Goal: Transaction & Acquisition: Purchase product/service

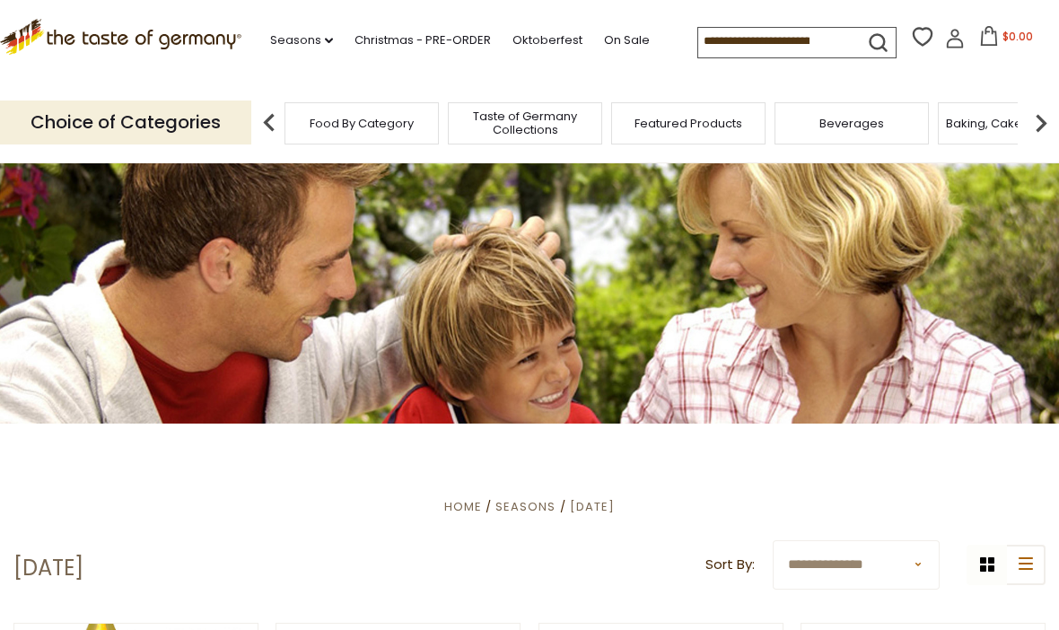
click at [1047, 117] on img at bounding box center [1041, 123] width 36 height 36
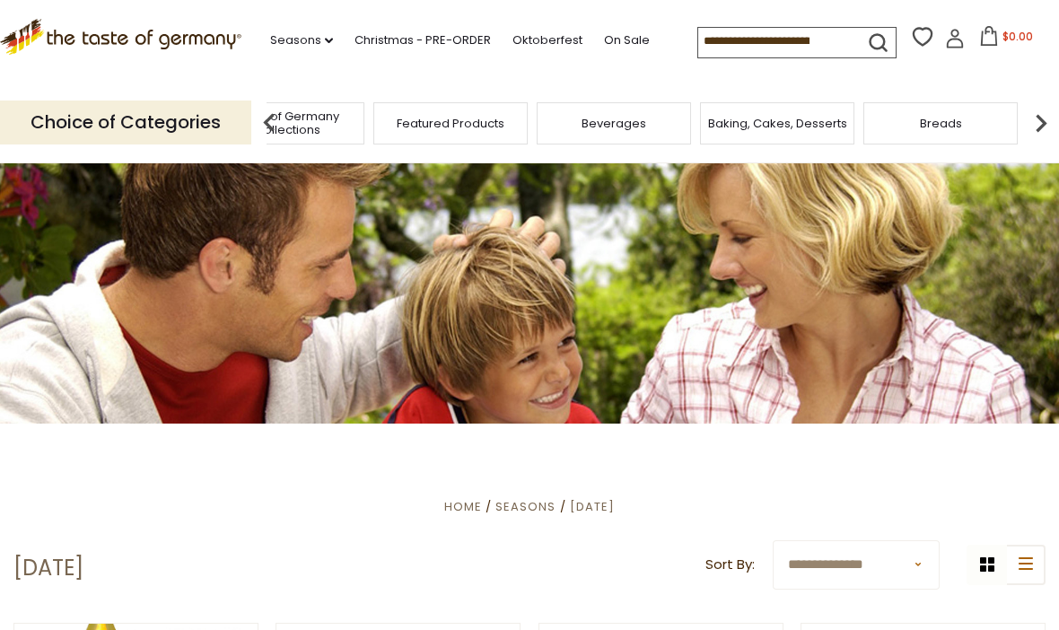
click at [1039, 122] on img at bounding box center [1041, 123] width 36 height 36
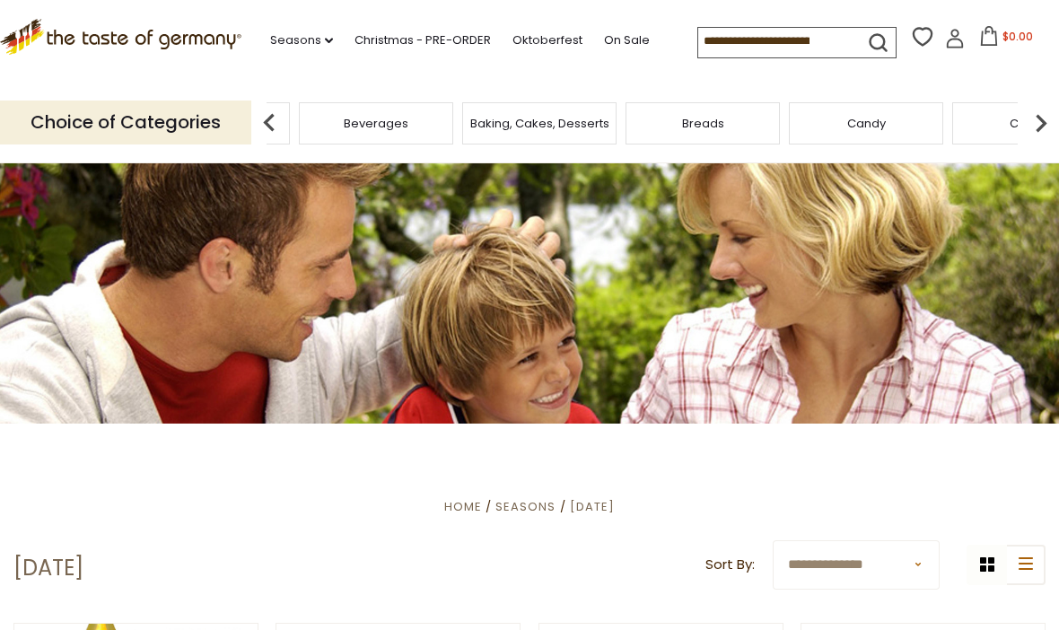
click at [1048, 116] on img at bounding box center [1041, 123] width 36 height 36
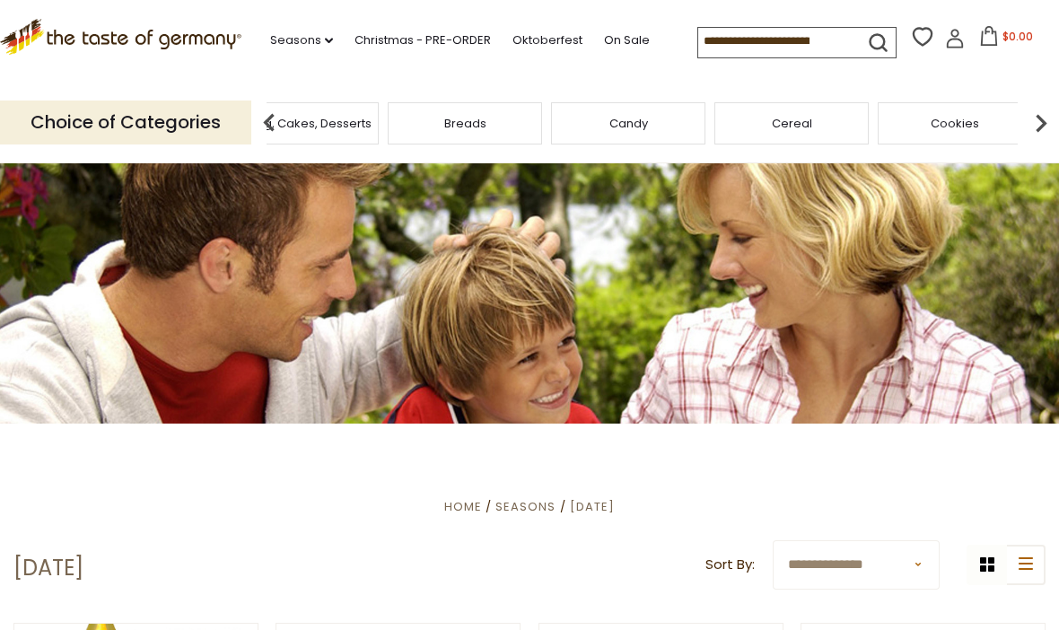
click at [1043, 129] on img at bounding box center [1041, 123] width 36 height 36
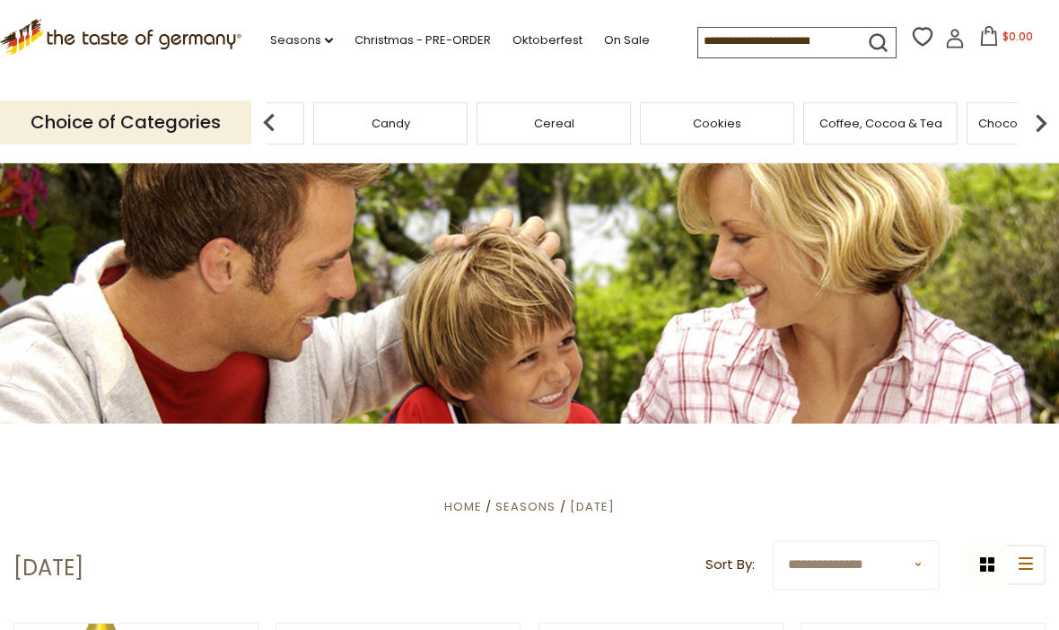
click at [1042, 118] on img at bounding box center [1041, 123] width 36 height 36
click at [1047, 122] on img at bounding box center [1041, 123] width 36 height 36
click at [1047, 121] on img at bounding box center [1041, 123] width 36 height 36
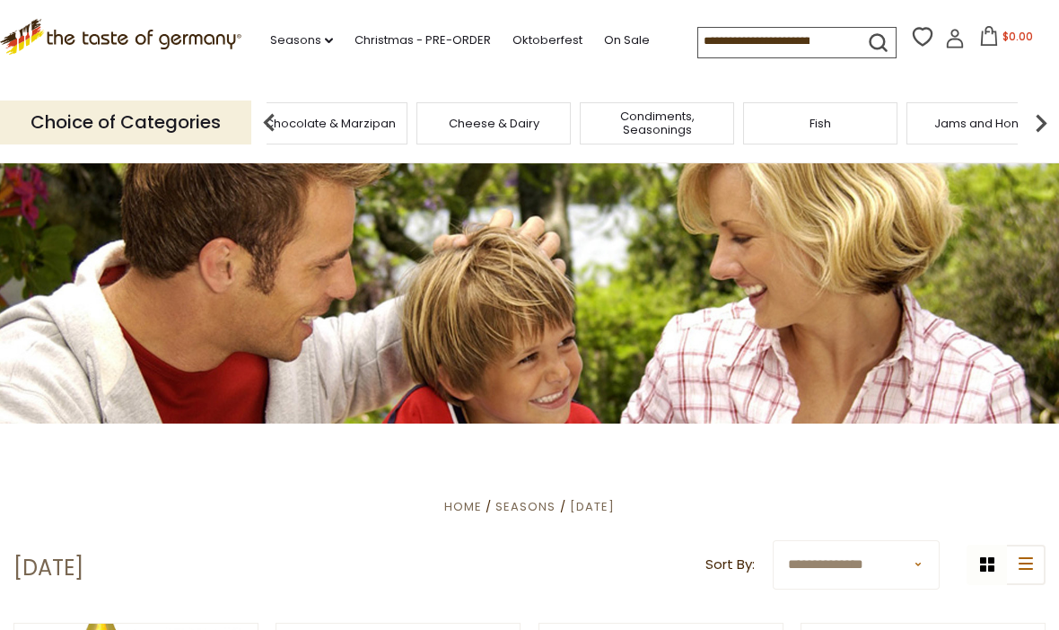
click at [1039, 126] on img at bounding box center [1041, 123] width 36 height 36
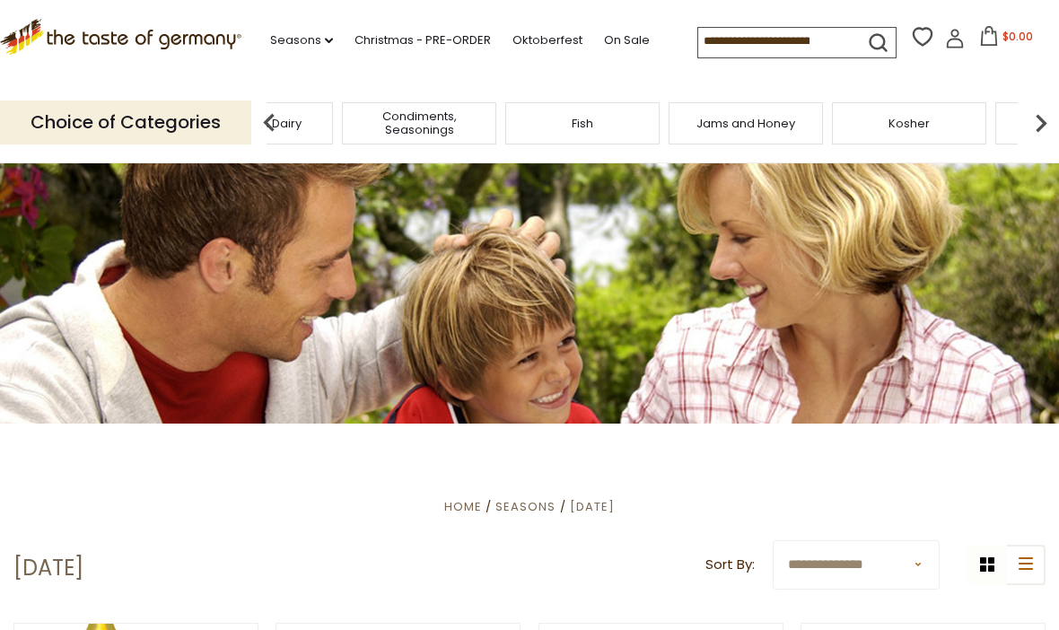
click at [1048, 128] on img at bounding box center [1041, 123] width 36 height 36
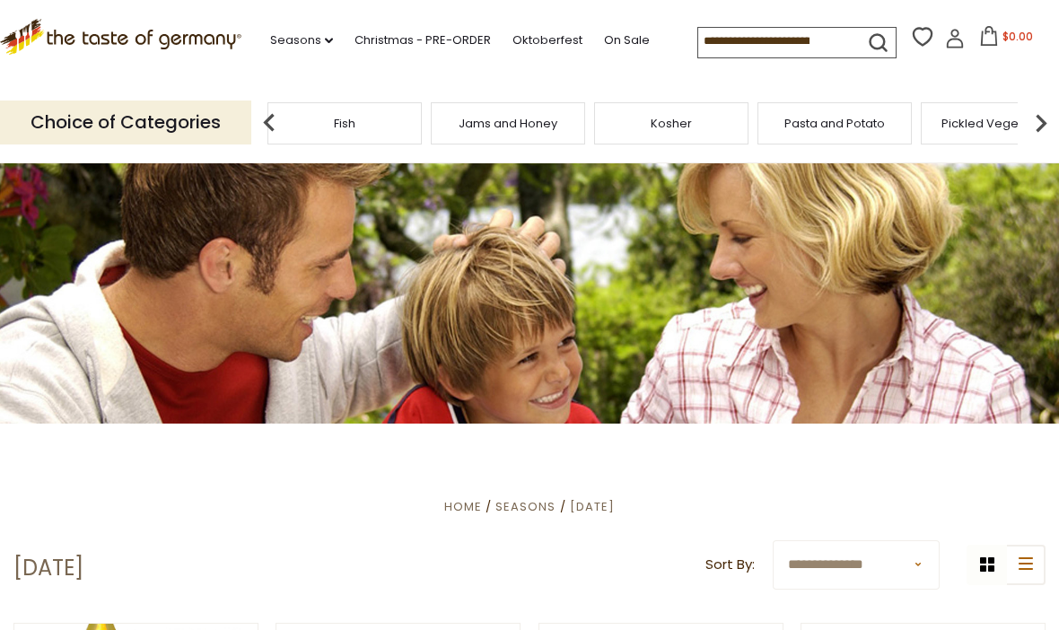
click at [1044, 121] on img at bounding box center [1041, 123] width 36 height 36
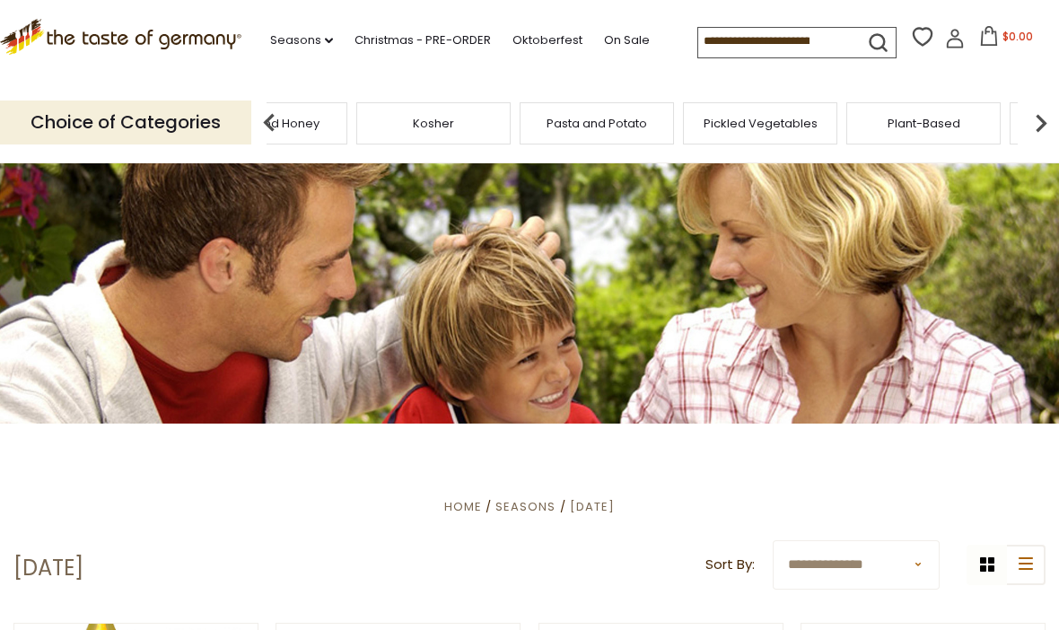
click at [1050, 120] on img at bounding box center [1041, 123] width 36 height 36
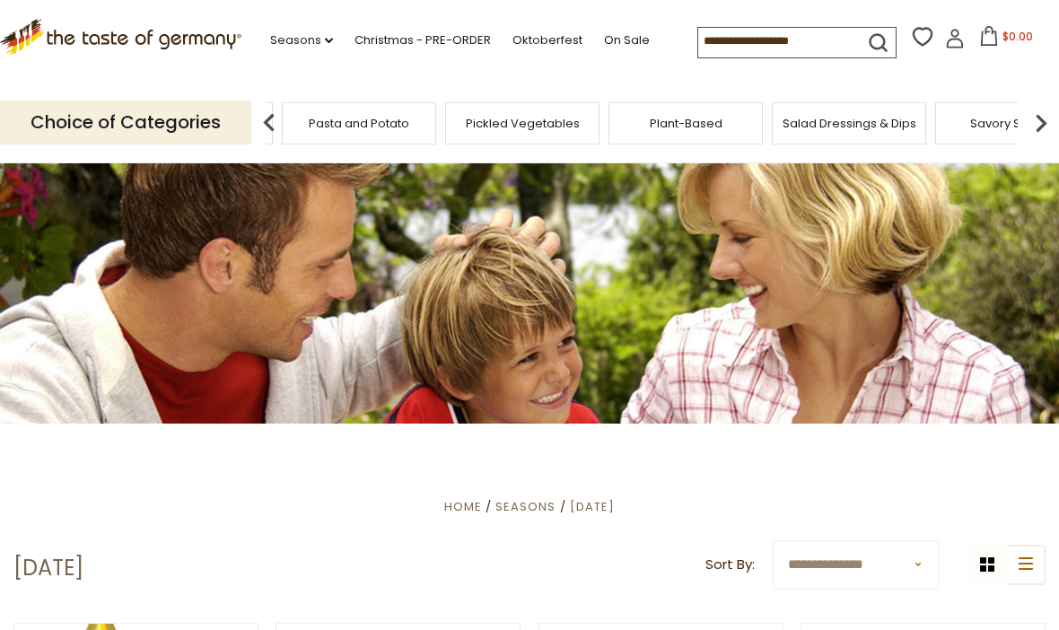
click at [1044, 124] on img at bounding box center [1041, 123] width 36 height 36
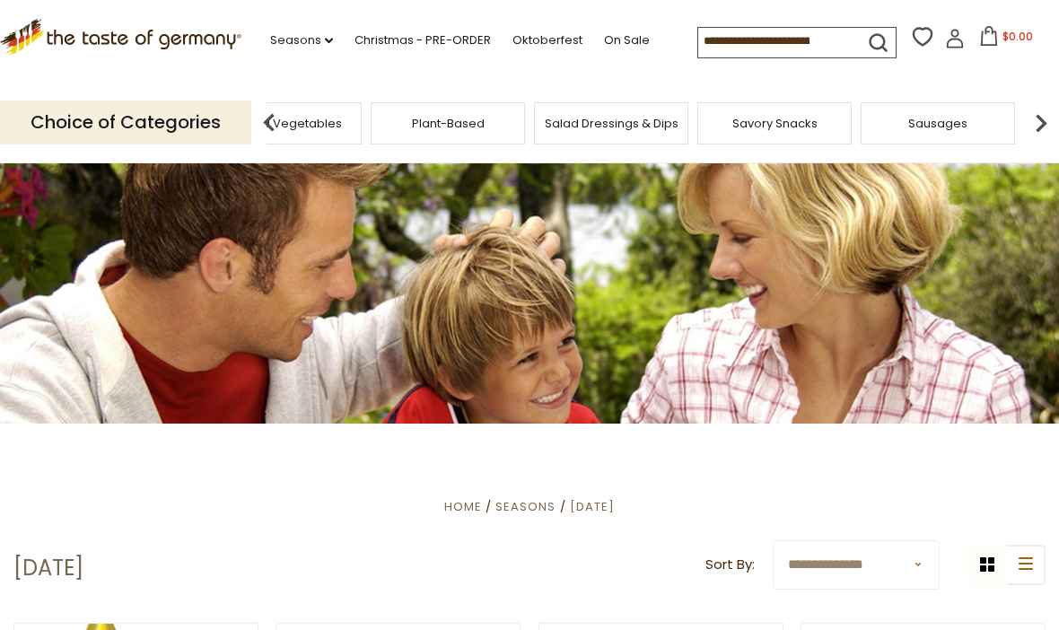
click at [1043, 126] on img at bounding box center [1041, 123] width 36 height 36
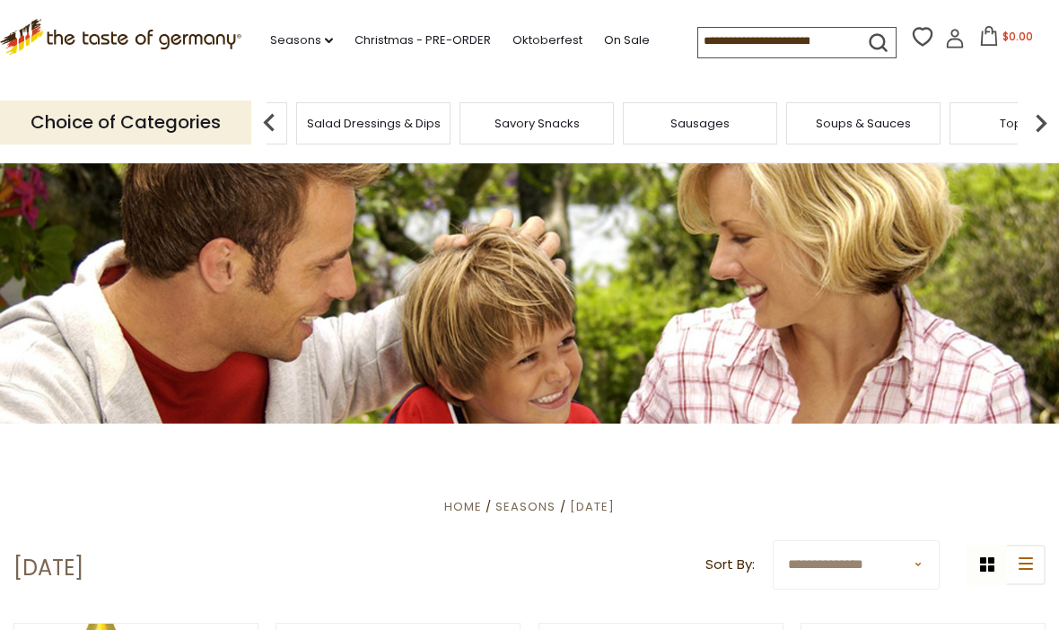
click at [1053, 119] on img at bounding box center [1041, 123] width 36 height 36
click at [284, 119] on div "Soups & Sauces" at bounding box center [206, 123] width 154 height 42
click at [276, 117] on img at bounding box center [269, 123] width 36 height 36
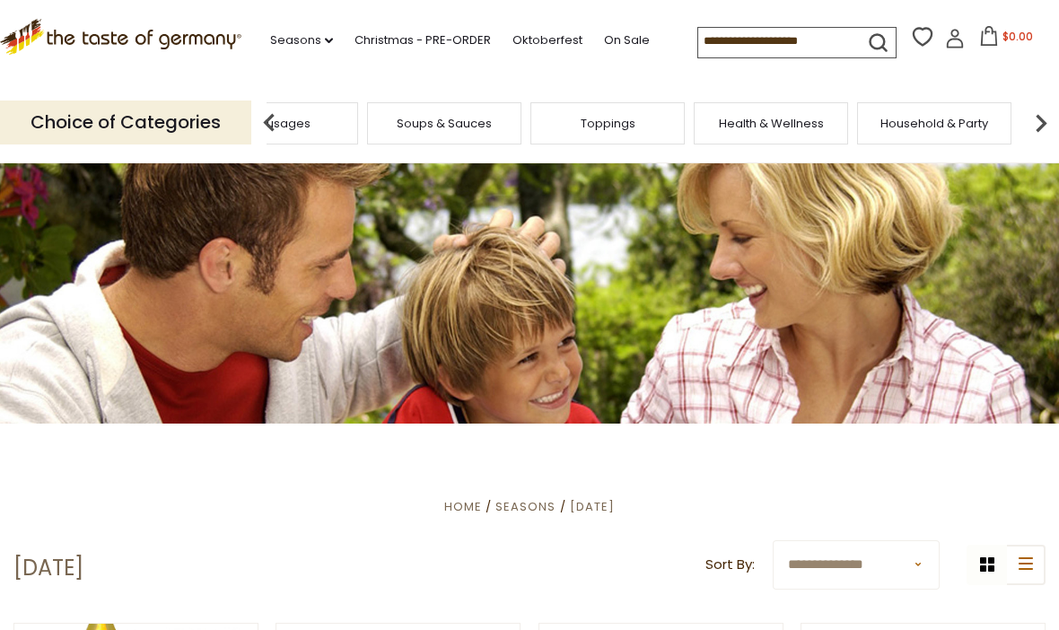
click at [276, 132] on img at bounding box center [269, 123] width 36 height 36
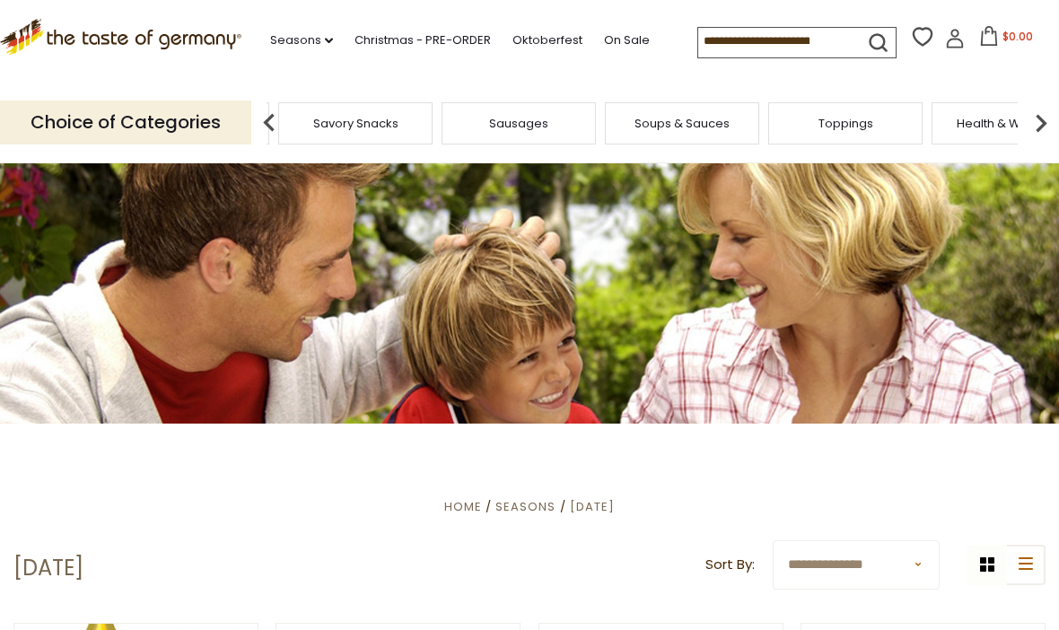
click at [605, 126] on div "Soups & Sauces" at bounding box center [682, 123] width 154 height 42
click at [173, 122] on p "Choice of Categories" at bounding box center [125, 123] width 251 height 44
click at [312, 44] on link "Seasons dropdown_arrow" at bounding box center [301, 41] width 63 height 20
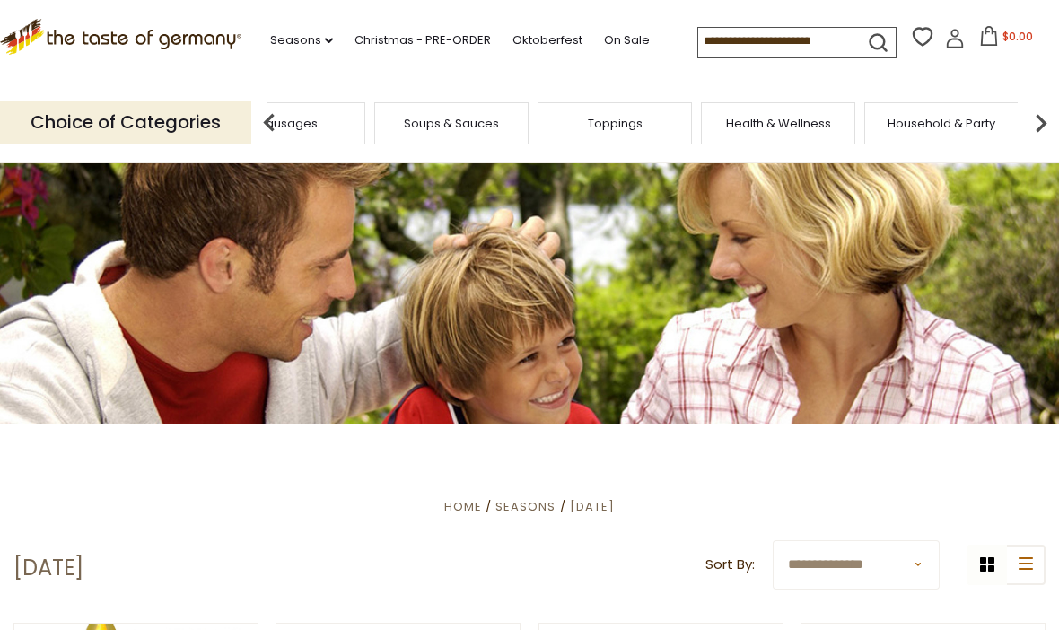
click at [745, 45] on input at bounding box center [774, 40] width 152 height 25
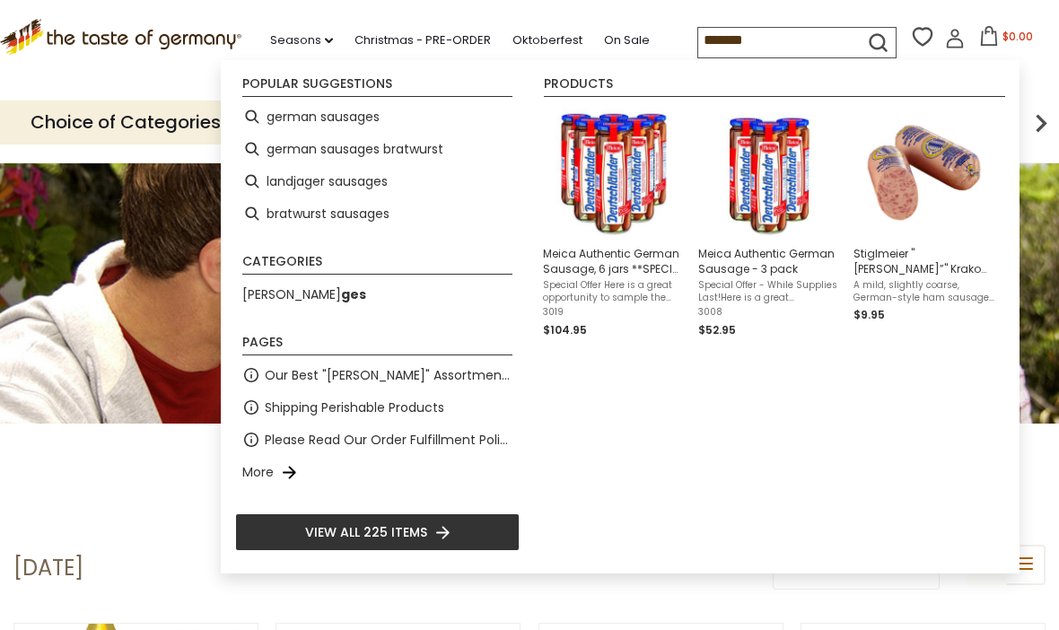
type input "********"
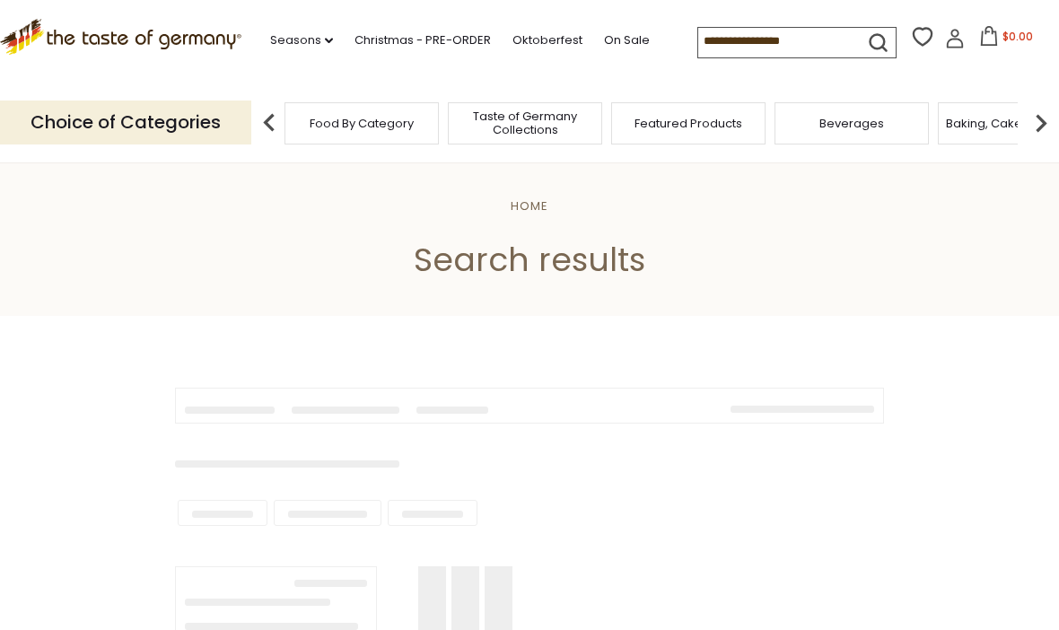
type input "********"
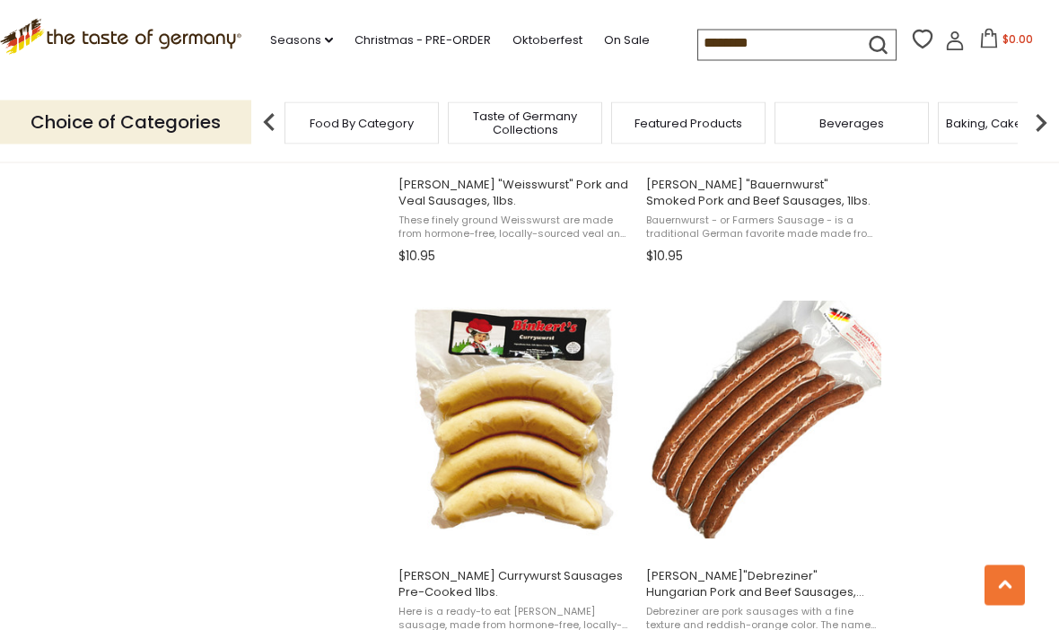
scroll to position [2563, 0]
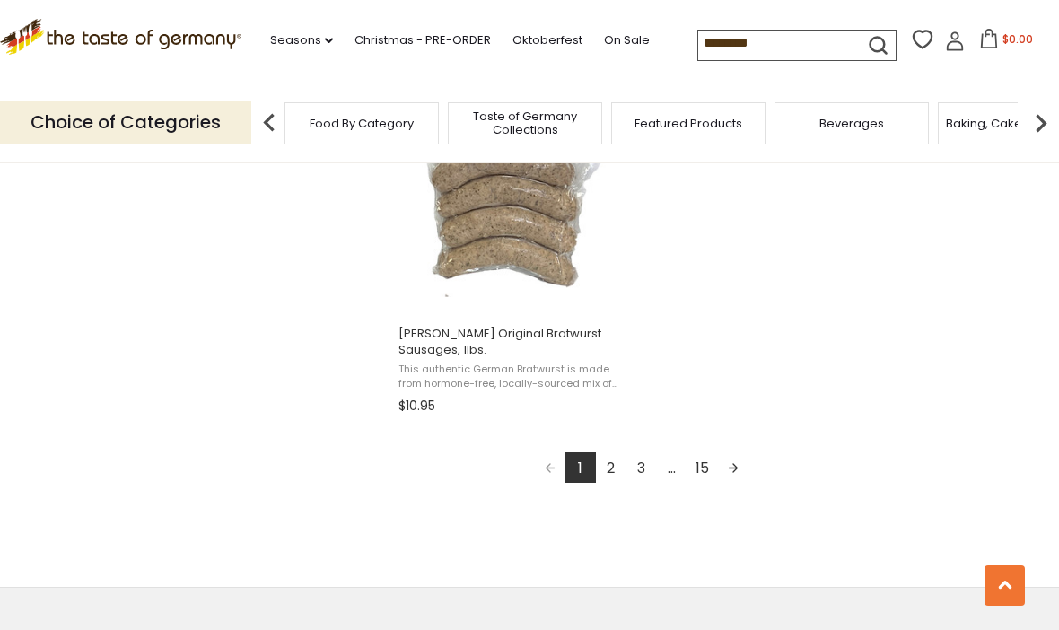
click at [616, 465] on link "2" at bounding box center [611, 467] width 31 height 31
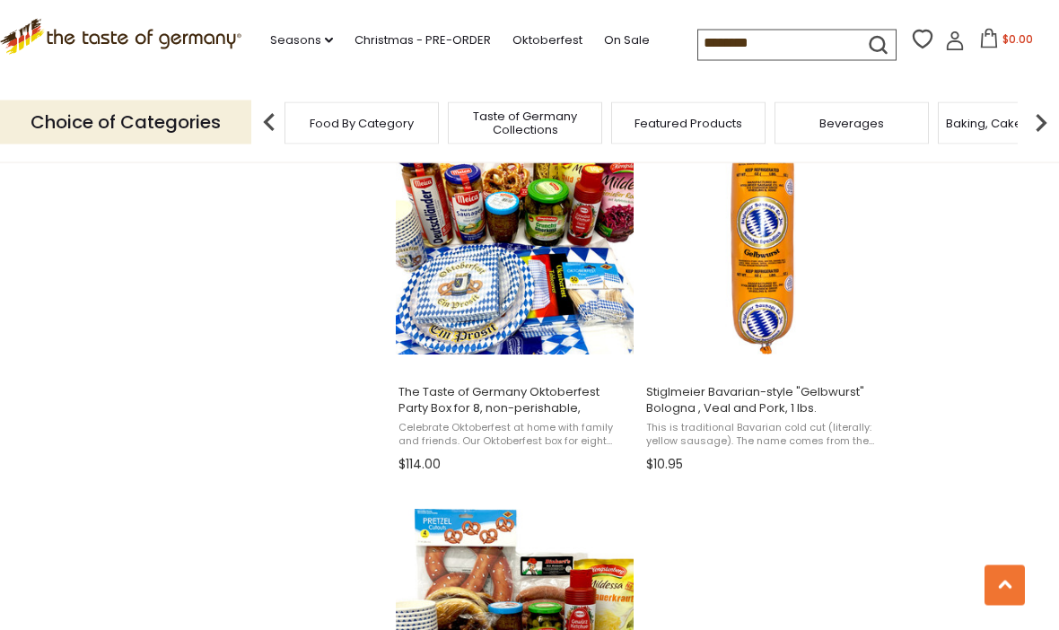
scroll to position [2745, 0]
click at [762, 412] on span "Stiglmeier Bavarian-style "Gelbwurst" Bologna , Veal and Pork, 1 lbs." at bounding box center [762, 400] width 232 height 32
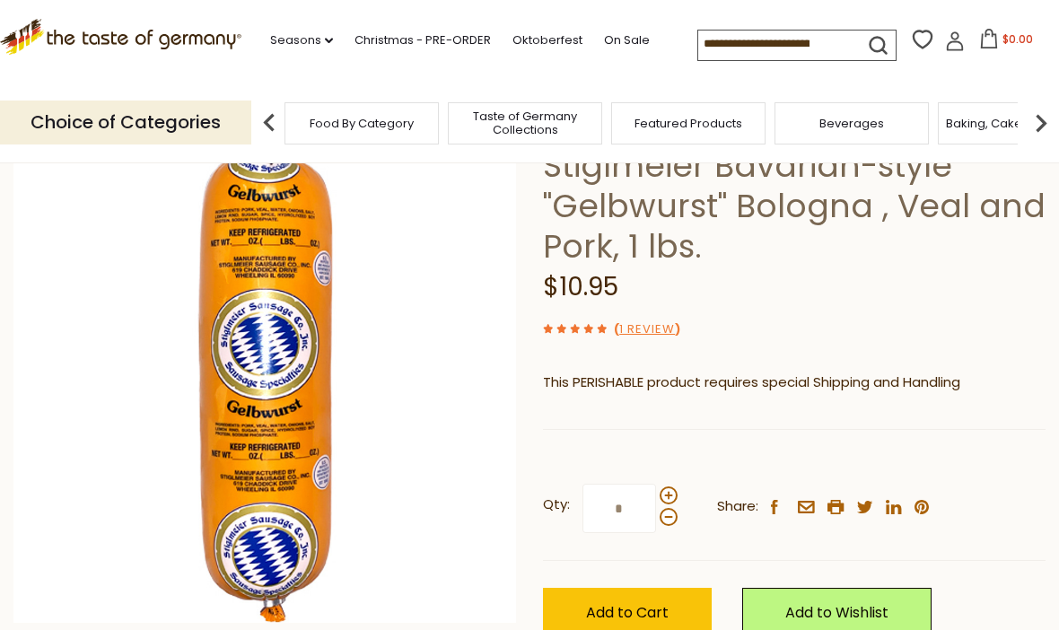
scroll to position [155, 0]
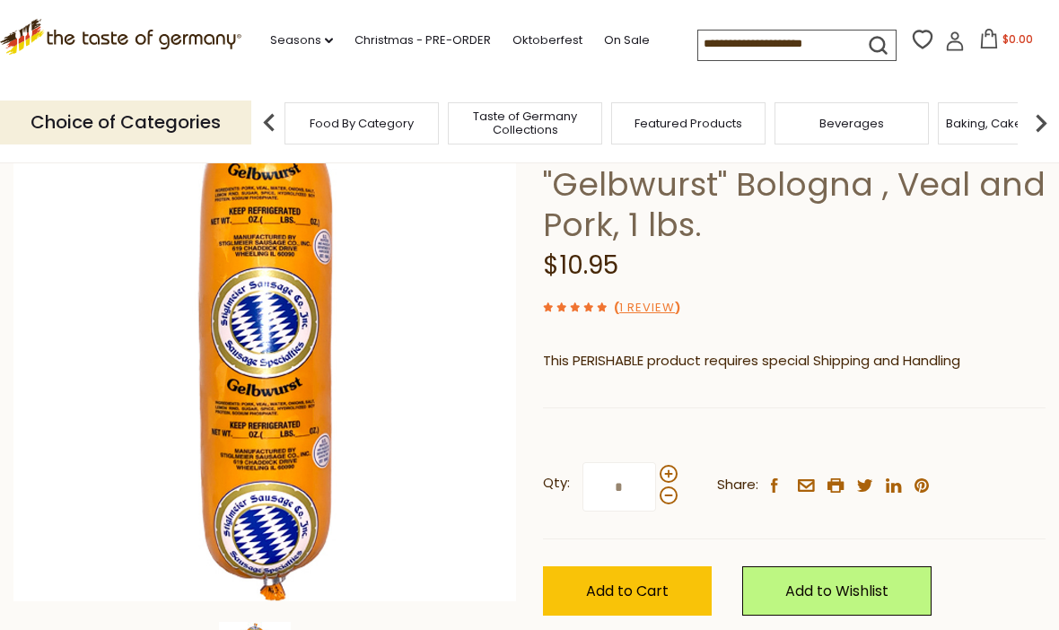
click at [627, 593] on span "Add to Cart" at bounding box center [627, 591] width 83 height 21
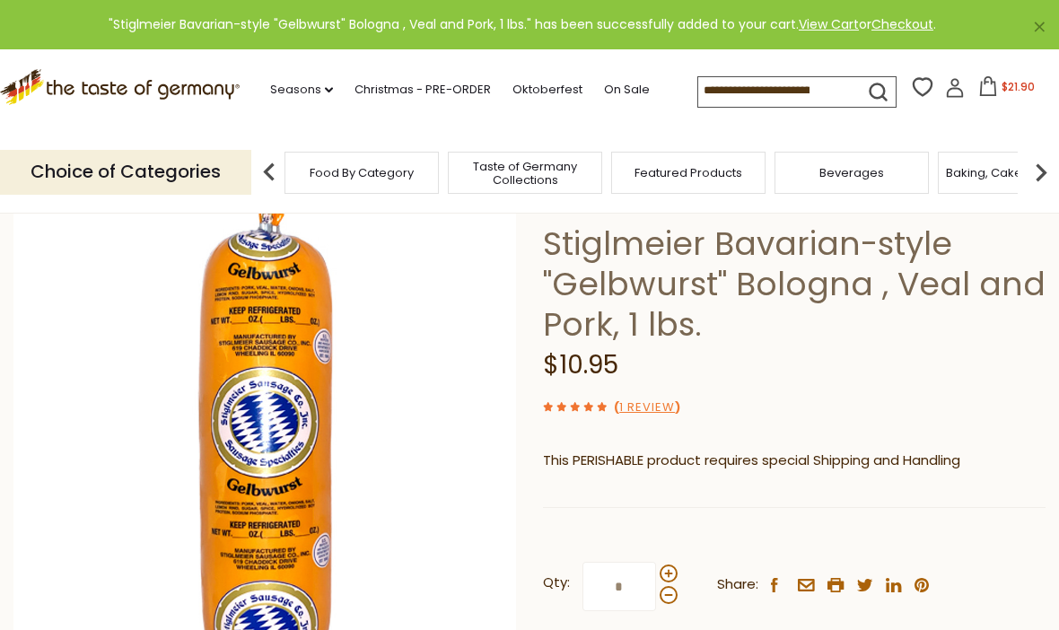
scroll to position [0, 0]
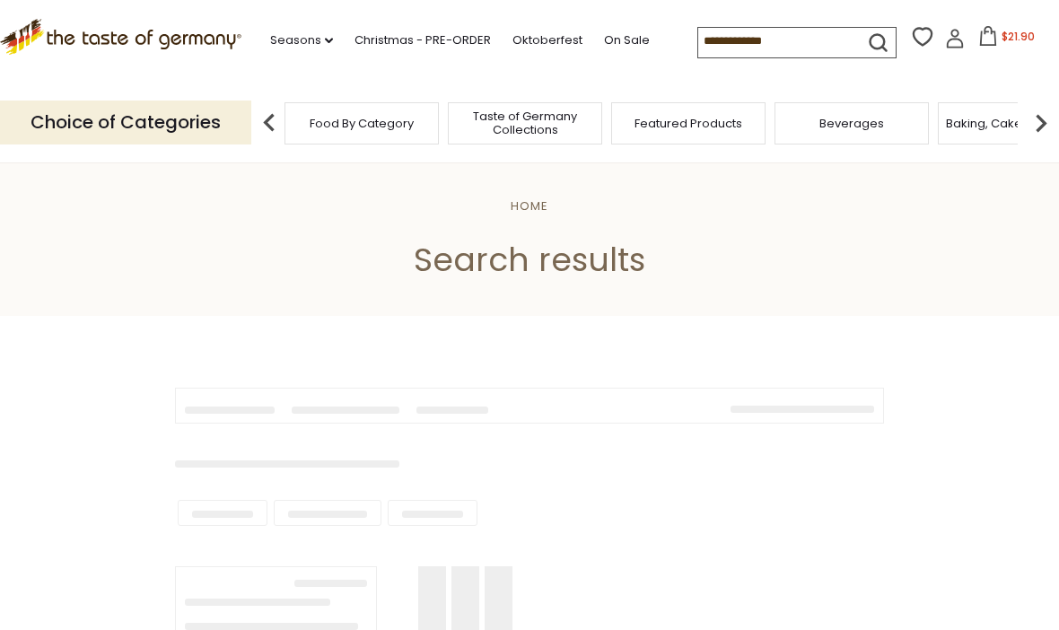
scroll to position [1, 0]
type input "********"
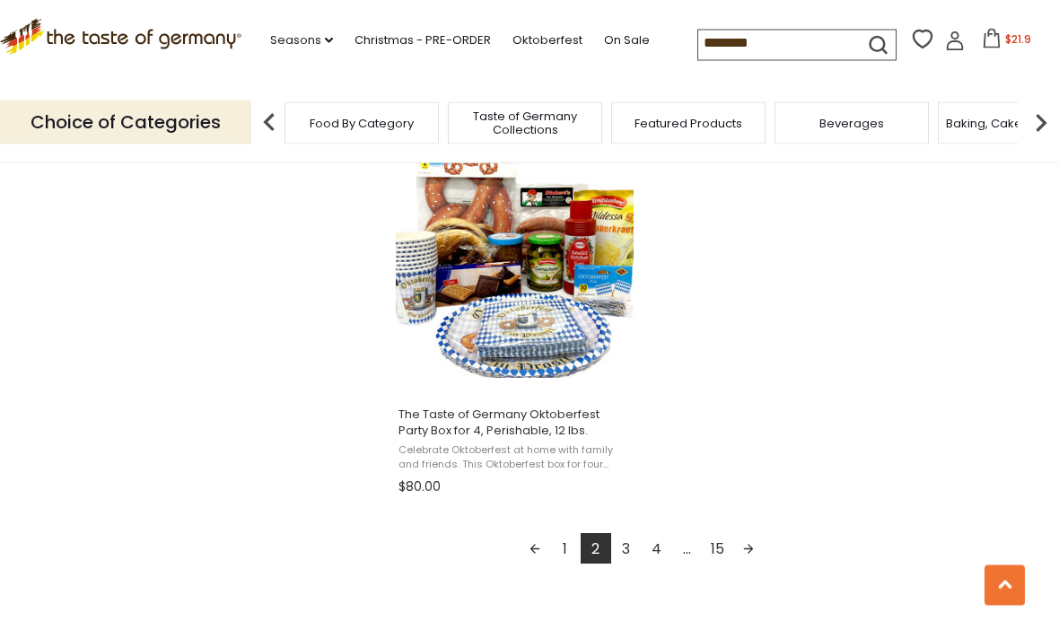
scroll to position [3133, 0]
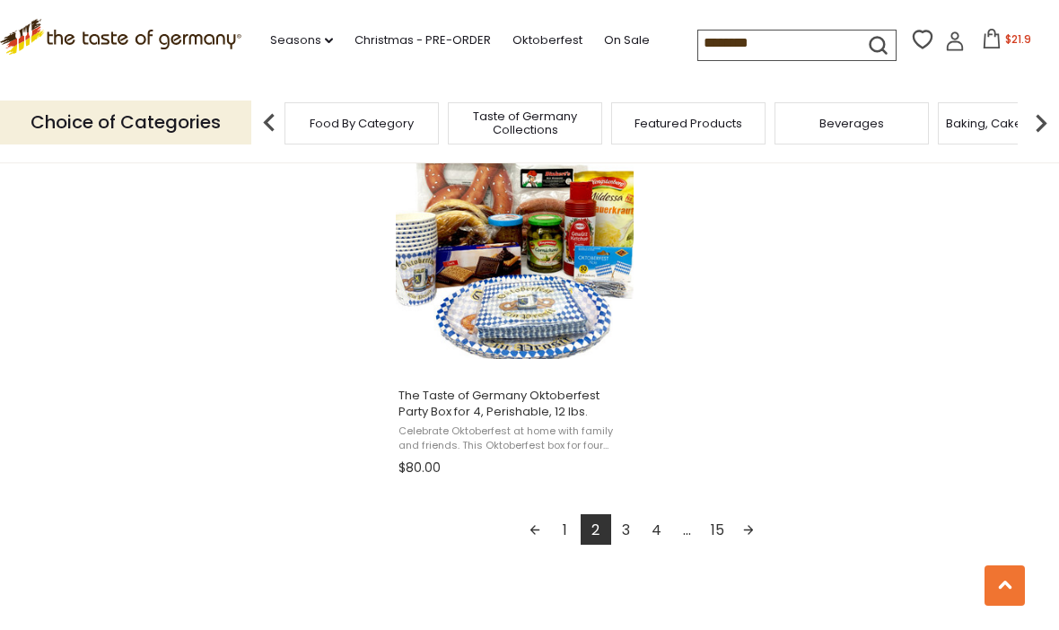
click at [629, 533] on link "3" at bounding box center [626, 529] width 31 height 31
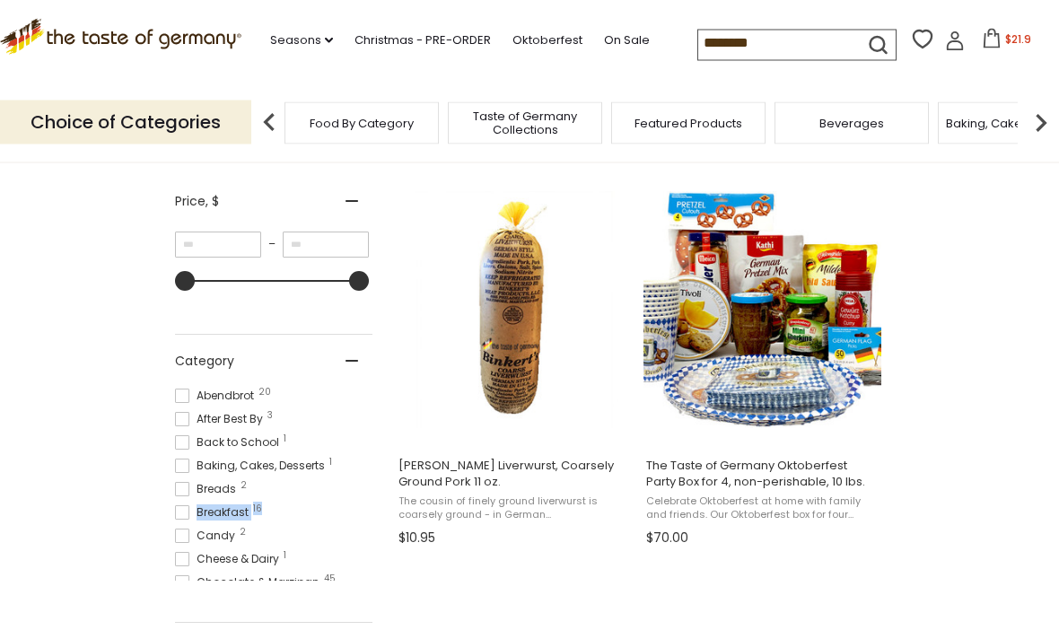
scroll to position [321, 0]
click at [522, 364] on img "Binkert's Liverwurst, Coarsely Ground Pork 11 oz." at bounding box center [515, 310] width 238 height 238
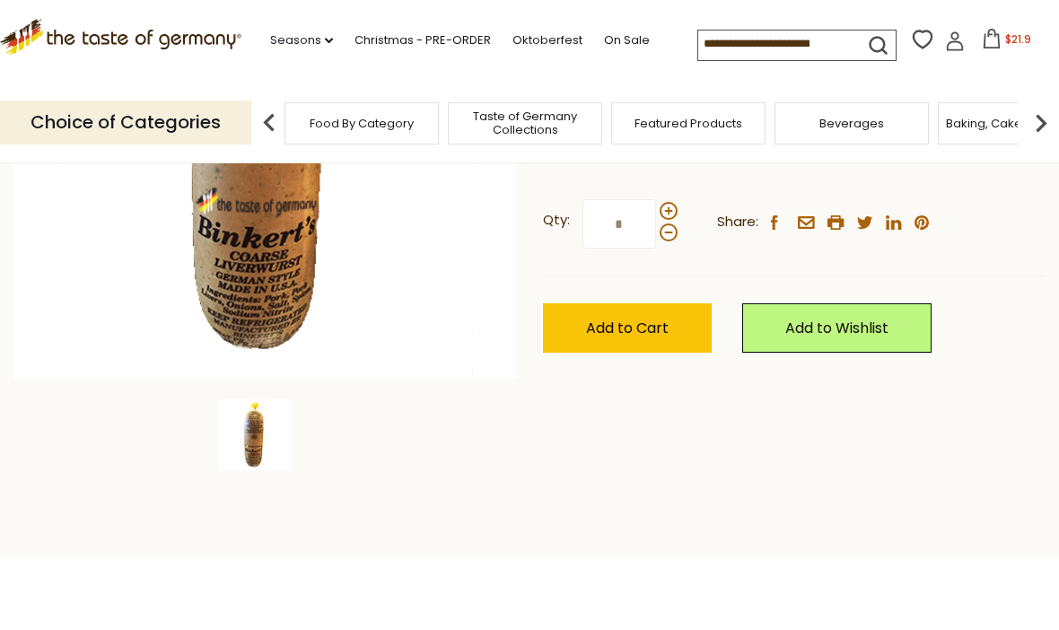
scroll to position [376, 0]
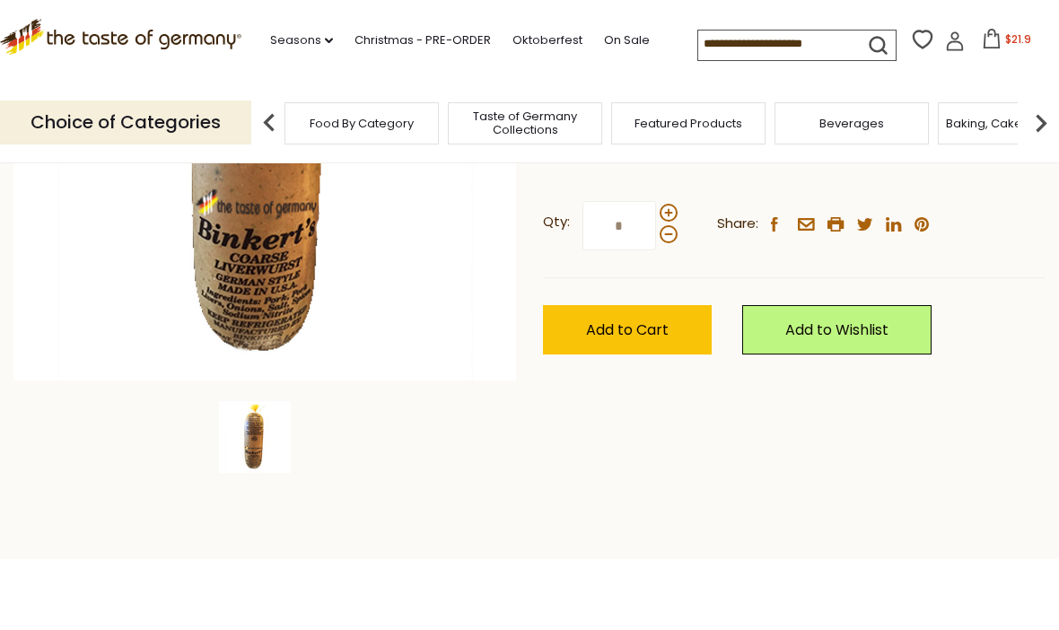
click at [622, 320] on span "Add to Cart" at bounding box center [627, 330] width 83 height 21
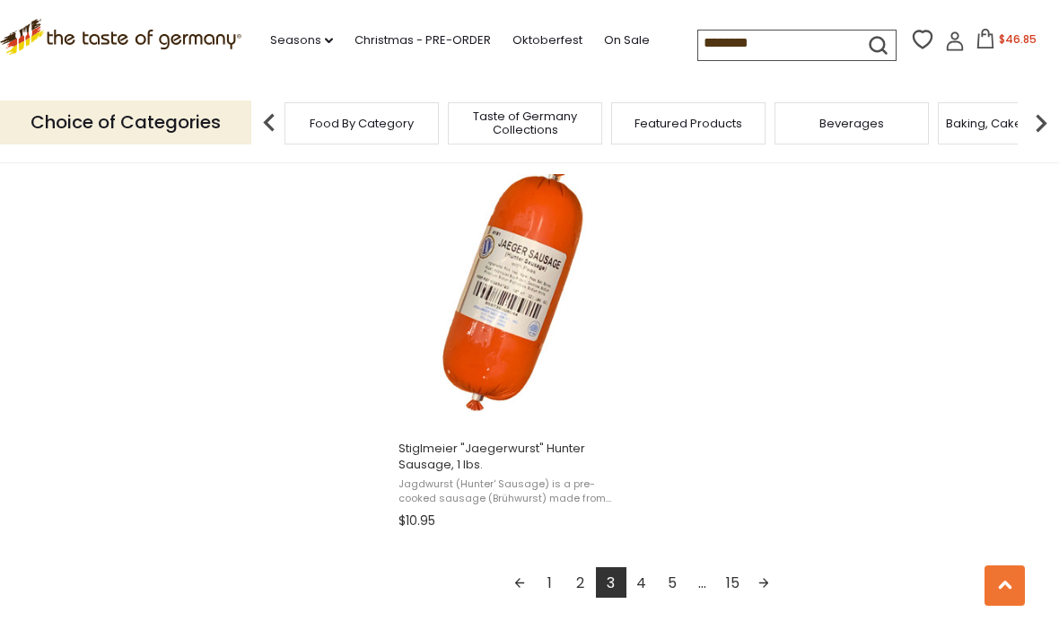
scroll to position [3094, 0]
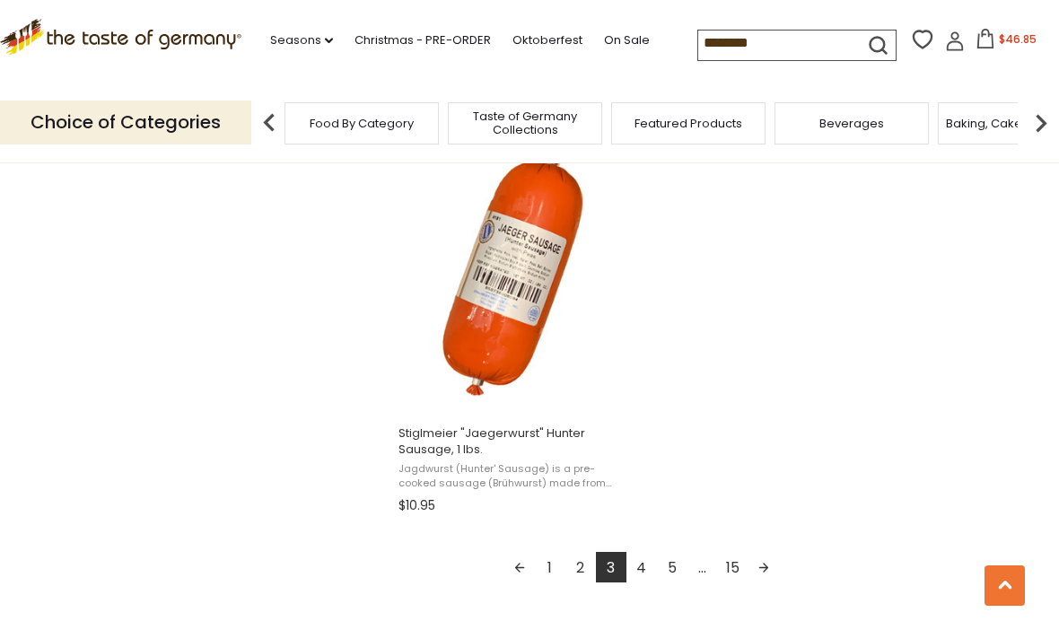
click at [645, 565] on link "4" at bounding box center [642, 567] width 31 height 31
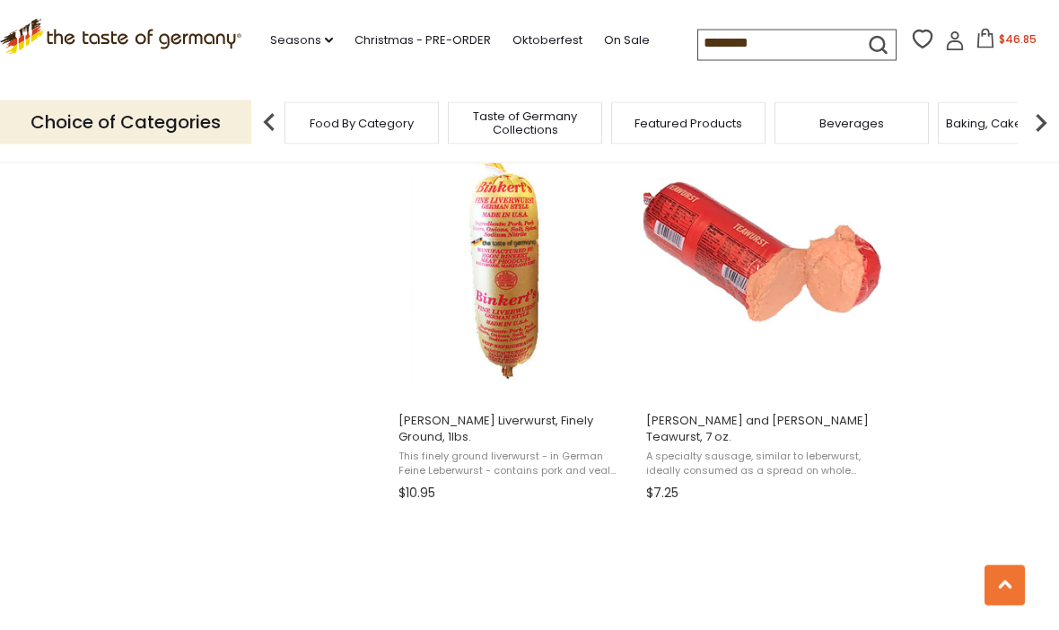
scroll to position [1933, 0]
click at [760, 381] on button "Add to cart" at bounding box center [762, 380] width 236 height 39
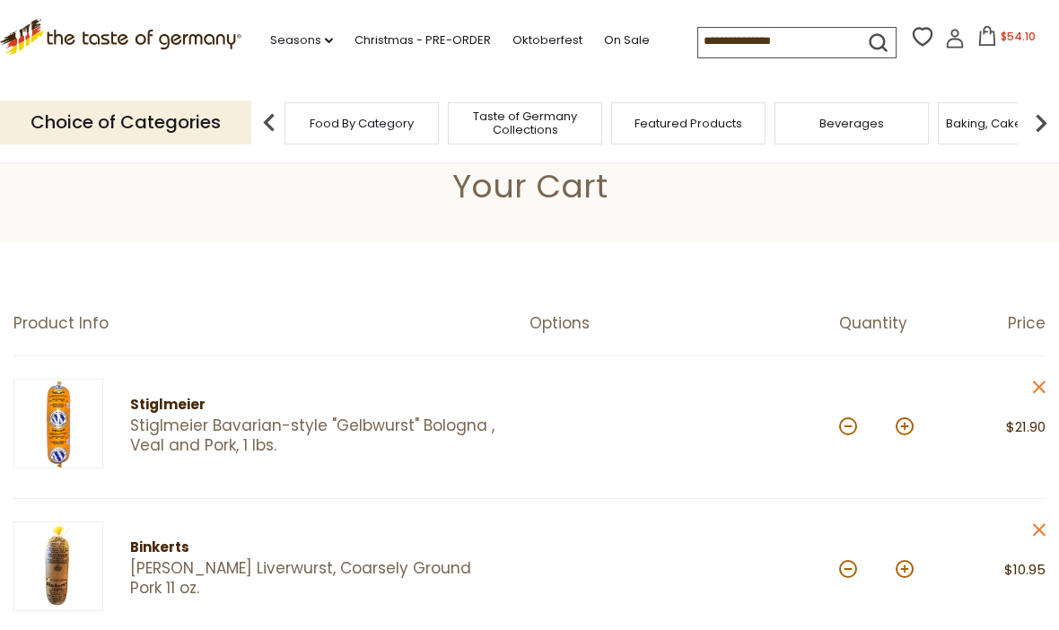
scroll to position [44, 0]
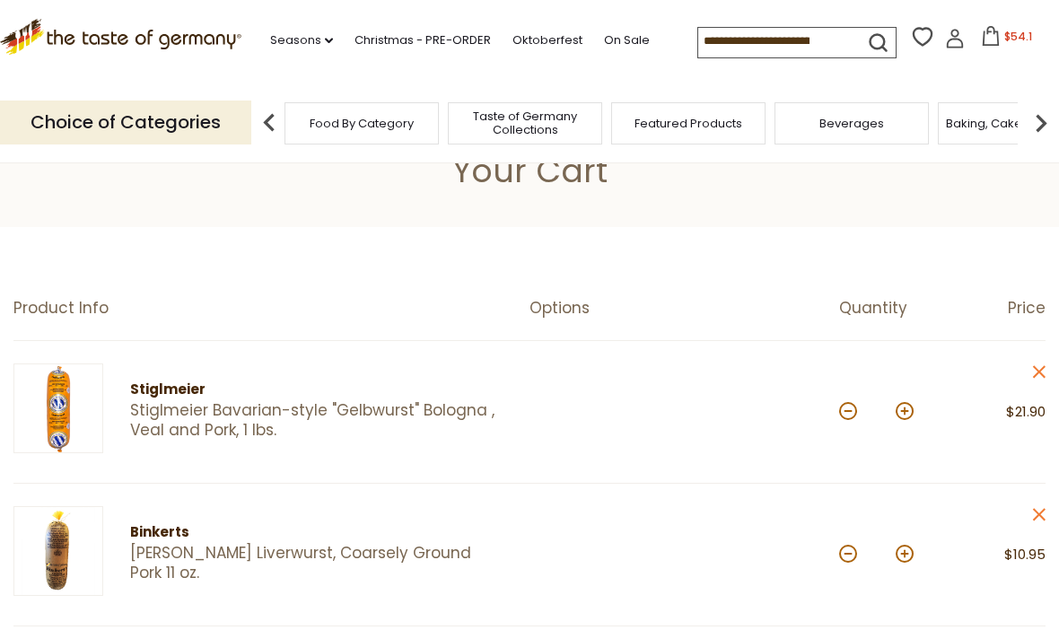
click at [846, 416] on button at bounding box center [848, 411] width 18 height 18
type input "*"
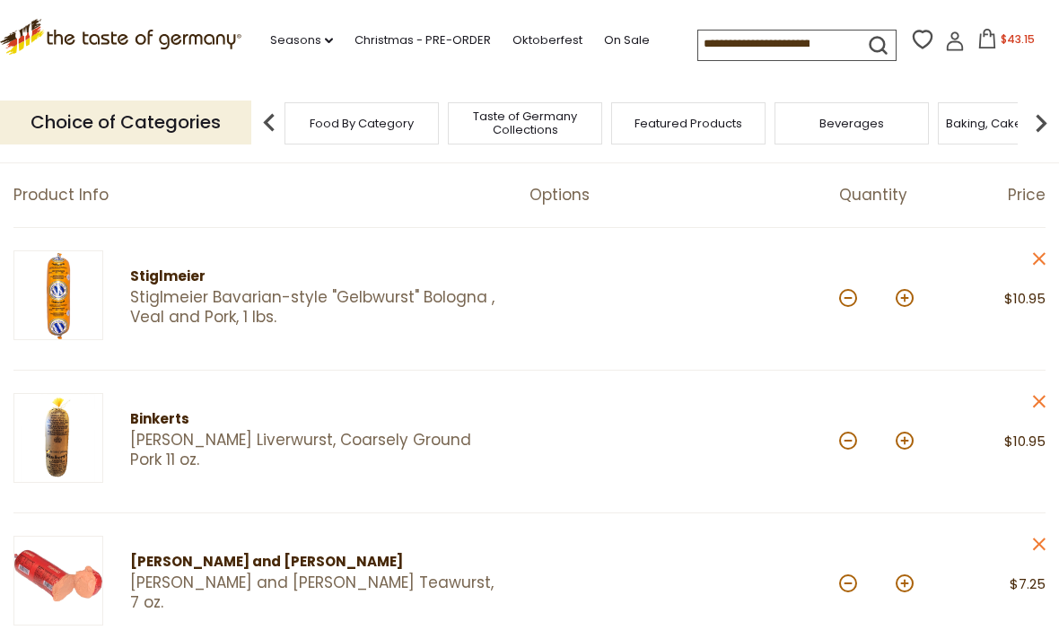
scroll to position [0, 0]
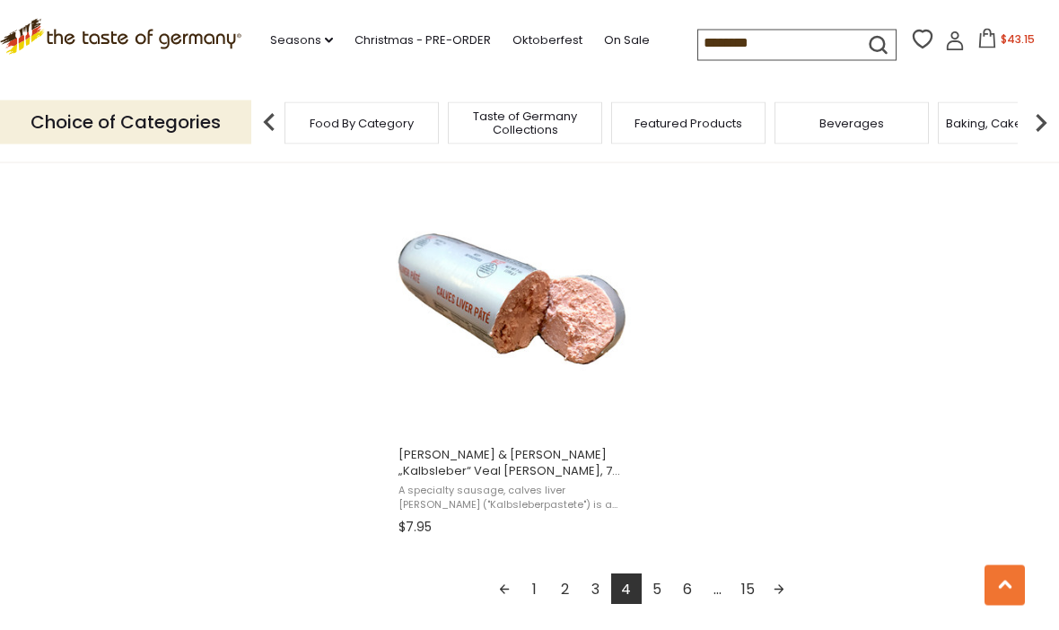
scroll to position [3073, 0]
click at [654, 574] on link "5" at bounding box center [657, 589] width 31 height 31
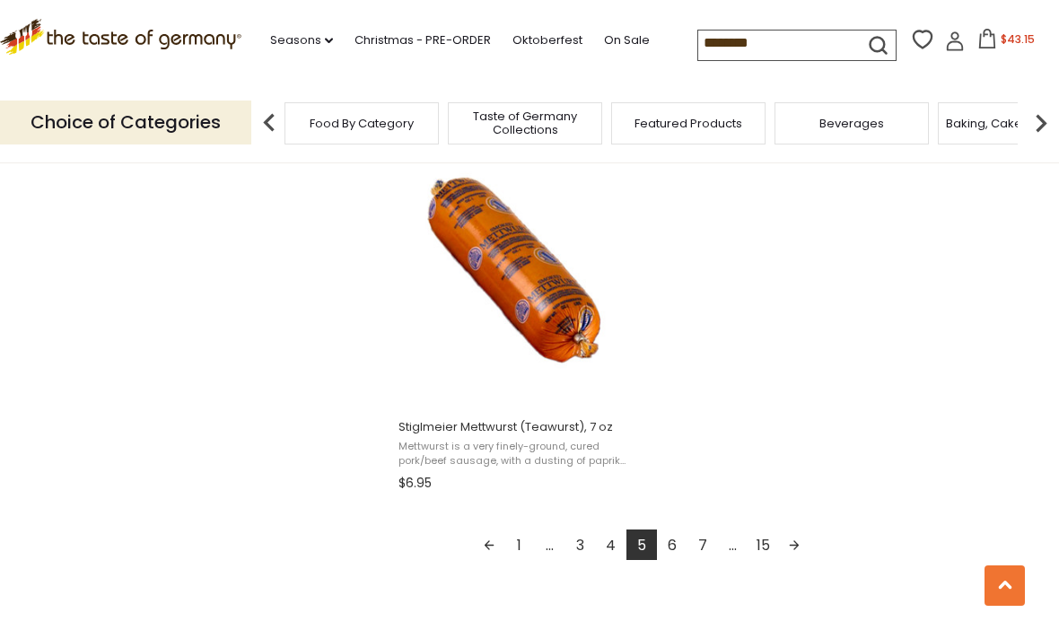
scroll to position [3103, 0]
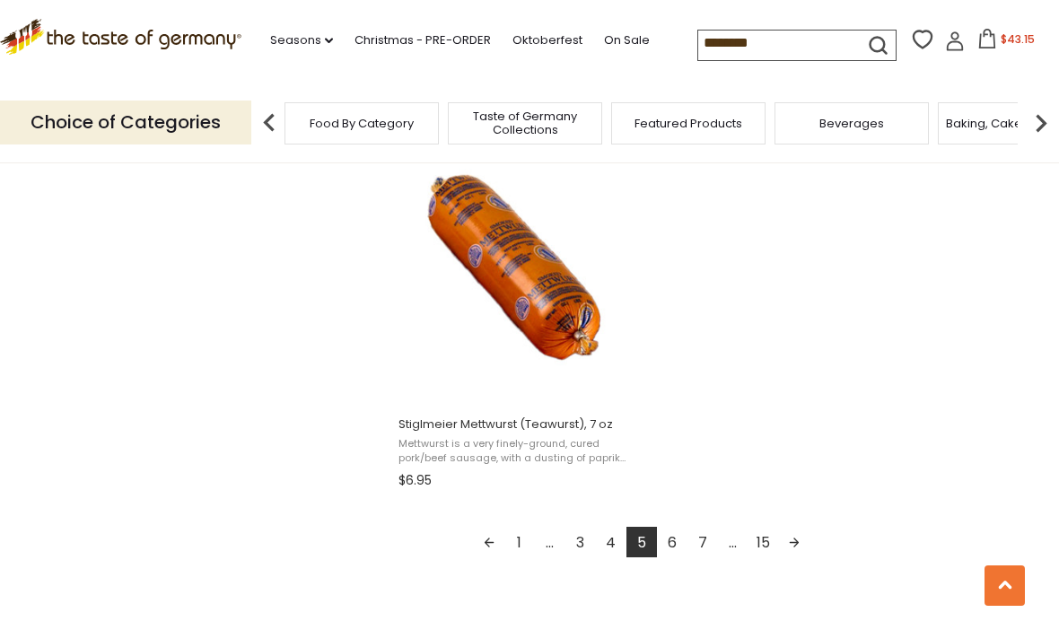
click at [539, 452] on span "Mettwurst is a very finely-ground, cured pork/beef sausage, with a dusting of p…" at bounding box center [515, 451] width 232 height 28
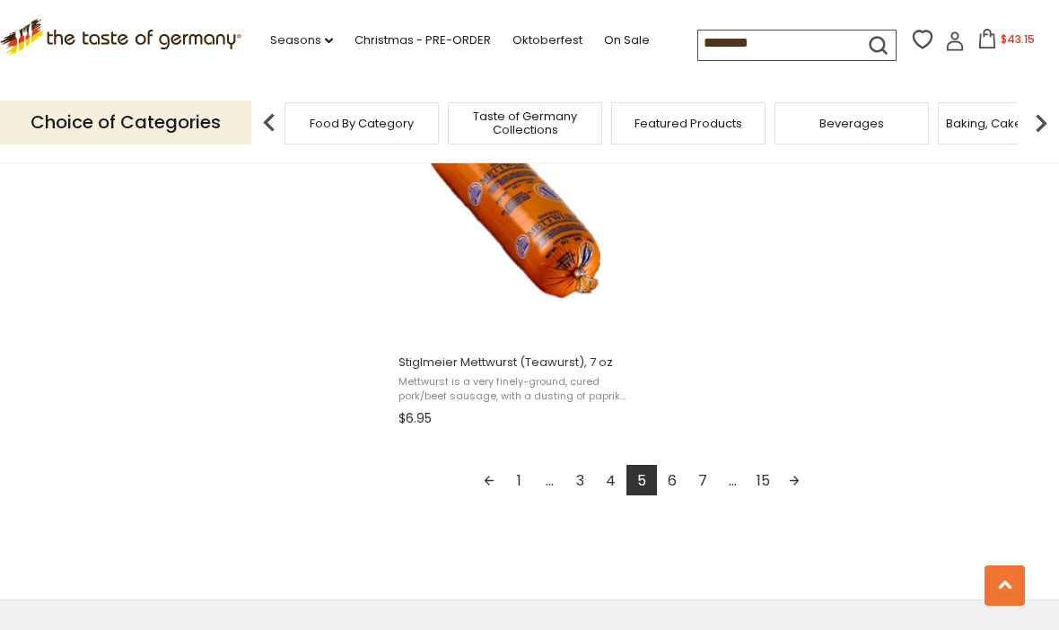
click at [544, 327] on button "Add to cart" at bounding box center [514, 321] width 236 height 39
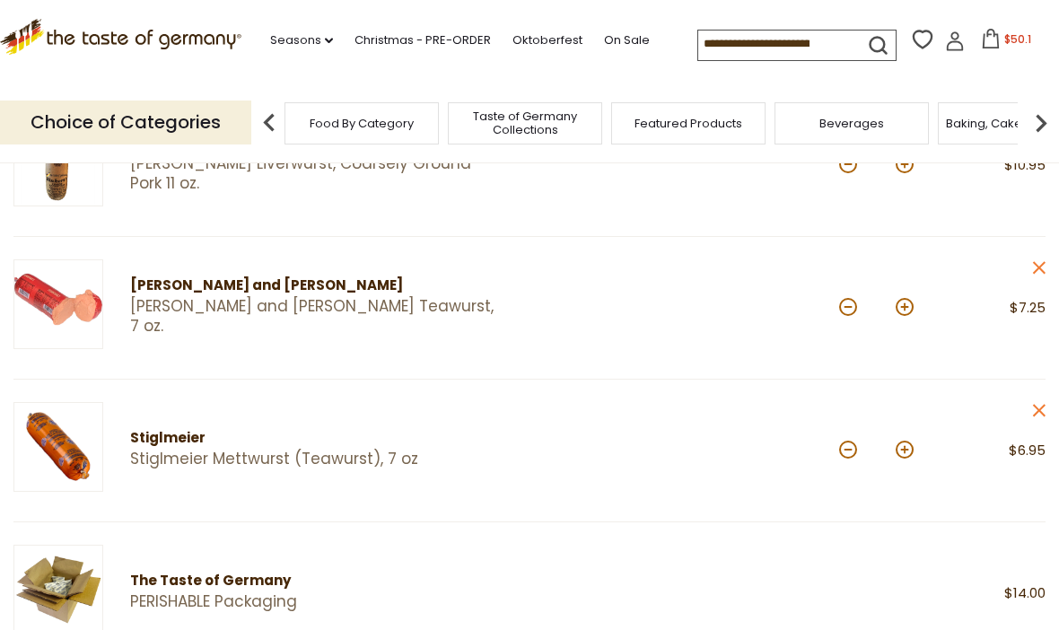
scroll to position [433, 0]
click at [1042, 412] on icon at bounding box center [1039, 411] width 13 height 13
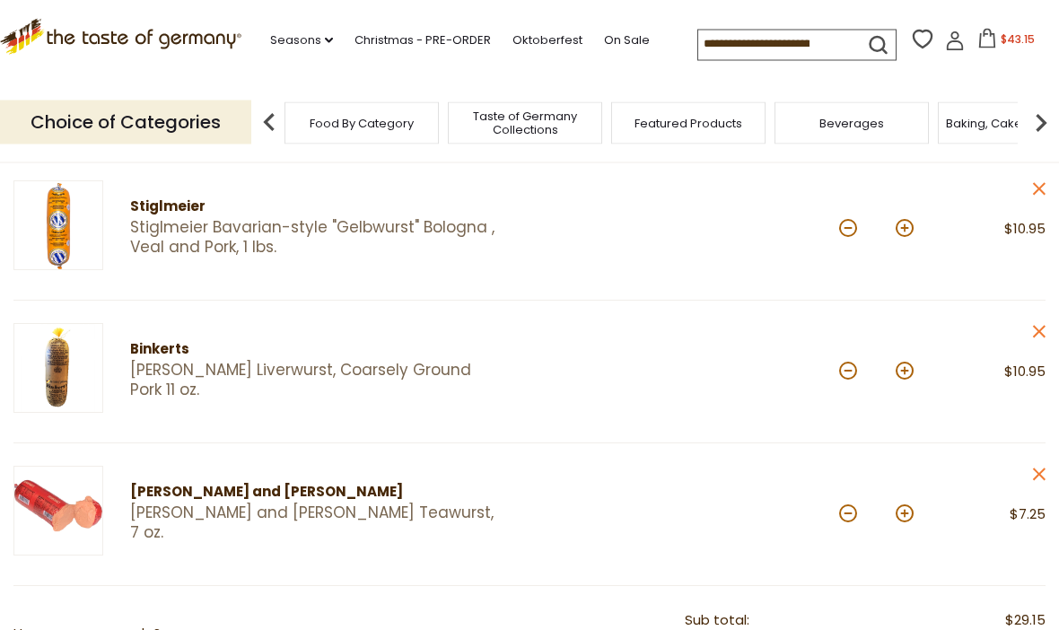
scroll to position [216, 0]
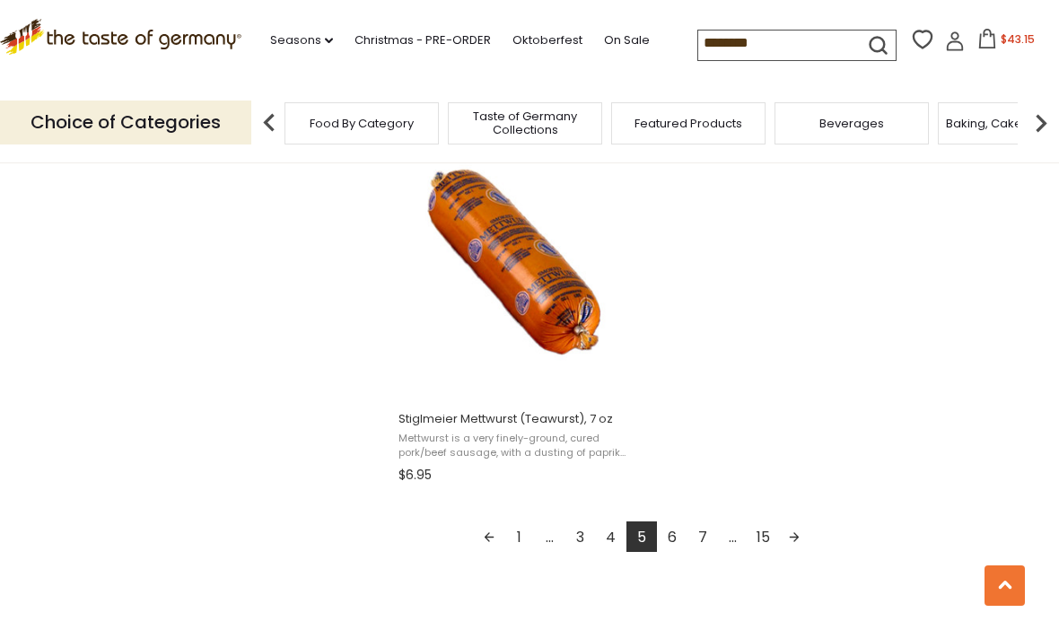
scroll to position [3114, 0]
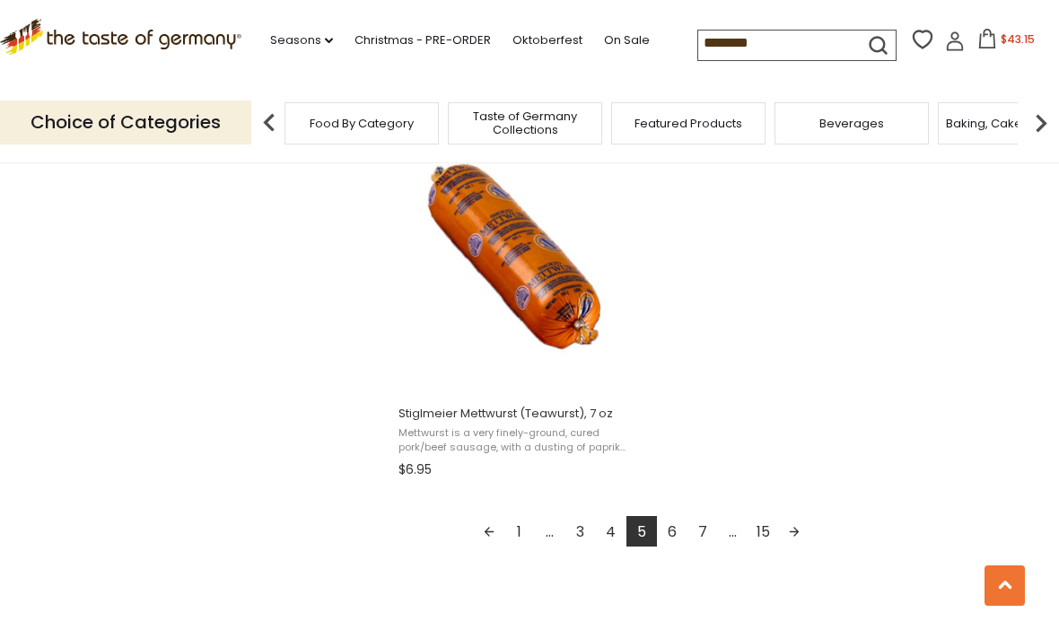
click at [671, 537] on link "6" at bounding box center [672, 531] width 31 height 31
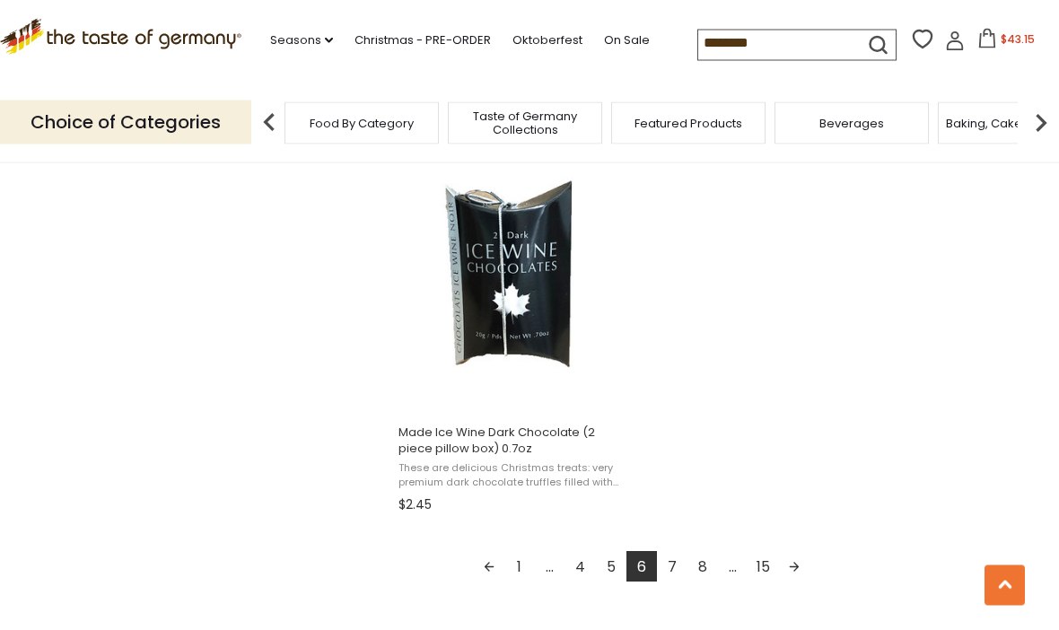
scroll to position [3109, 0]
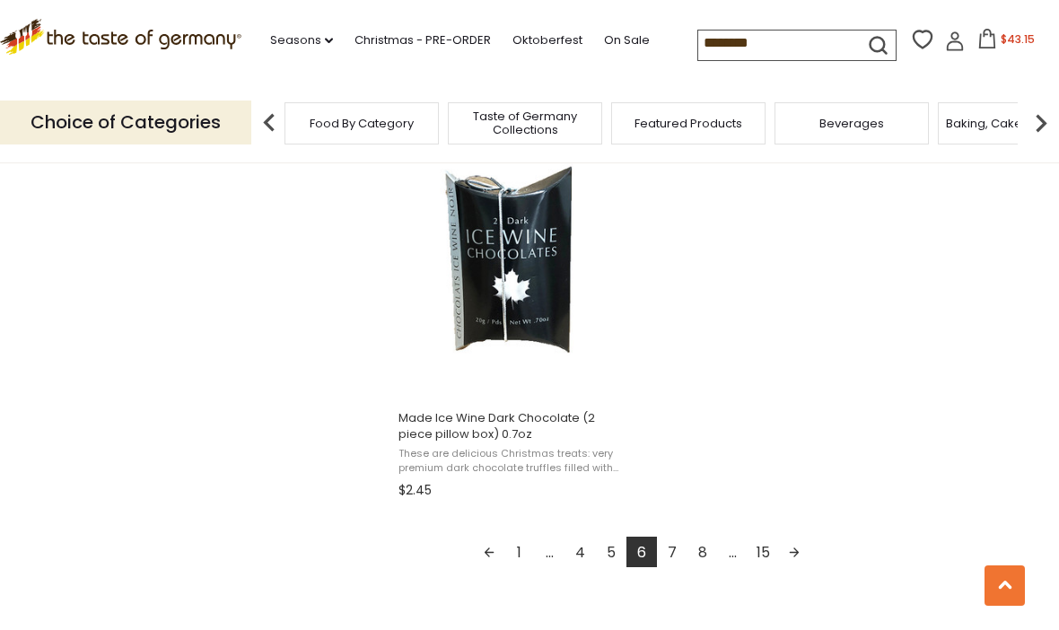
click at [672, 561] on link "7" at bounding box center [672, 552] width 31 height 31
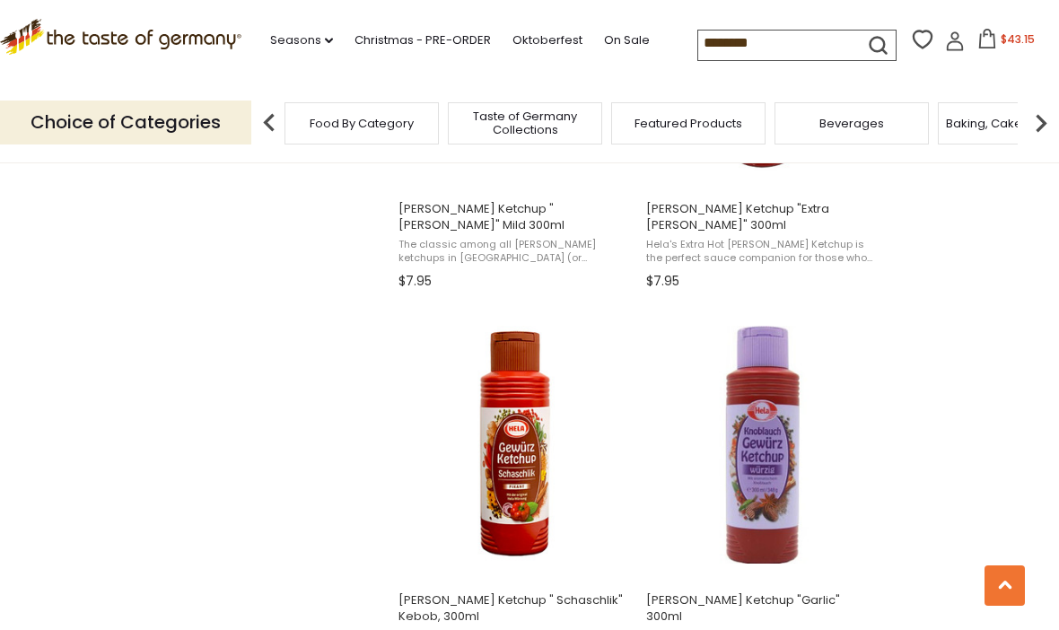
scroll to position [1752, 0]
click at [1046, 122] on img at bounding box center [1041, 123] width 36 height 36
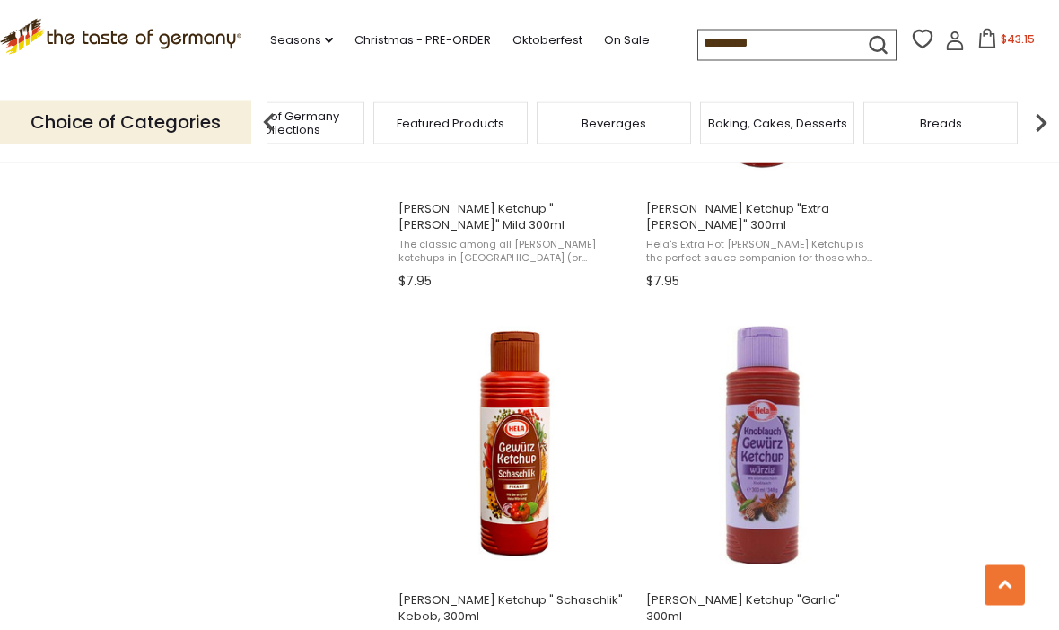
scroll to position [1753, 0]
click at [1037, 119] on img at bounding box center [1041, 123] width 36 height 36
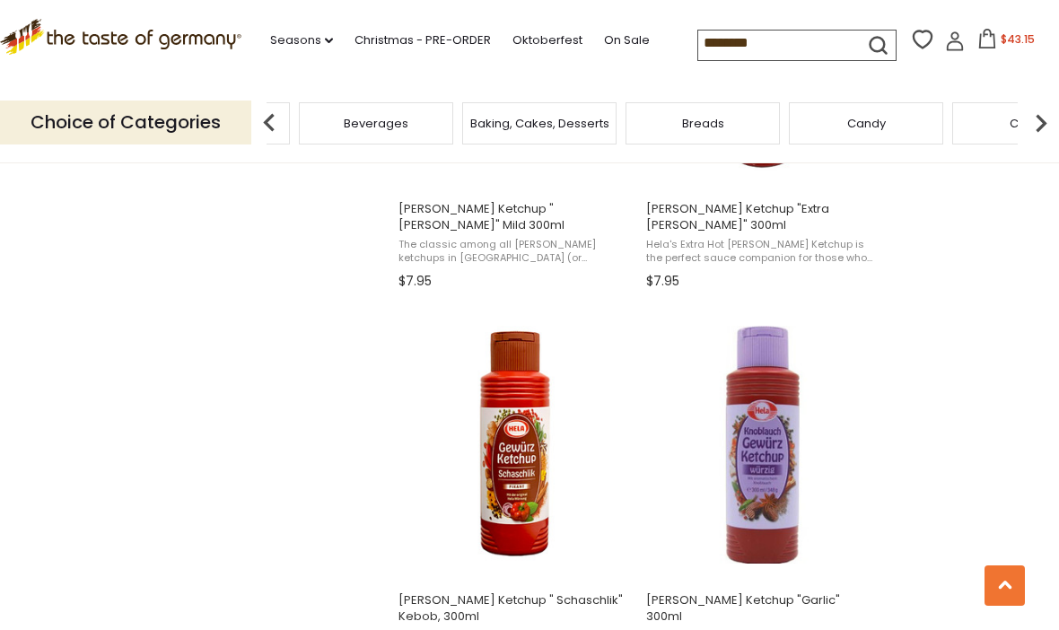
click at [1035, 120] on img at bounding box center [1041, 123] width 36 height 36
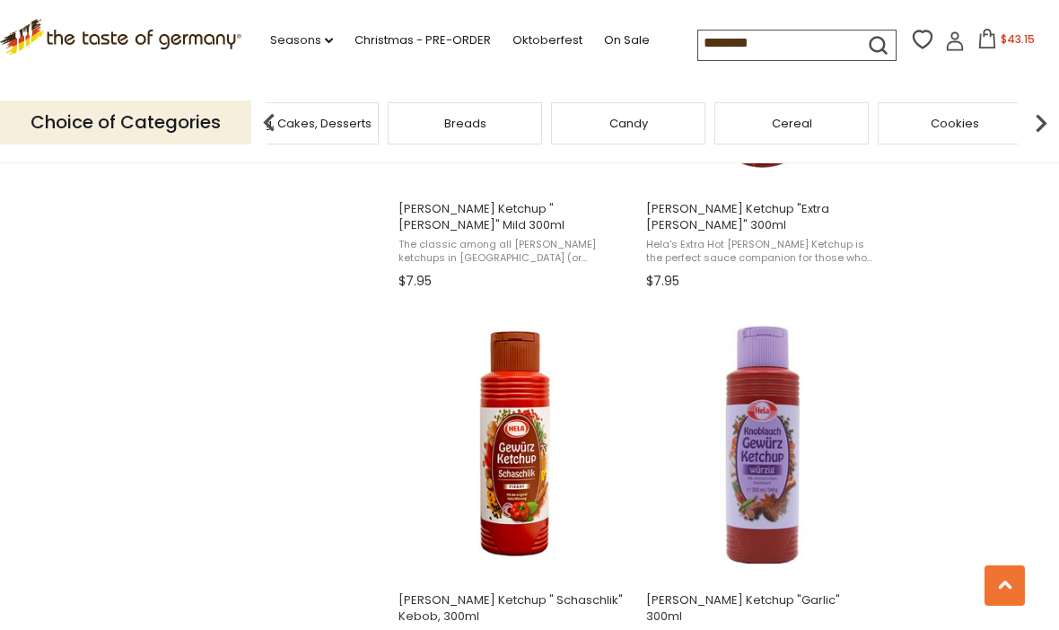
click at [1038, 117] on img at bounding box center [1041, 123] width 36 height 36
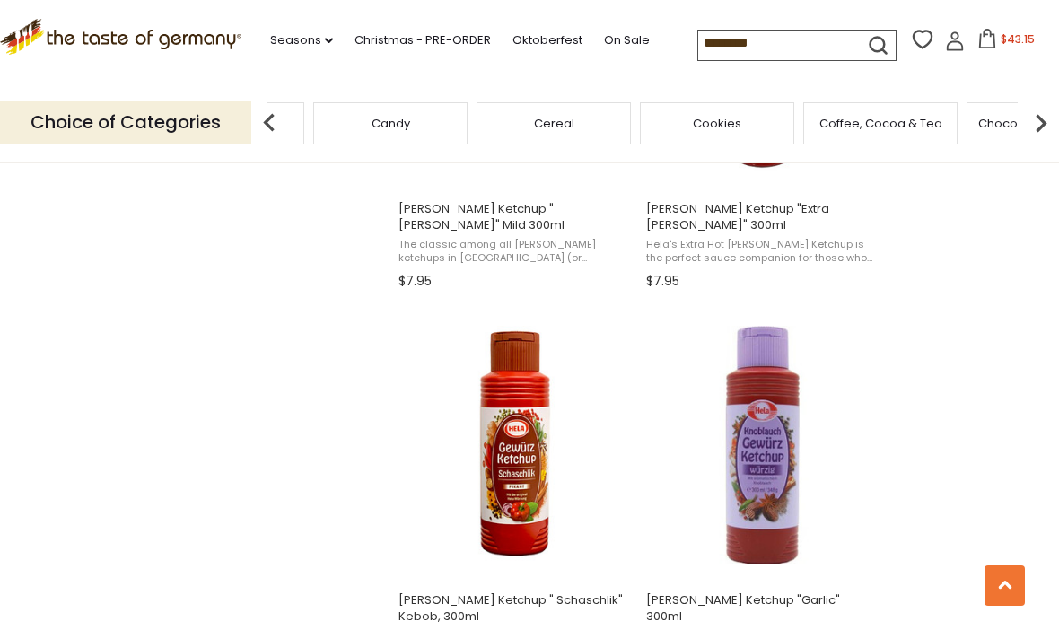
click at [1052, 112] on img at bounding box center [1041, 123] width 36 height 36
click at [1053, 112] on img at bounding box center [1041, 123] width 36 height 36
click at [463, 118] on div "Fish" at bounding box center [386, 123] width 154 height 42
click at [700, 38] on input "********" at bounding box center [774, 43] width 152 height 25
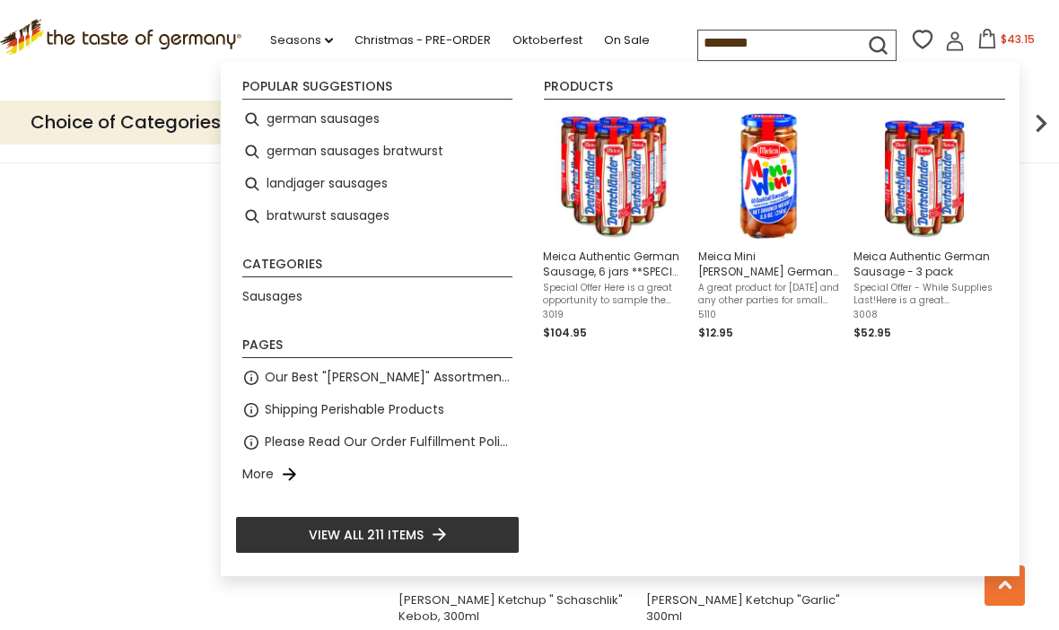
scroll to position [1752, 0]
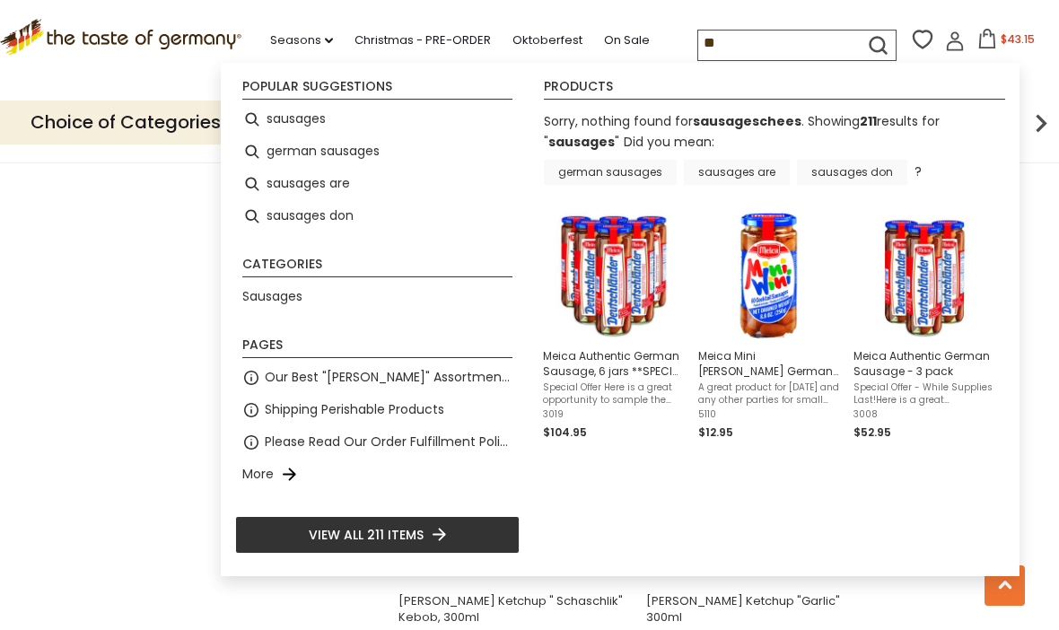
type input "*"
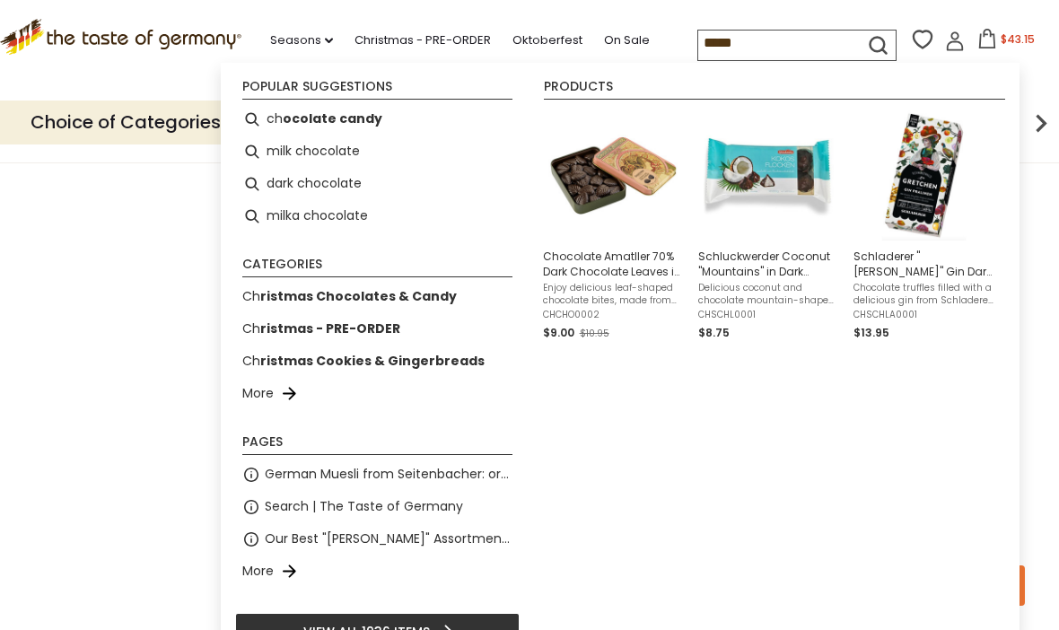
type input "******"
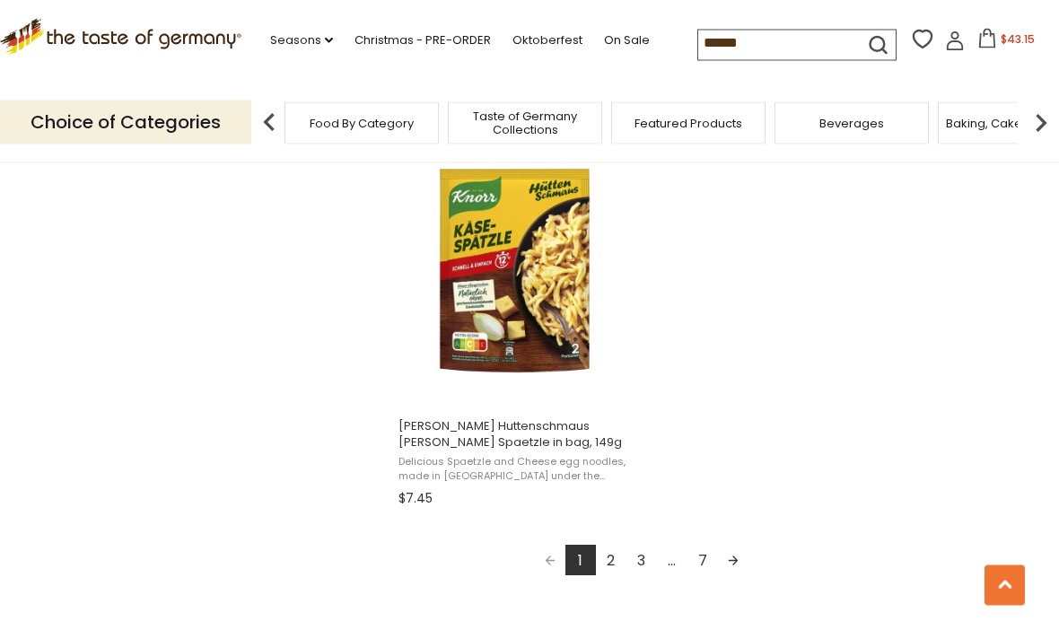
scroll to position [3111, 0]
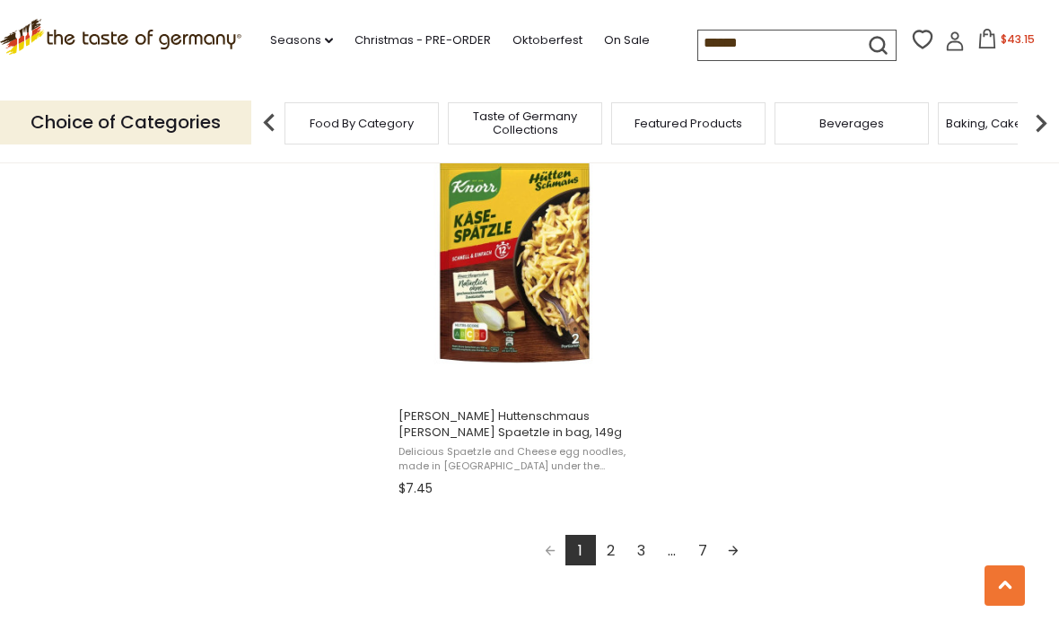
click at [620, 557] on link "2" at bounding box center [611, 550] width 31 height 31
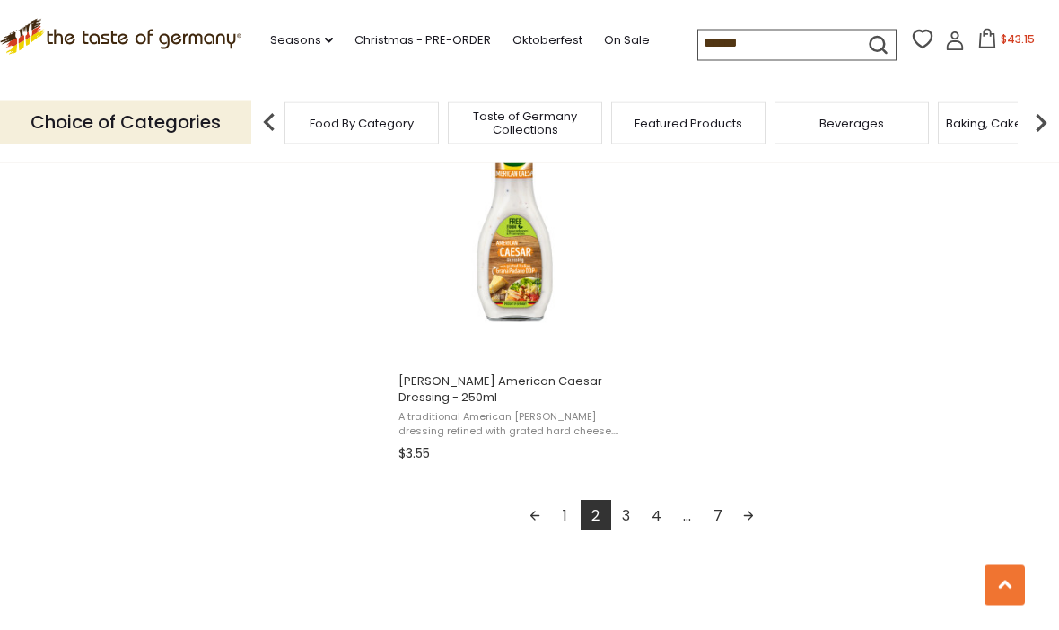
scroll to position [3152, 0]
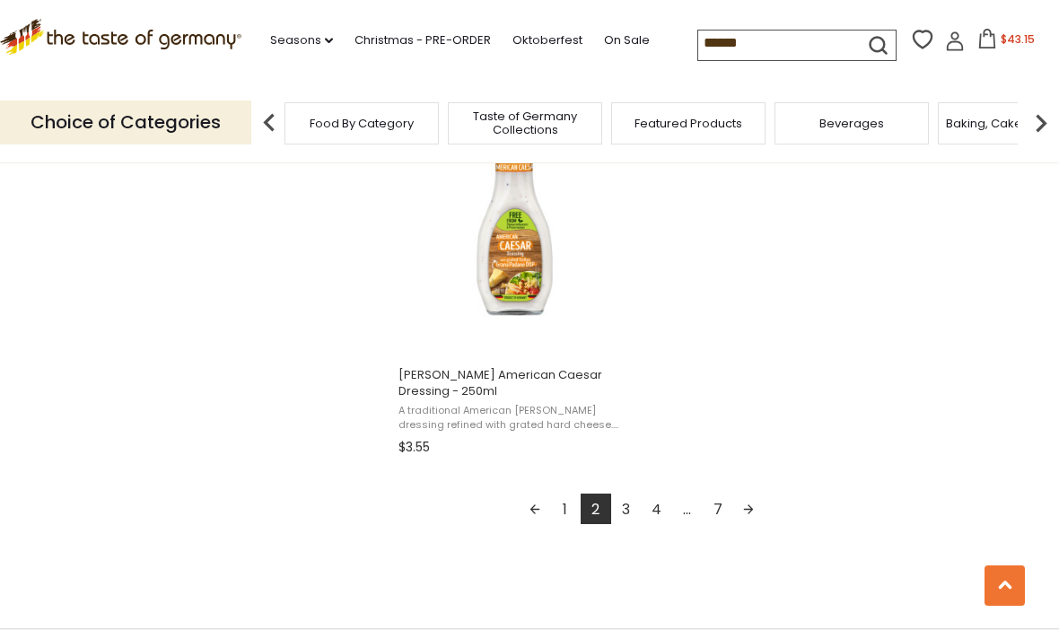
click at [627, 515] on link "3" at bounding box center [626, 509] width 31 height 31
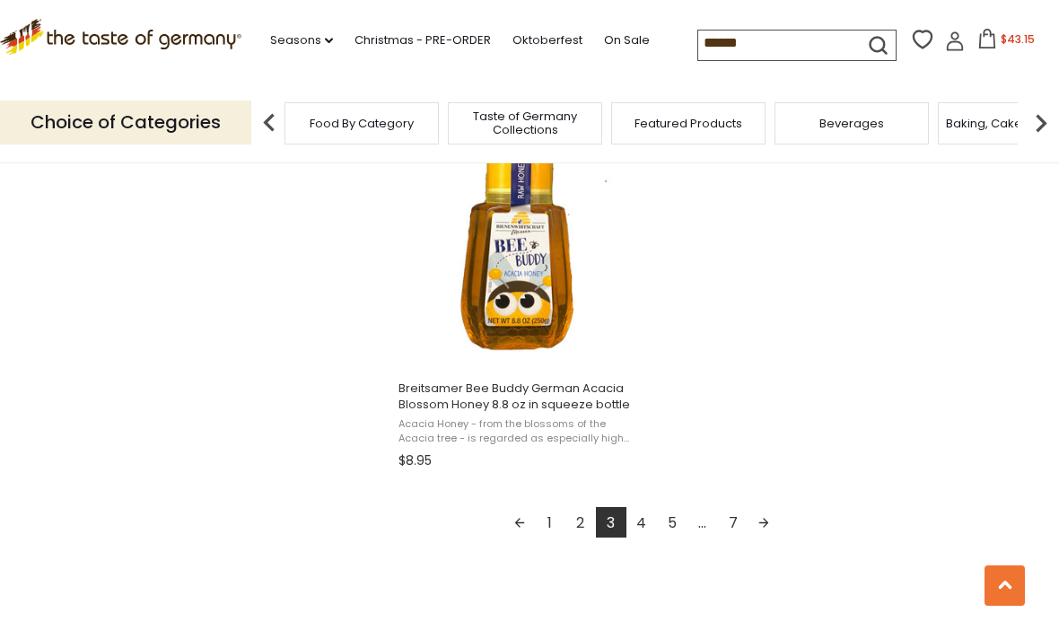
scroll to position [3143, 0]
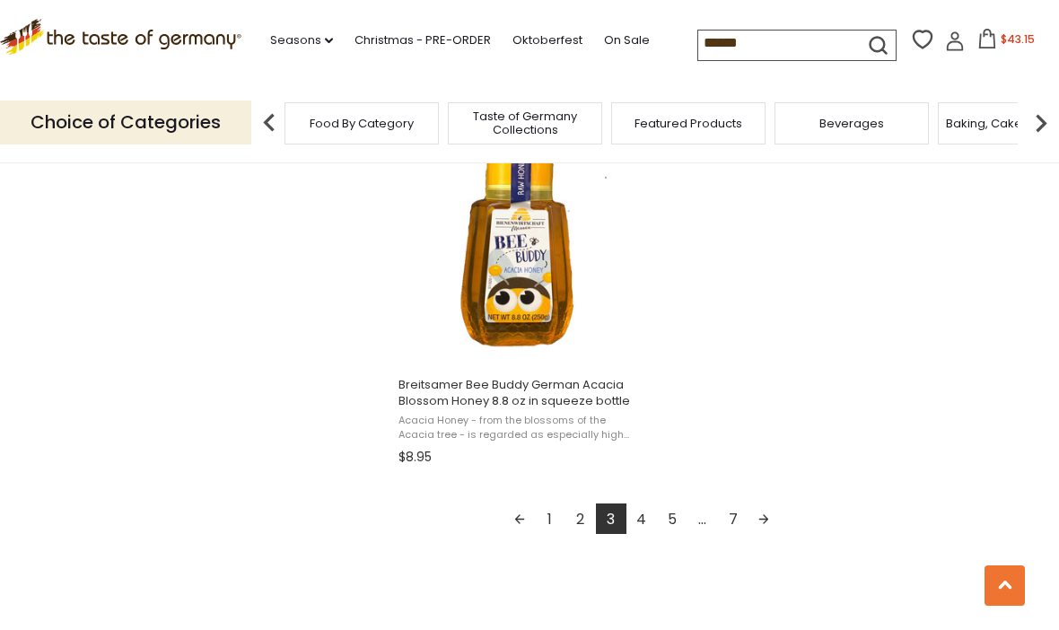
click at [649, 516] on link "4" at bounding box center [642, 519] width 31 height 31
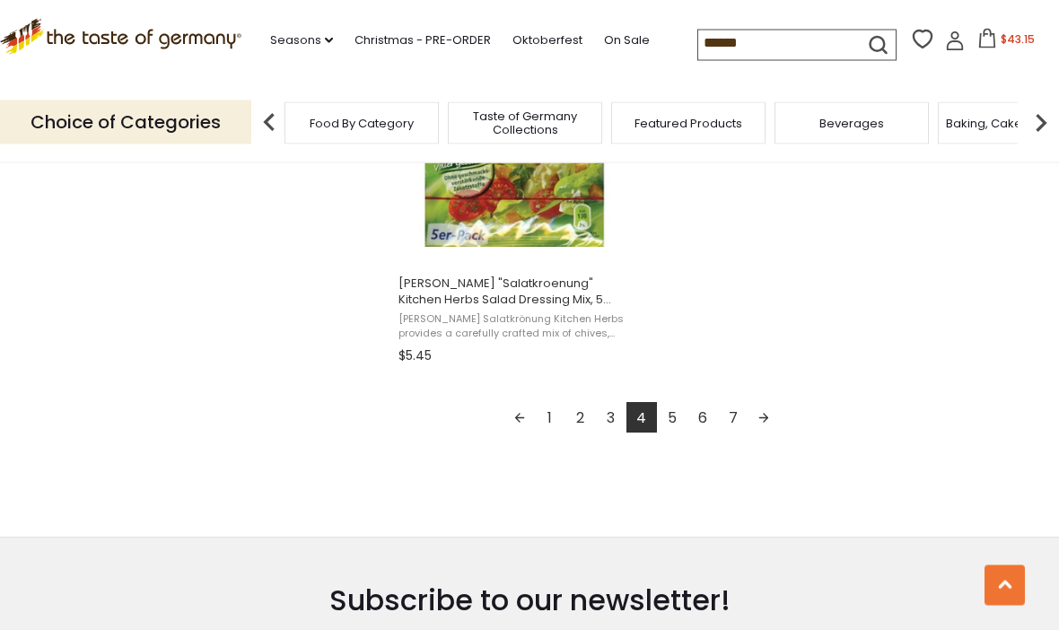
scroll to position [3298, 0]
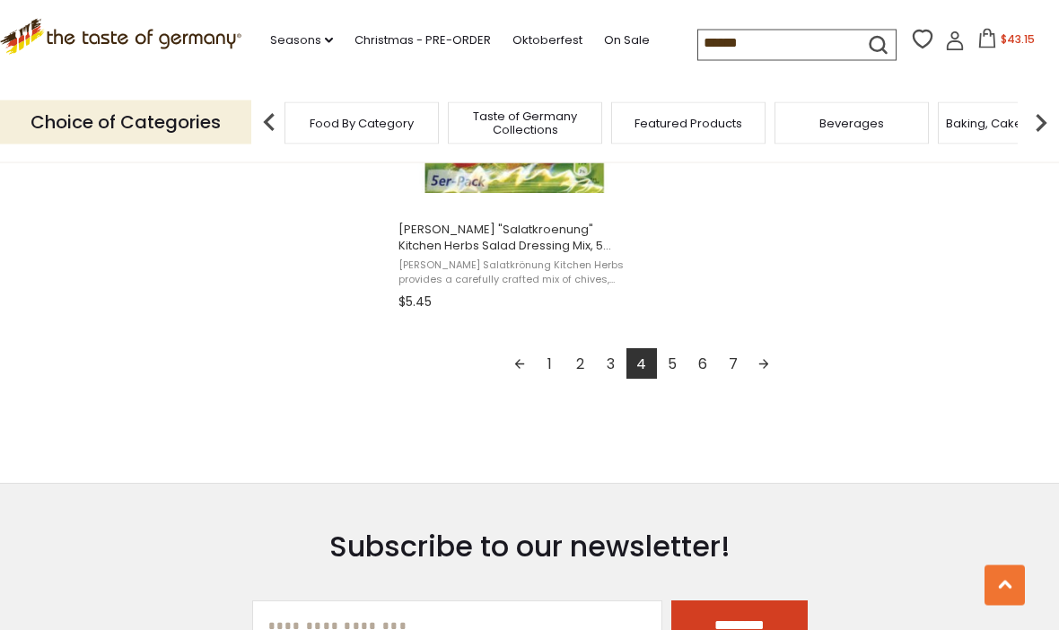
click at [679, 371] on link "5" at bounding box center [672, 364] width 31 height 31
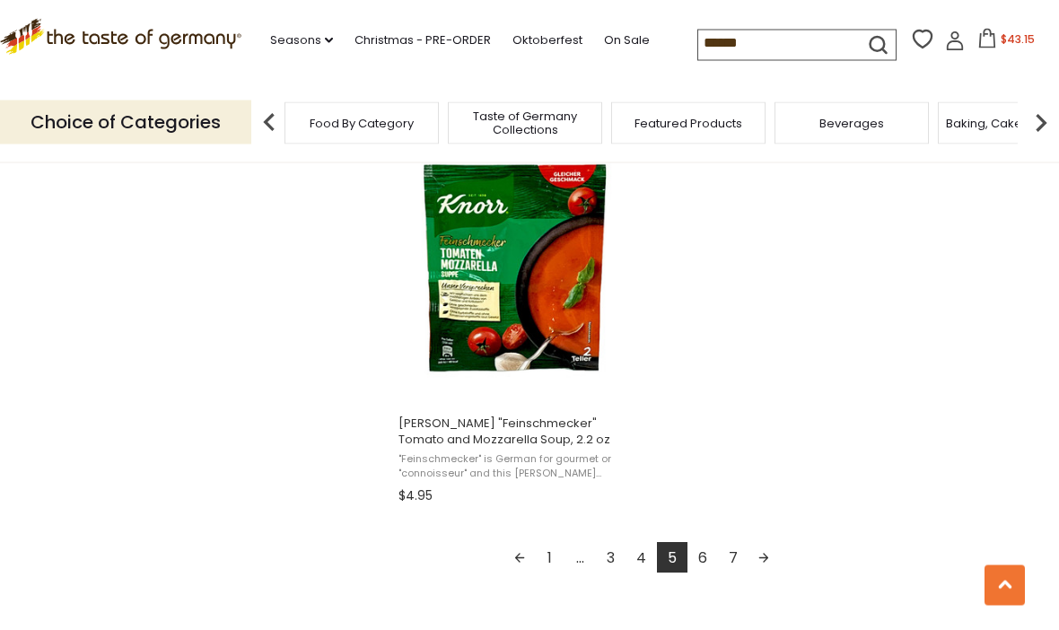
scroll to position [3105, 0]
click at [704, 559] on link "6" at bounding box center [703, 557] width 31 height 31
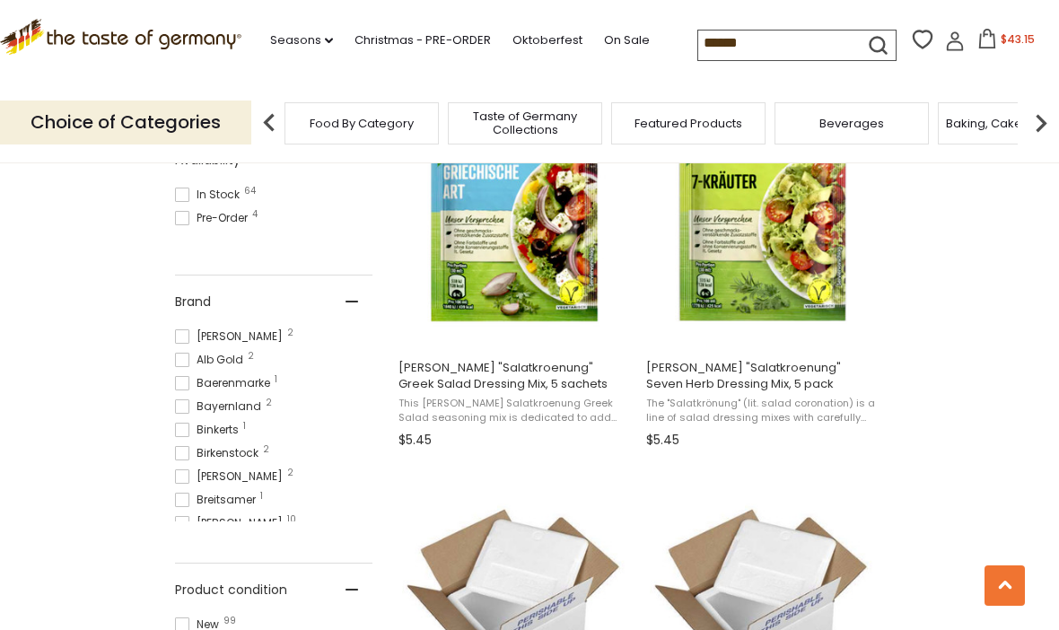
scroll to position [802, 0]
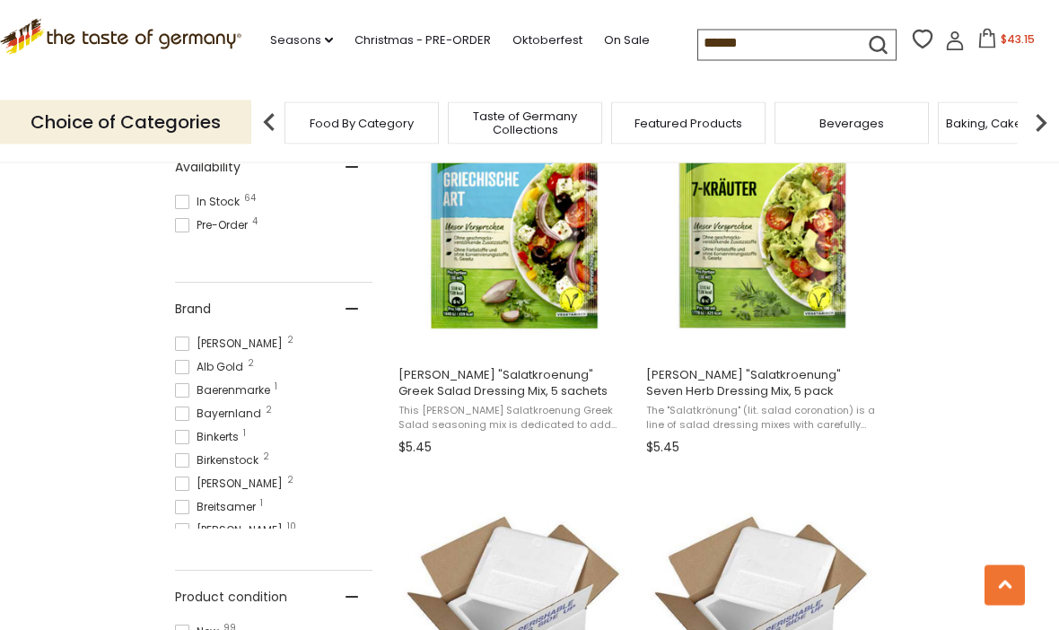
click at [698, 39] on input "******" at bounding box center [774, 43] width 152 height 25
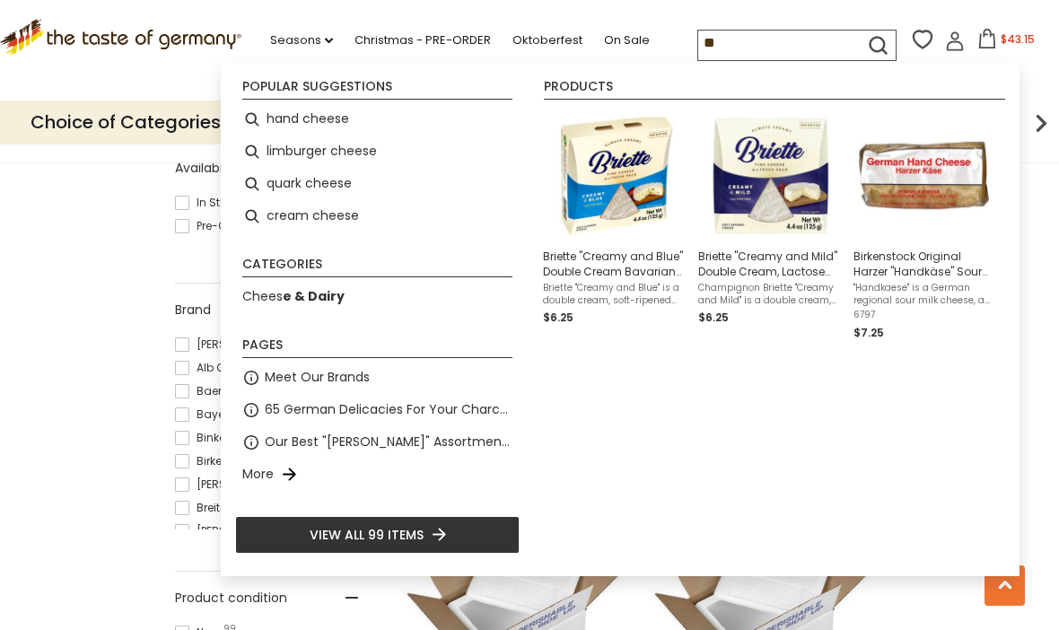
type input "*"
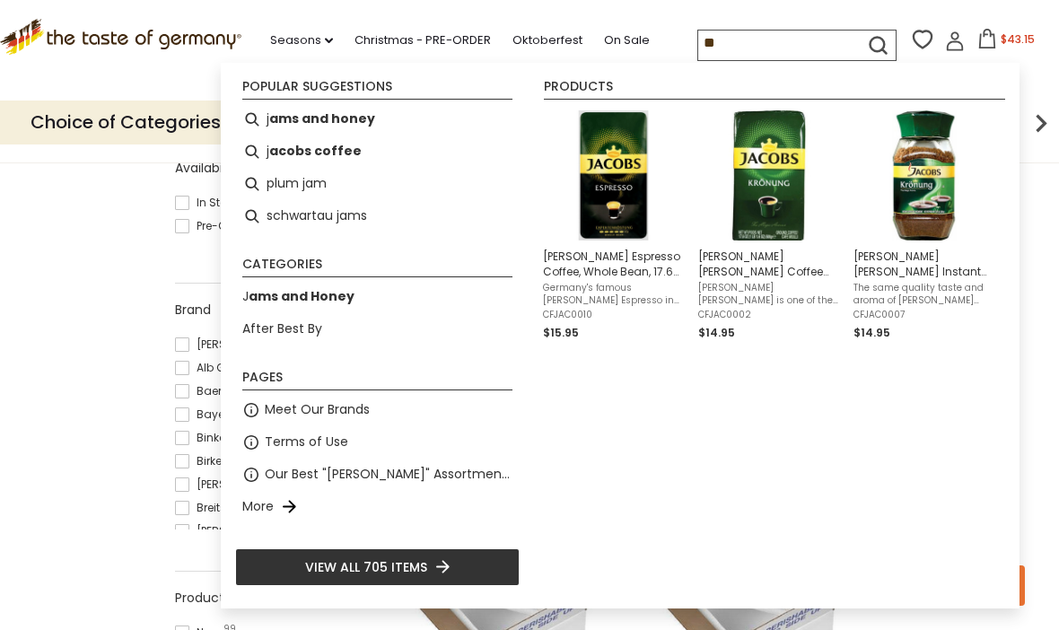
type input "***"
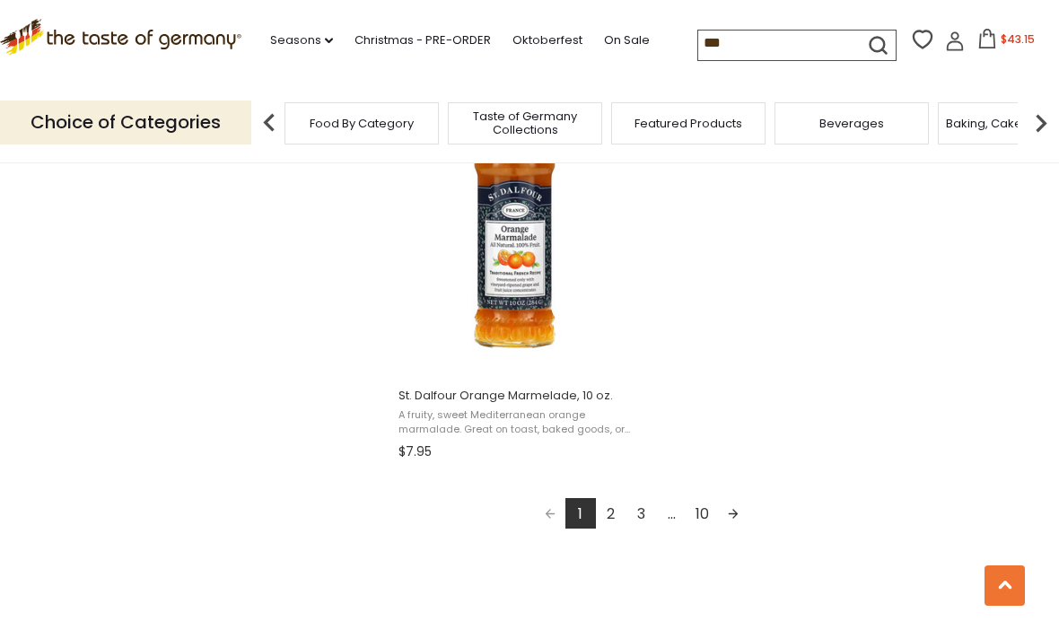
scroll to position [3141, 0]
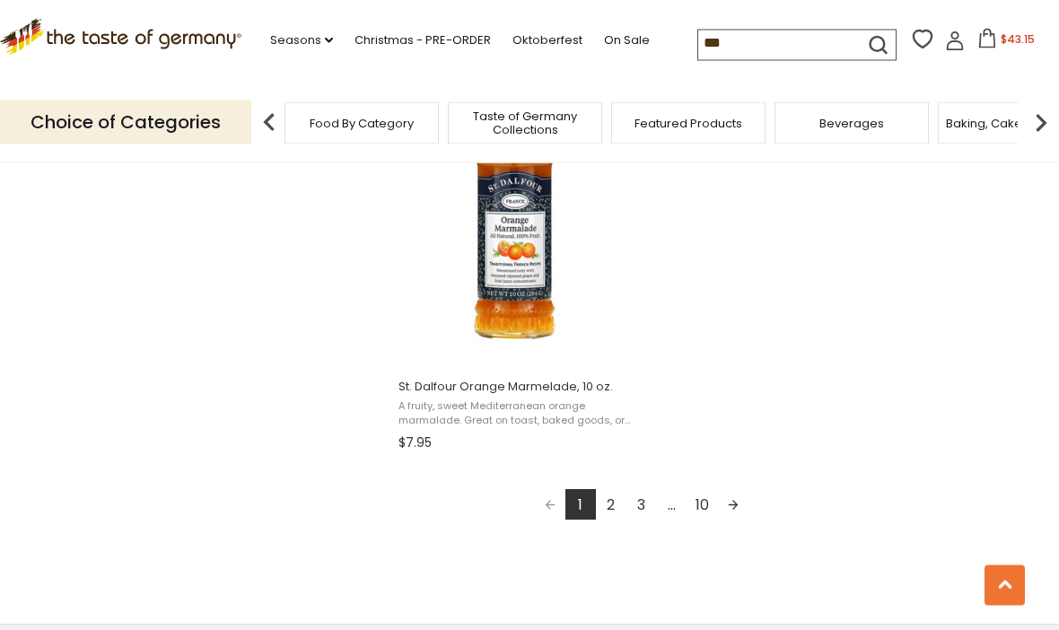
click at [610, 513] on link "2" at bounding box center [611, 505] width 31 height 31
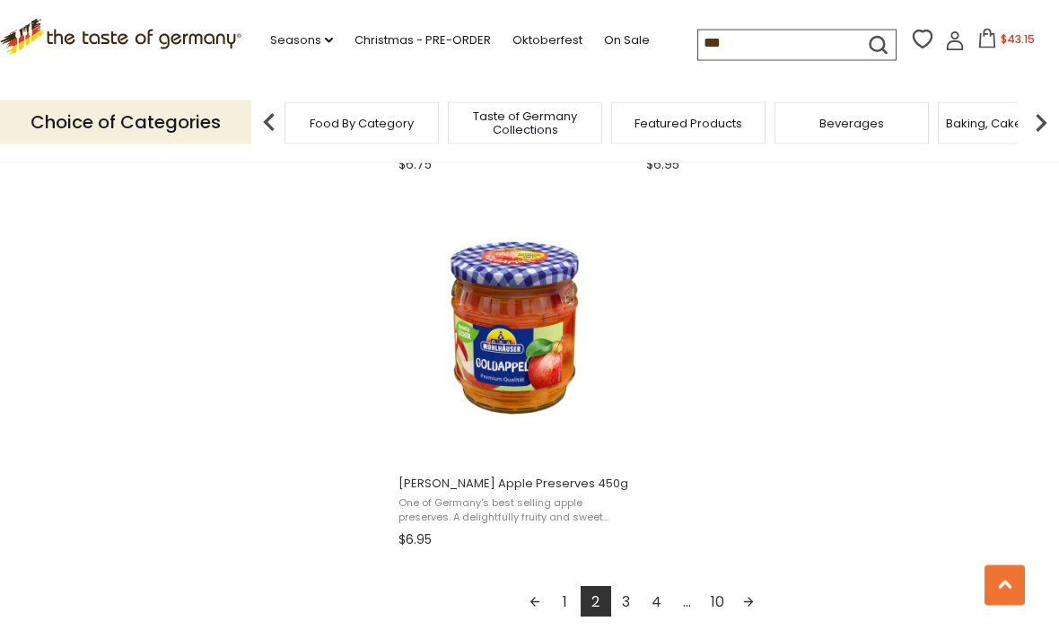
scroll to position [3050, 0]
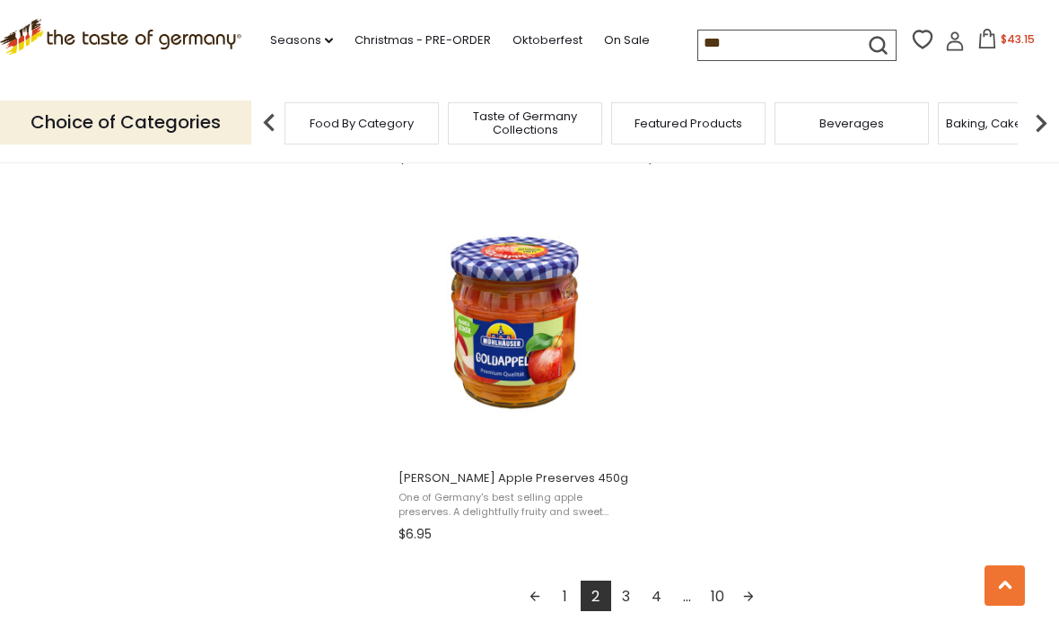
click at [627, 602] on link "3" at bounding box center [626, 596] width 31 height 31
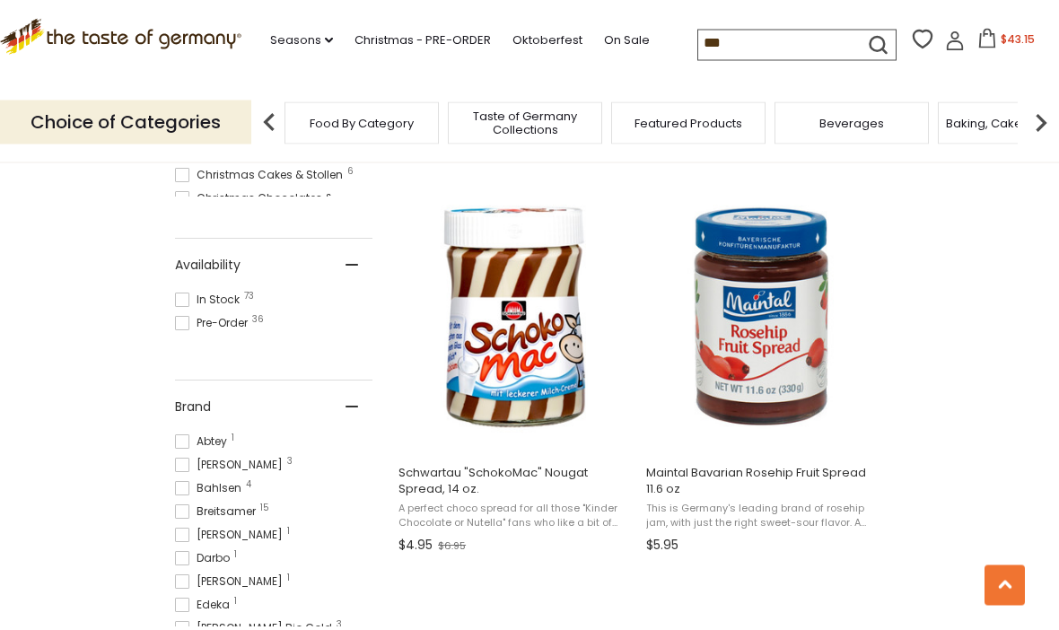
scroll to position [706, 0]
click at [790, 394] on img "Maintal Bavarian Rosehip Fruit Spread 11.6 oz" at bounding box center [763, 317] width 238 height 238
click at [765, 436] on button "Add to cart" at bounding box center [762, 432] width 236 height 39
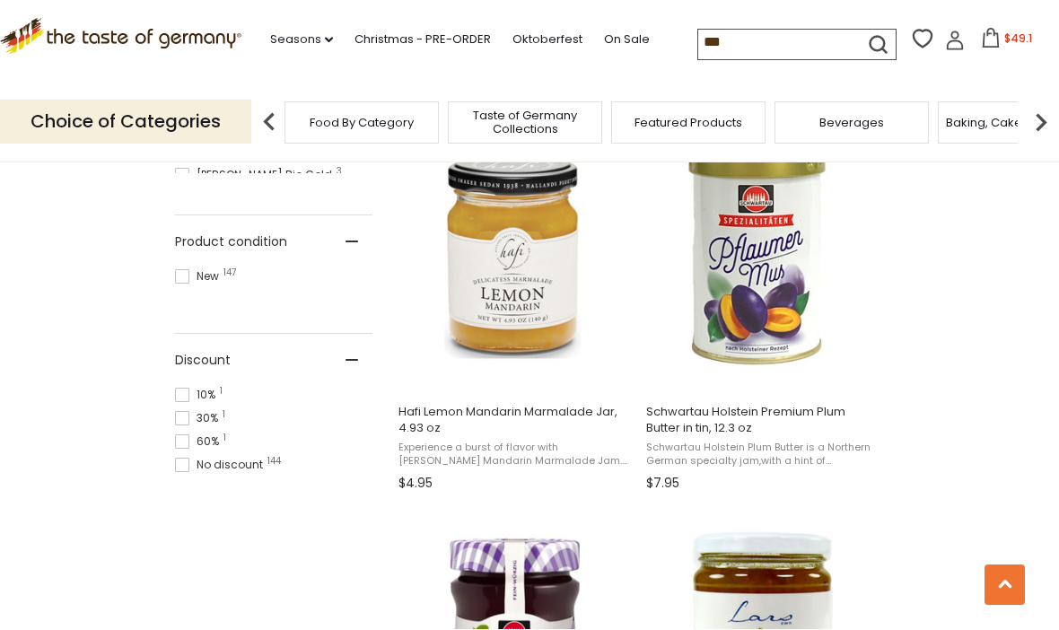
scroll to position [1159, 0]
click at [738, 380] on button "View product" at bounding box center [762, 371] width 236 height 39
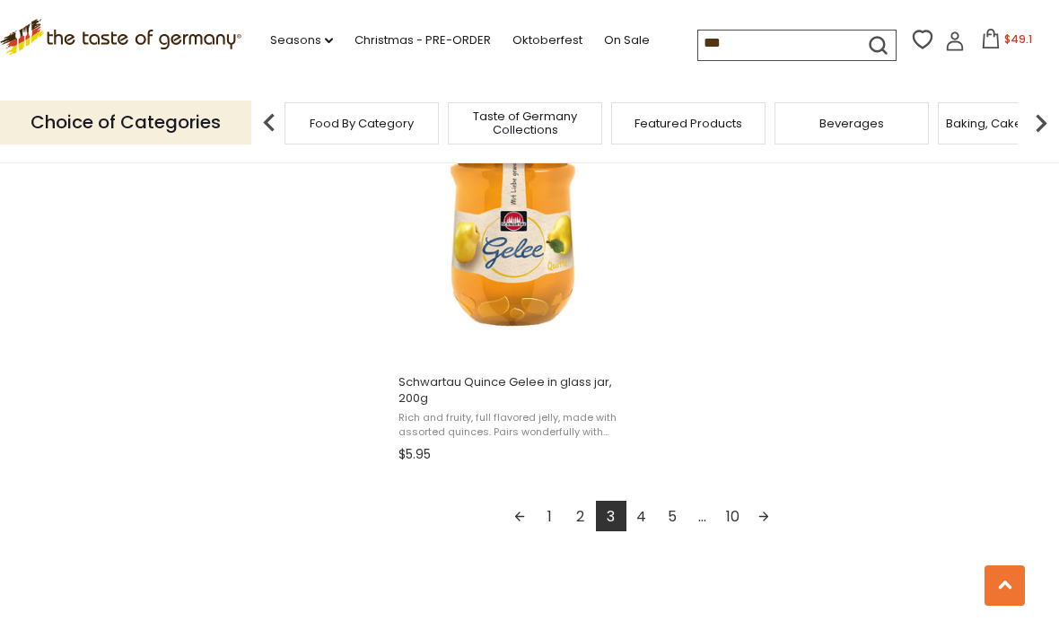
scroll to position [3195, 0]
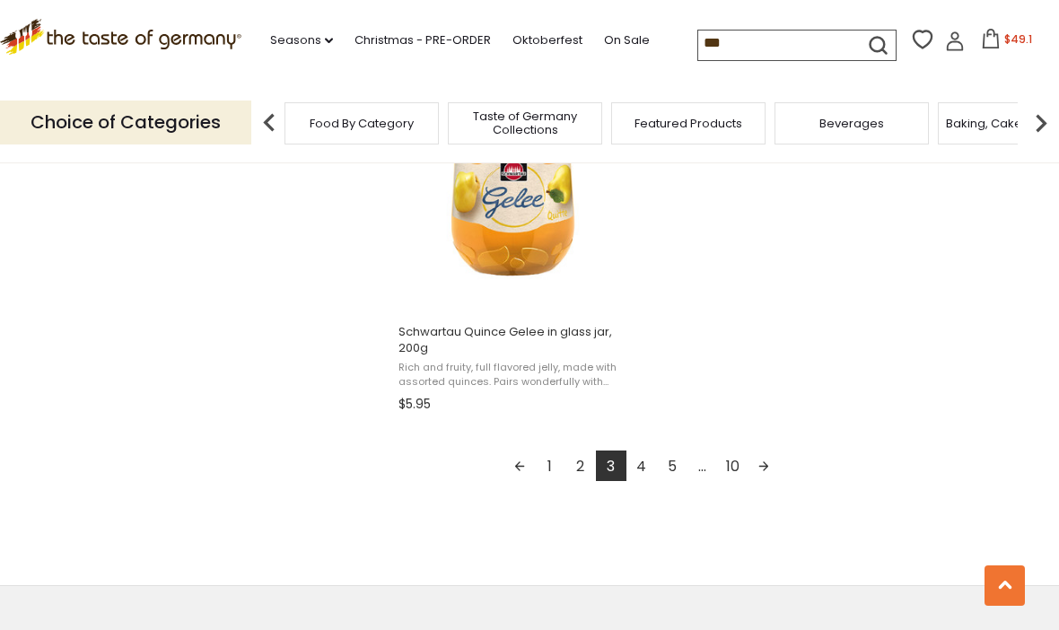
click at [644, 473] on link "4" at bounding box center [642, 466] width 31 height 31
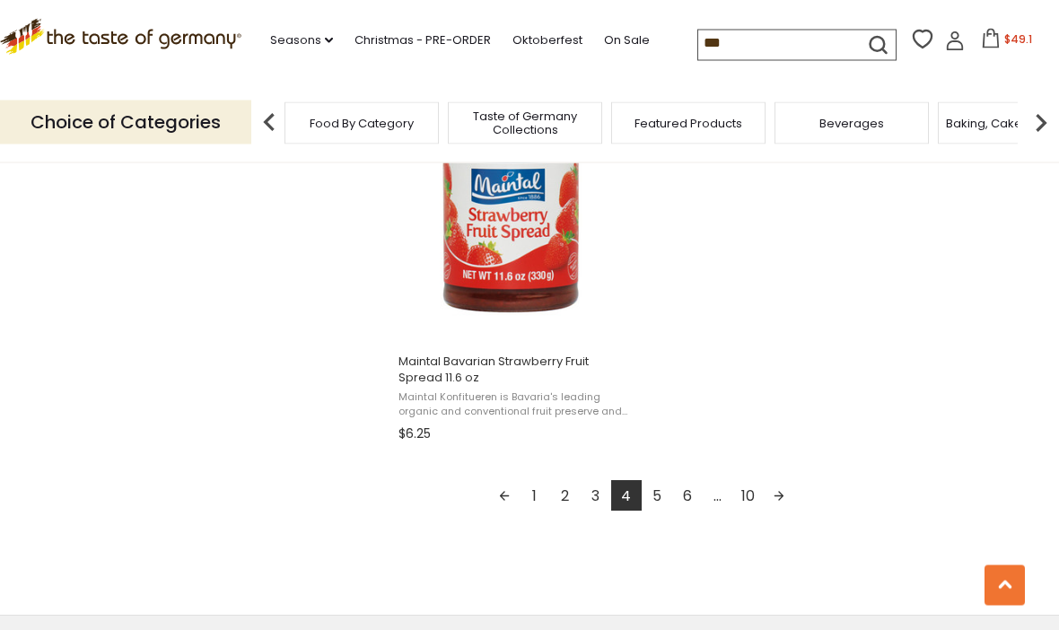
scroll to position [3151, 0]
click at [658, 497] on link "5" at bounding box center [657, 495] width 31 height 31
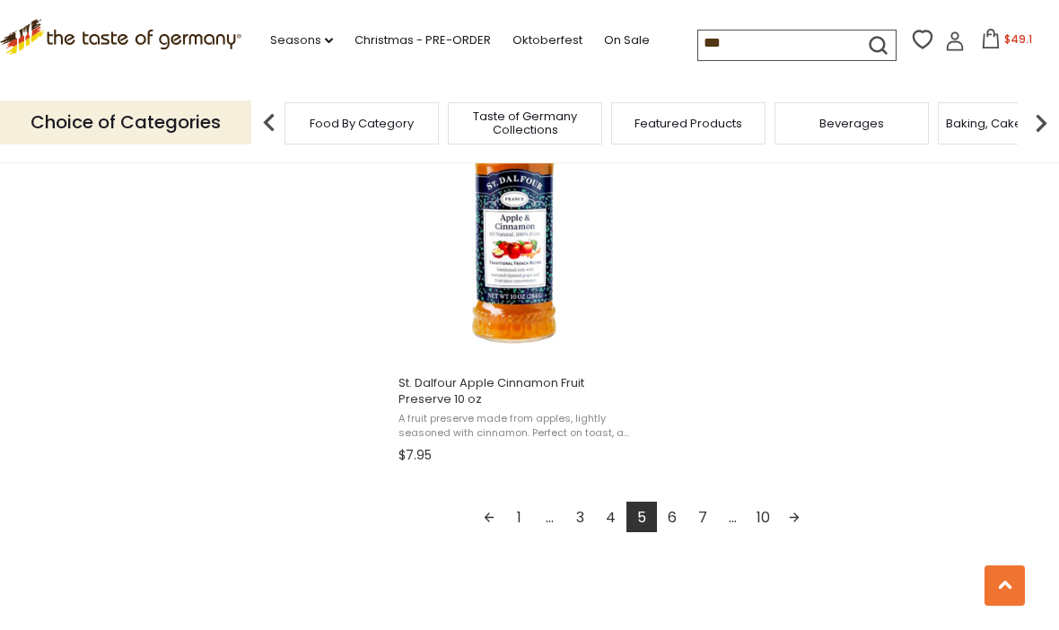
scroll to position [3157, 0]
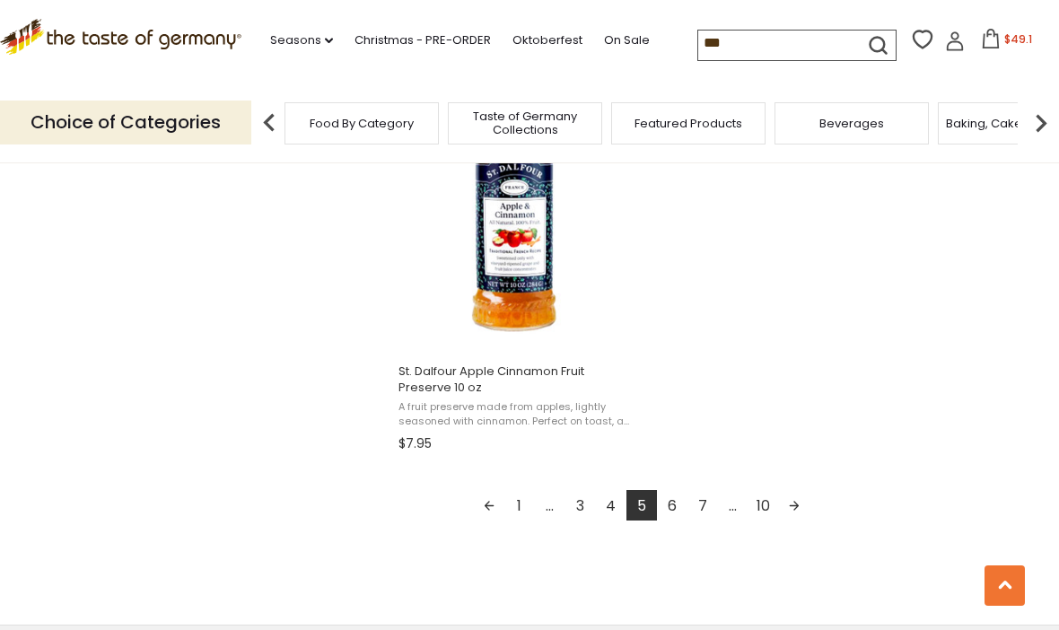
click at [671, 511] on link "6" at bounding box center [672, 505] width 31 height 31
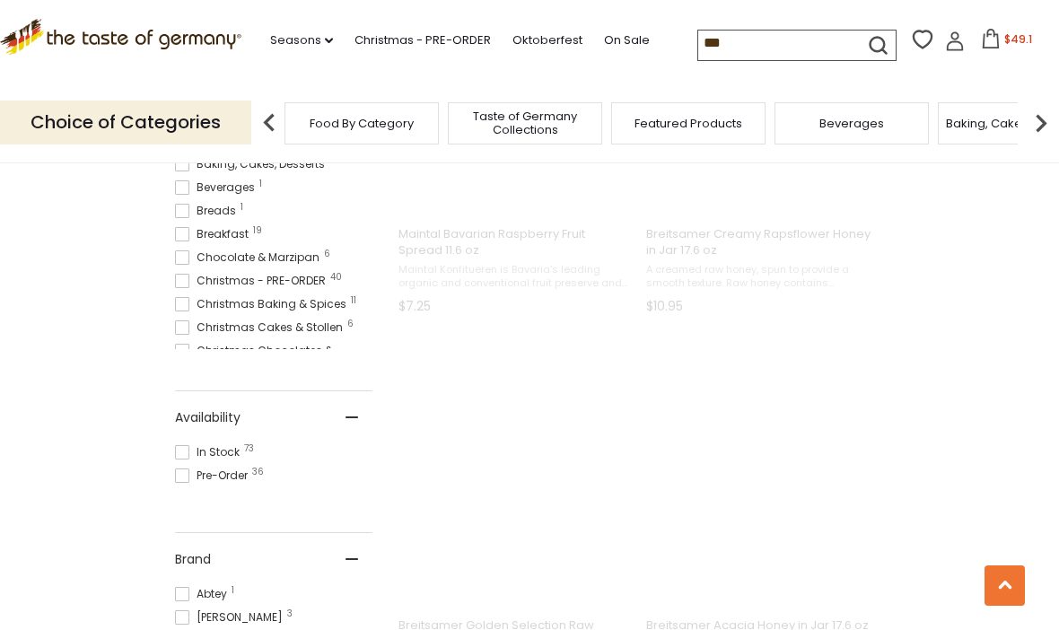
scroll to position [4, 0]
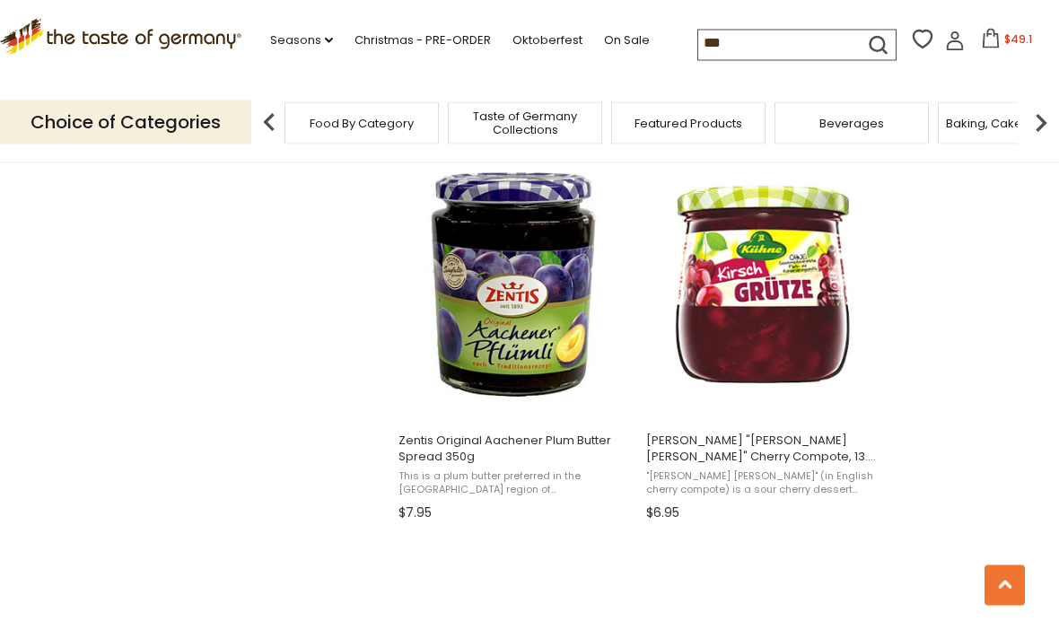
scroll to position [1522, 0]
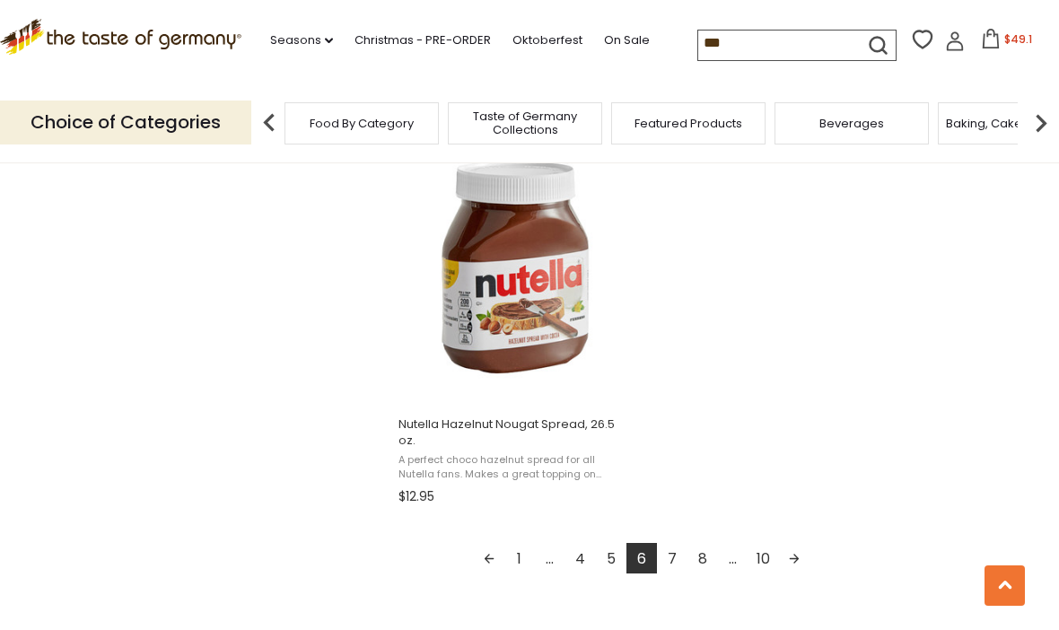
click at [675, 563] on link "7" at bounding box center [672, 558] width 31 height 31
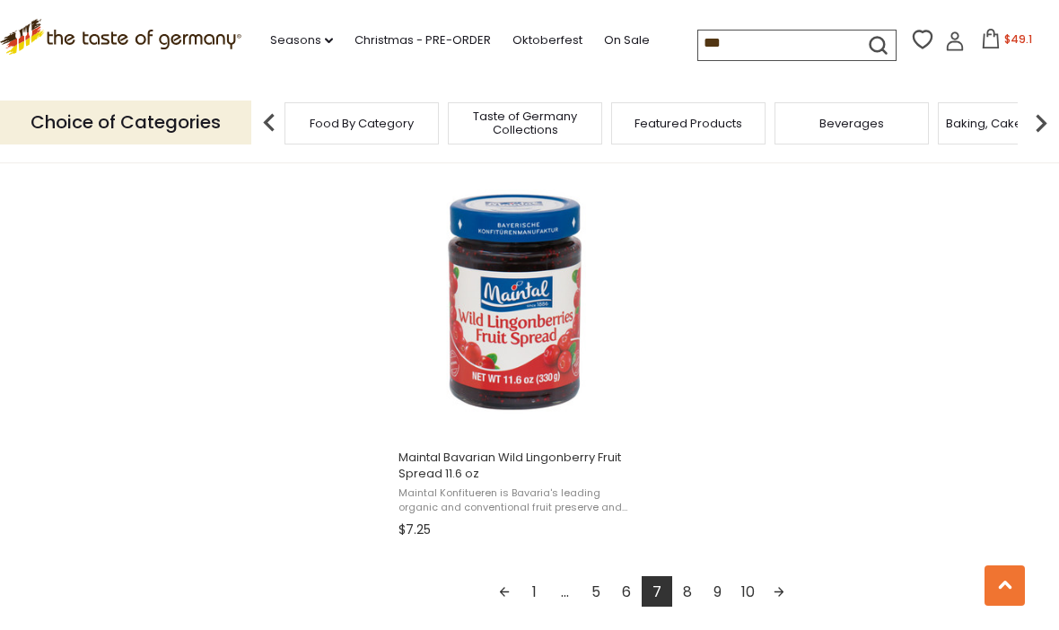
scroll to position [3072, 0]
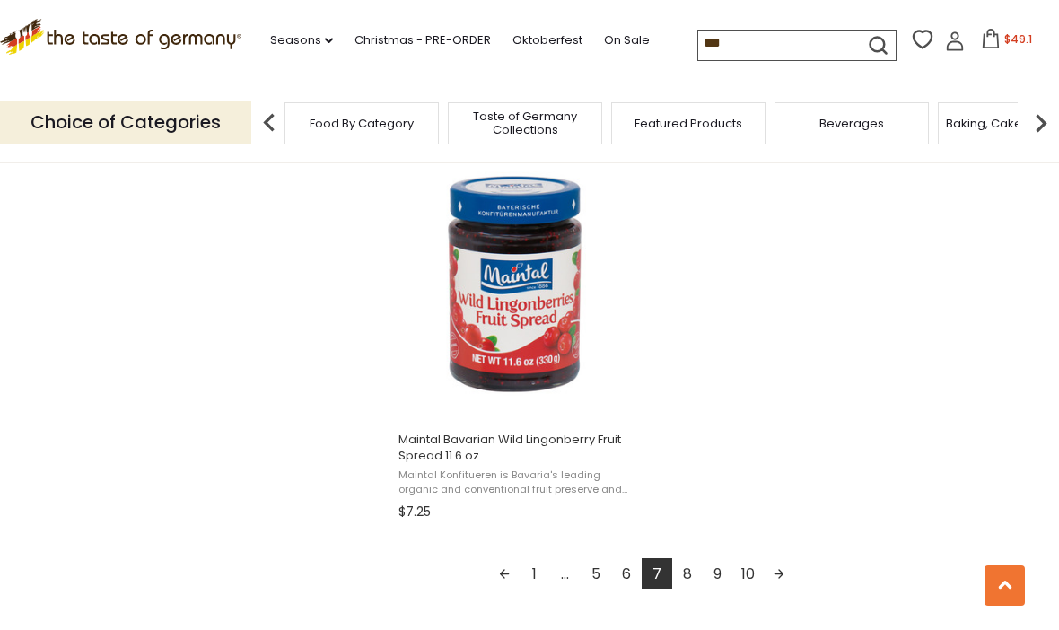
click at [691, 578] on link "8" at bounding box center [687, 573] width 31 height 31
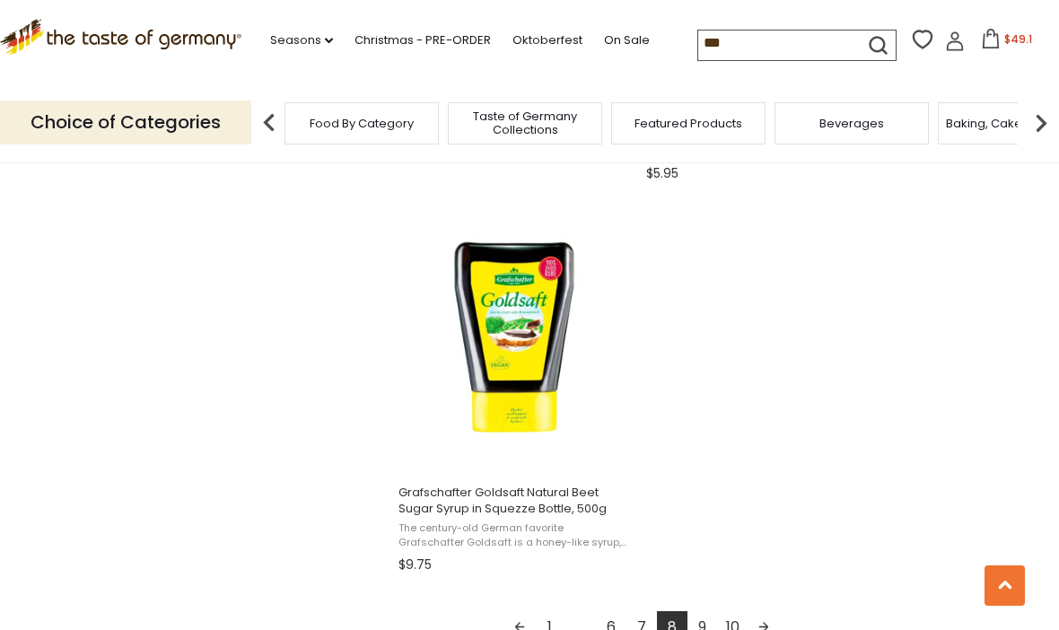
scroll to position [3072, 0]
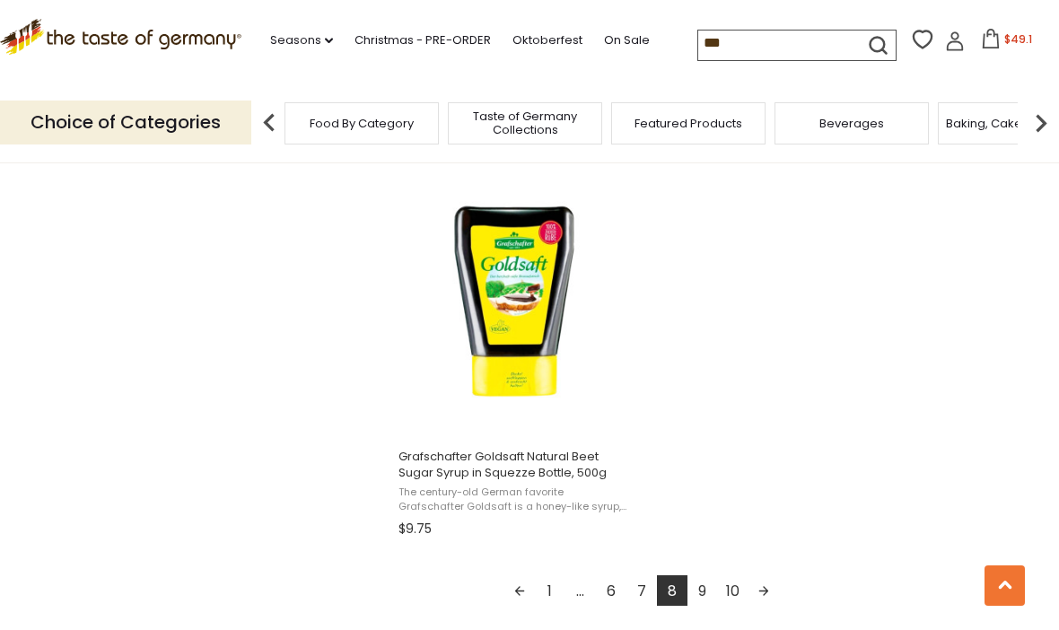
click at [705, 595] on link "9" at bounding box center [703, 590] width 31 height 31
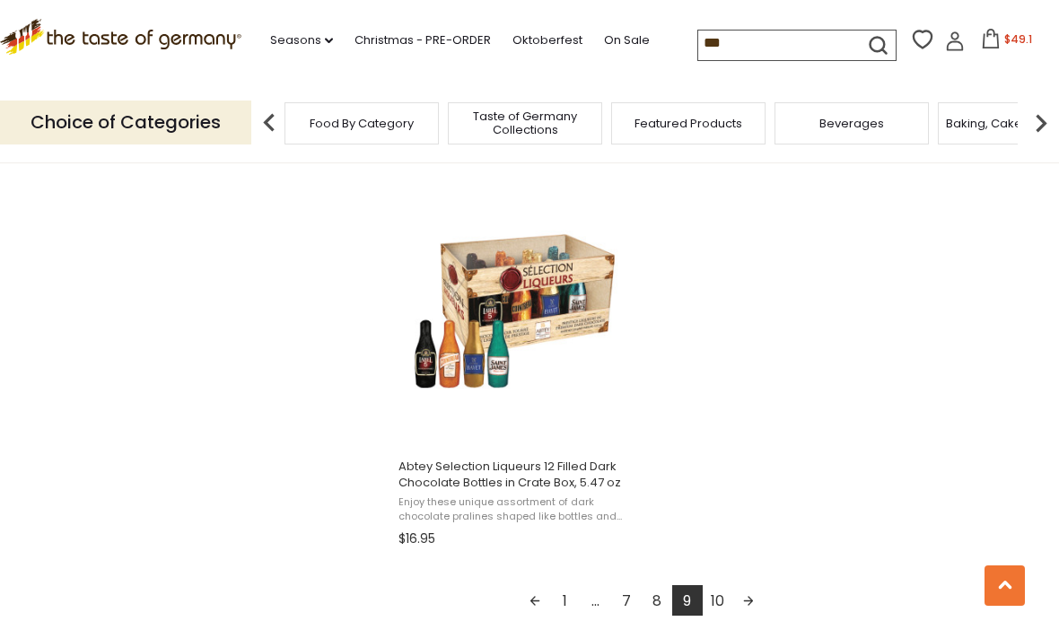
click at [719, 601] on link "10" at bounding box center [718, 600] width 31 height 31
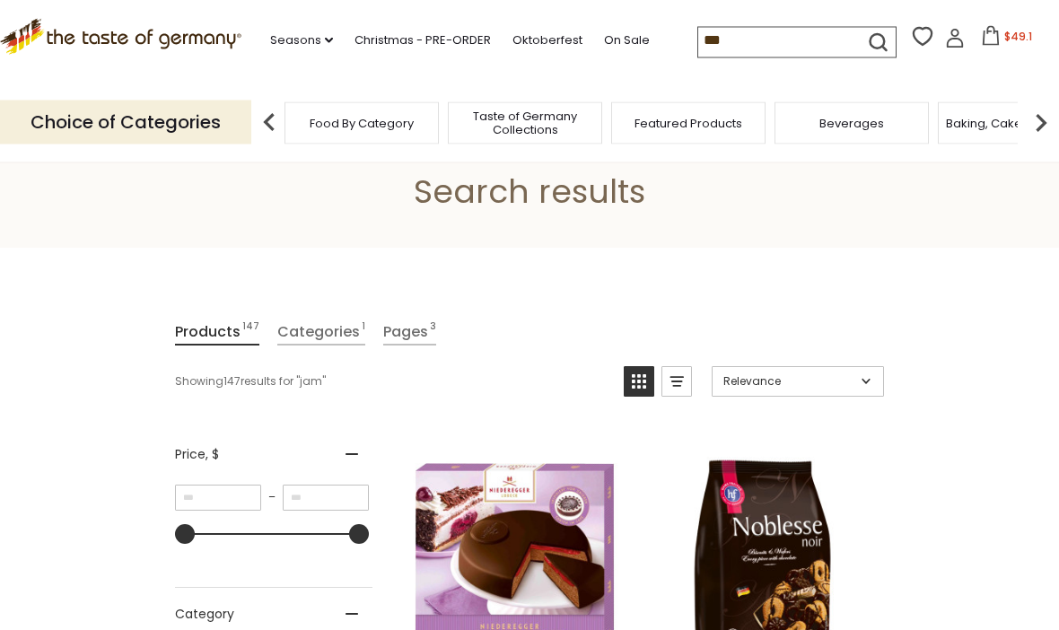
scroll to position [63, 0]
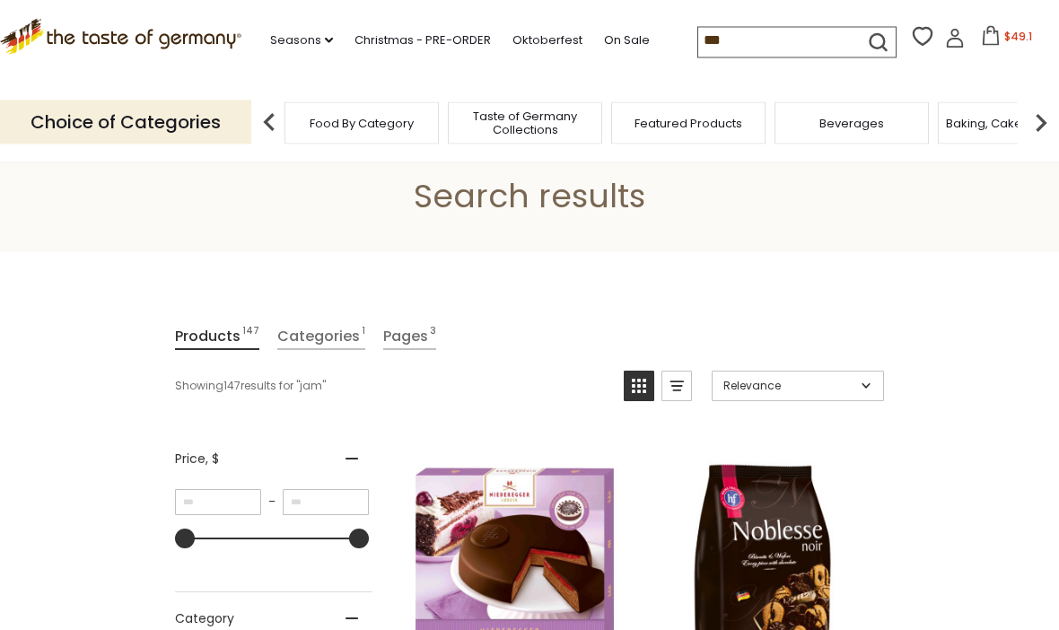
click at [698, 37] on input "***" at bounding box center [774, 40] width 152 height 25
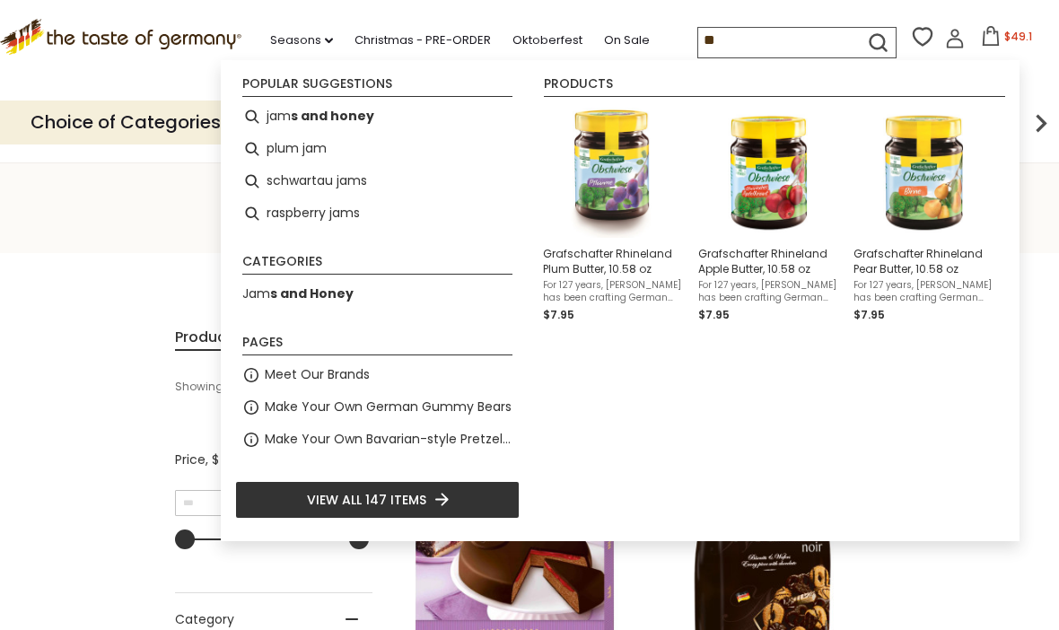
type input "*"
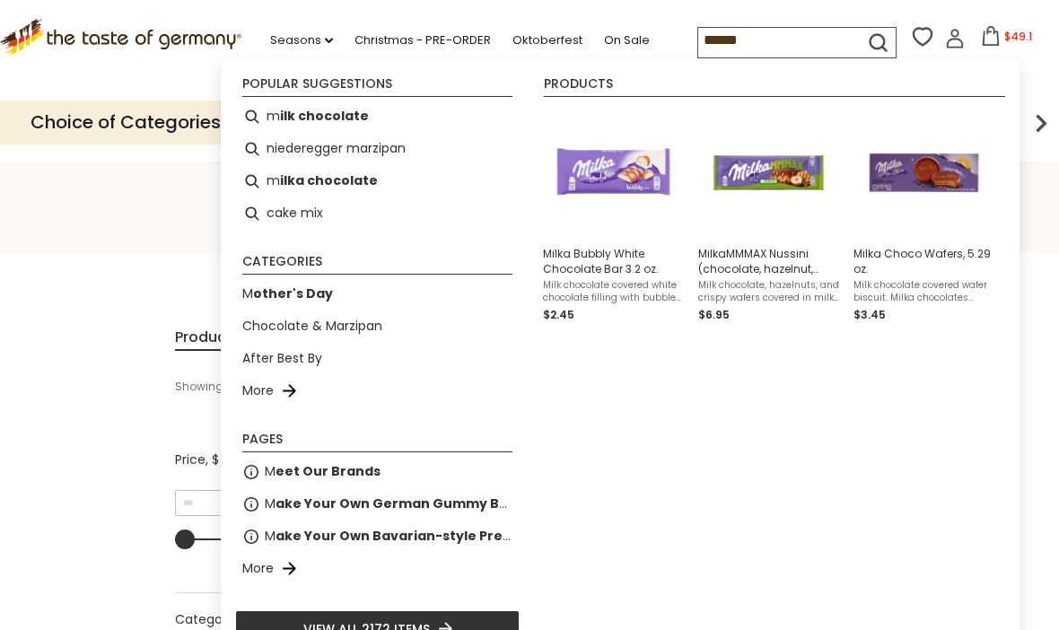
type input "*******"
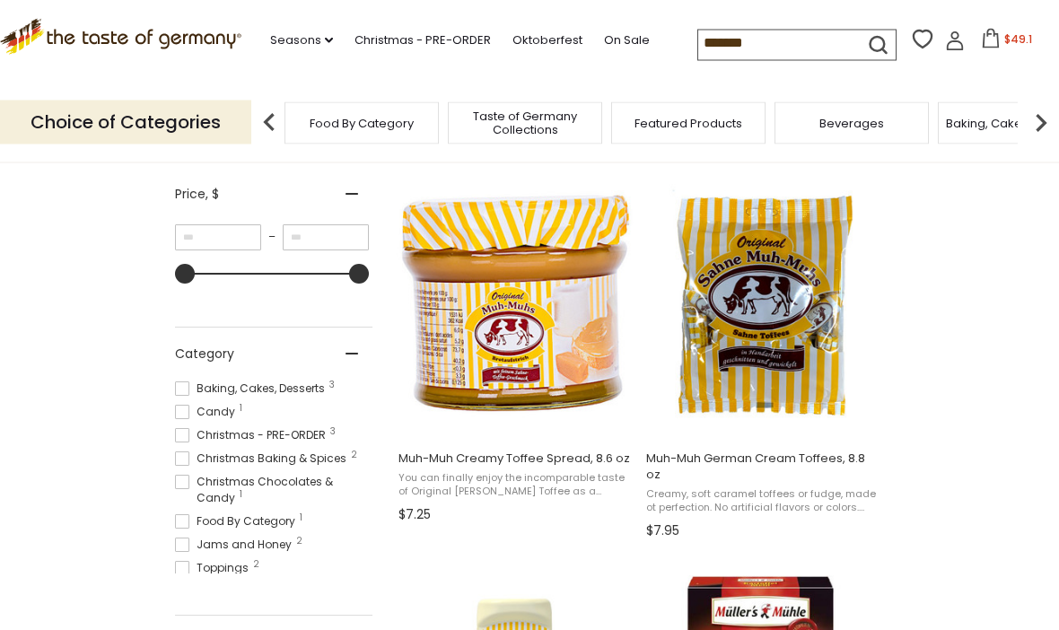
scroll to position [329, 0]
click at [779, 375] on img "Muh-Muh German Cream Toffees, 8.8 oz" at bounding box center [763, 303] width 238 height 238
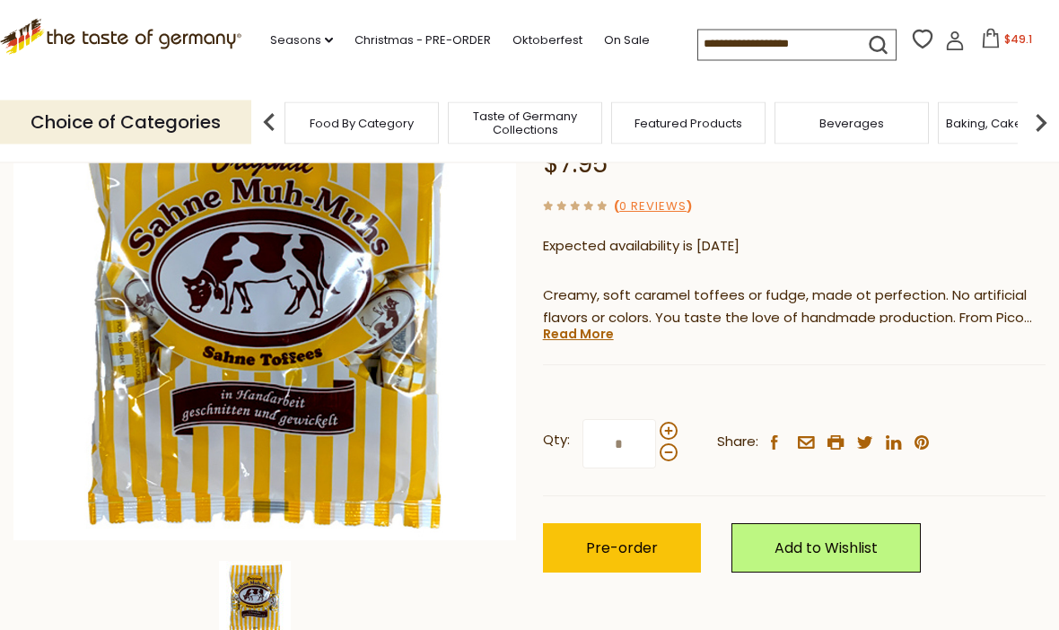
scroll to position [227, 0]
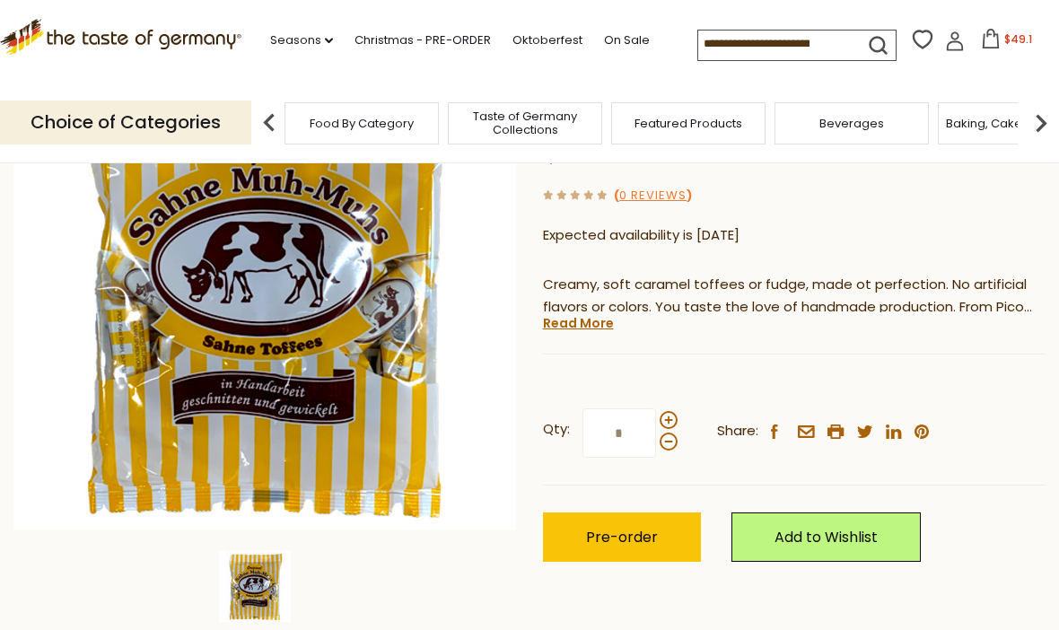
click at [641, 537] on span "Pre-order" at bounding box center [622, 537] width 72 height 21
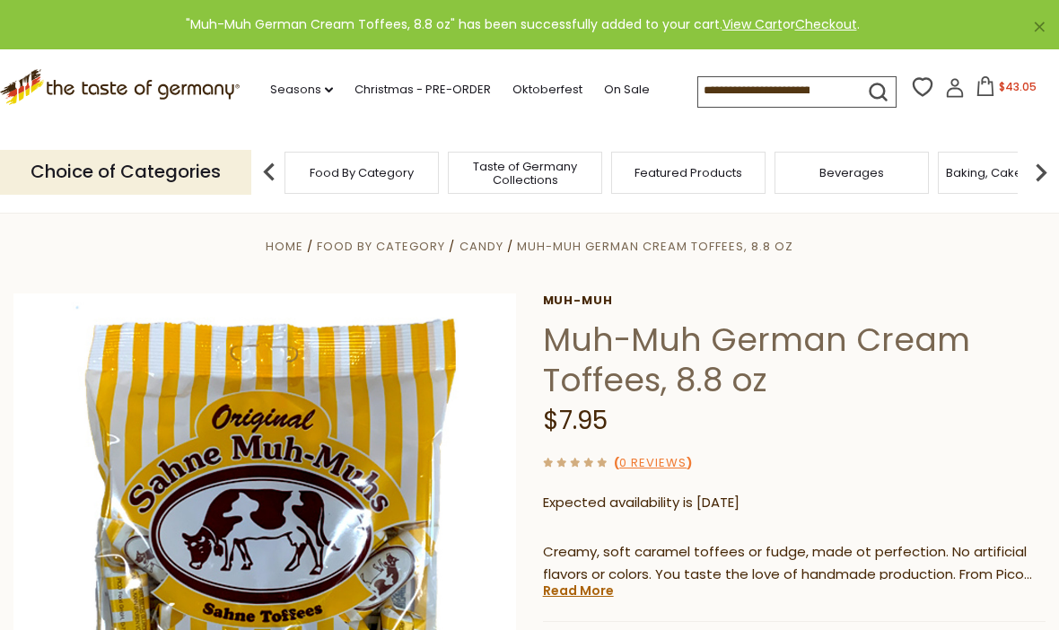
scroll to position [0, 0]
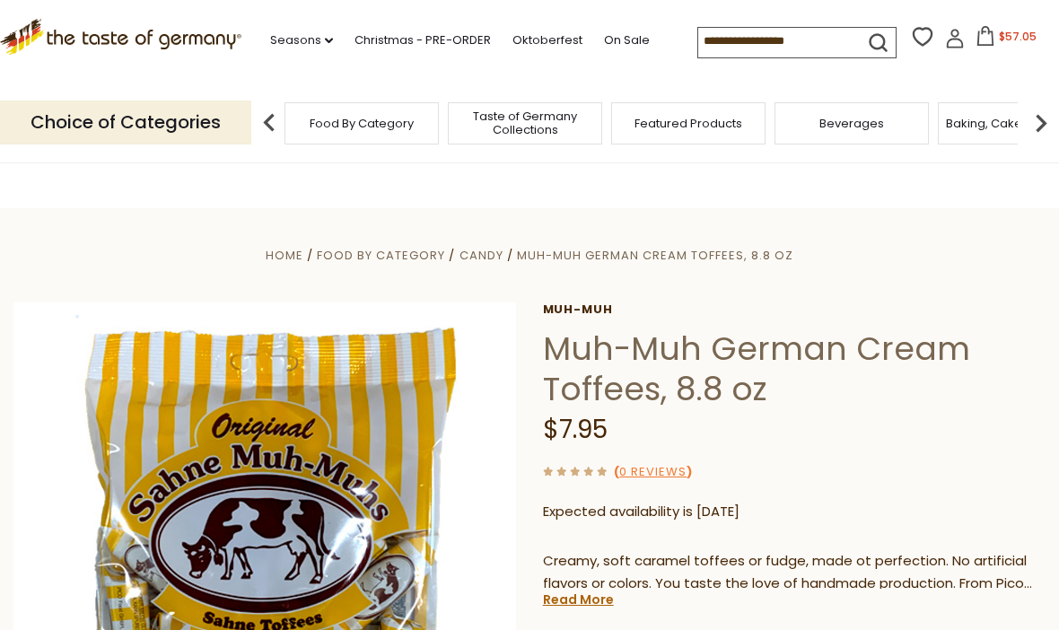
click at [801, 40] on input at bounding box center [774, 40] width 152 height 25
click at [861, 42] on button "submit" at bounding box center [878, 46] width 35 height 33
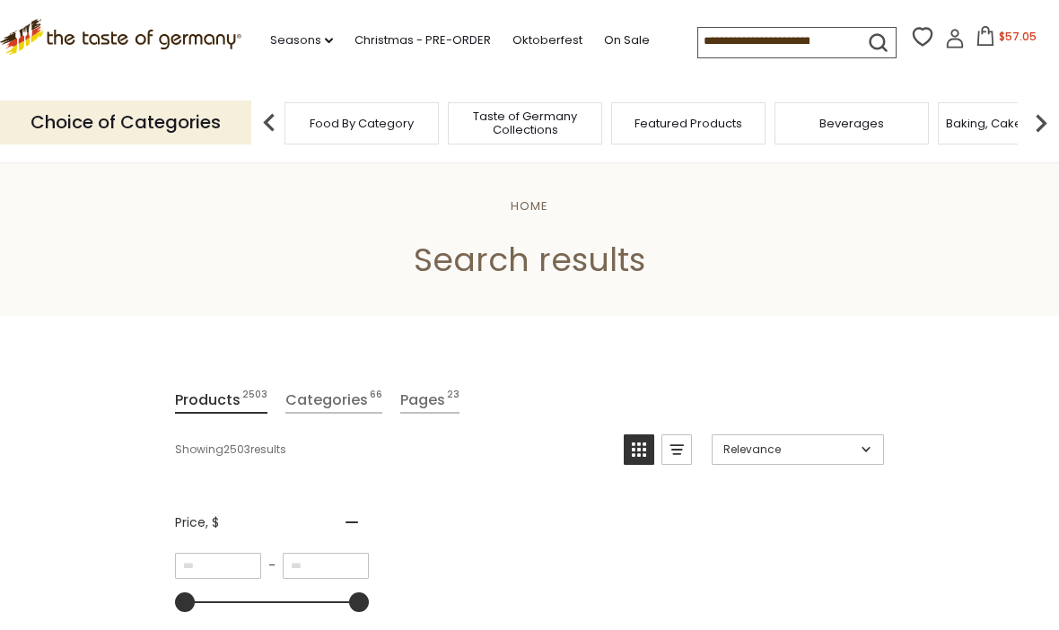
click at [711, 44] on input at bounding box center [774, 40] width 152 height 25
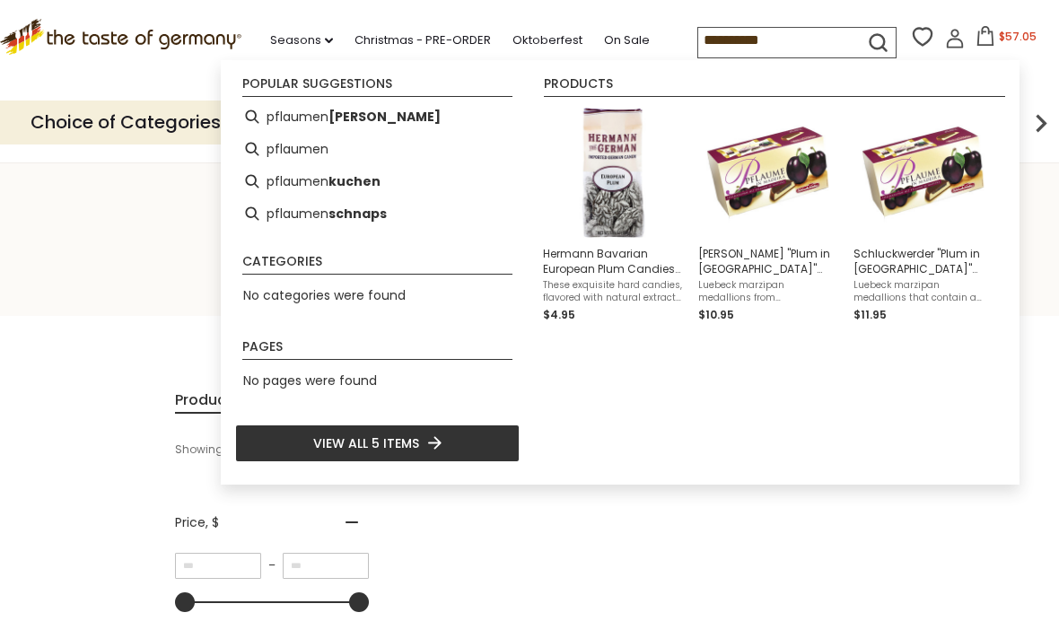
type input "**********"
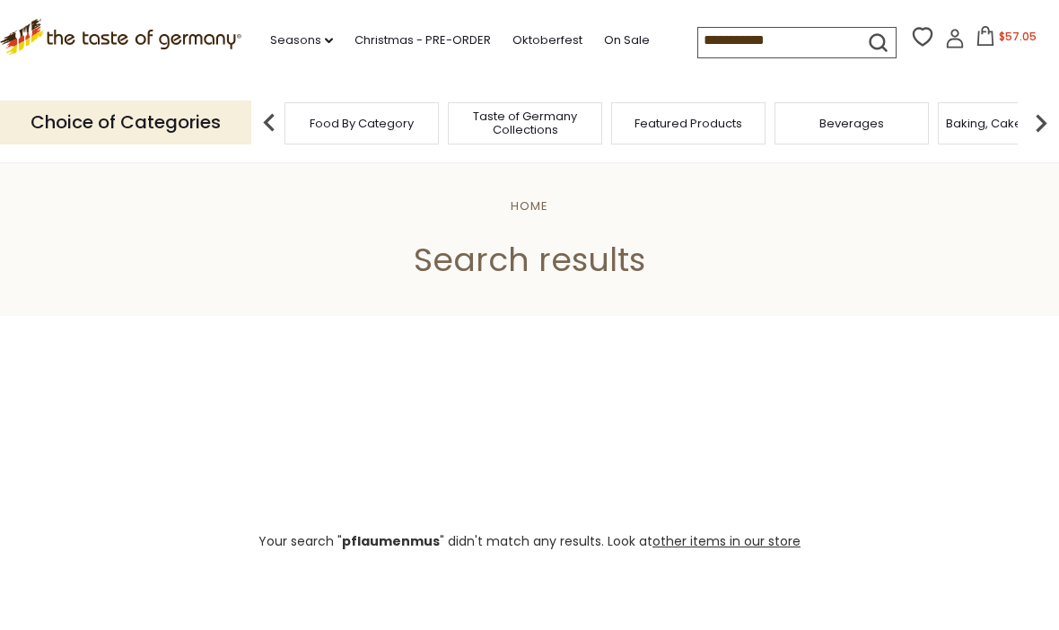
click at [758, 45] on input "**********" at bounding box center [774, 40] width 152 height 25
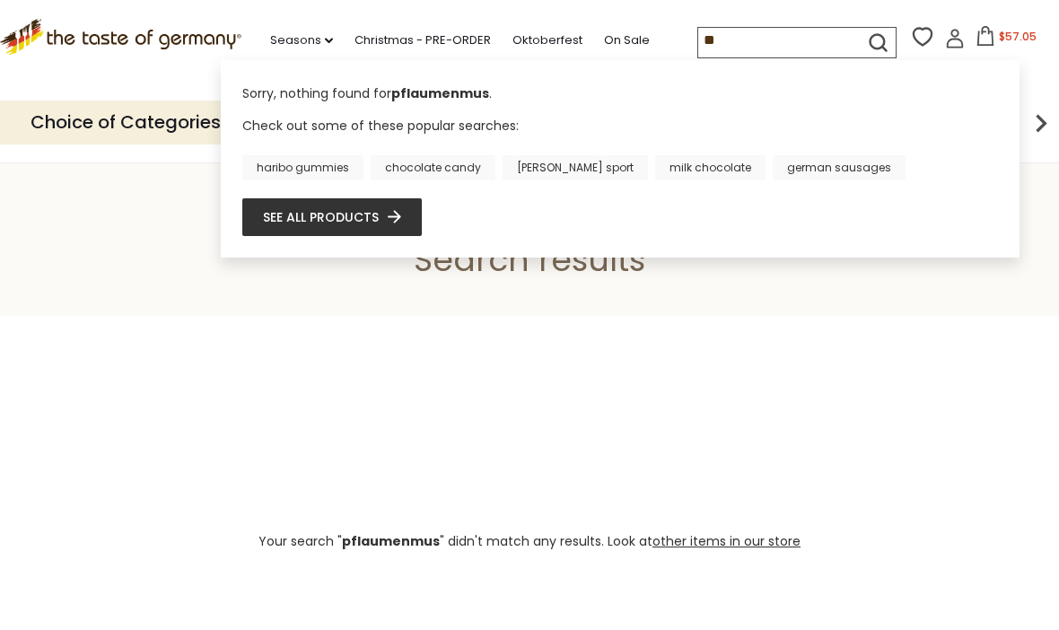
type input "*"
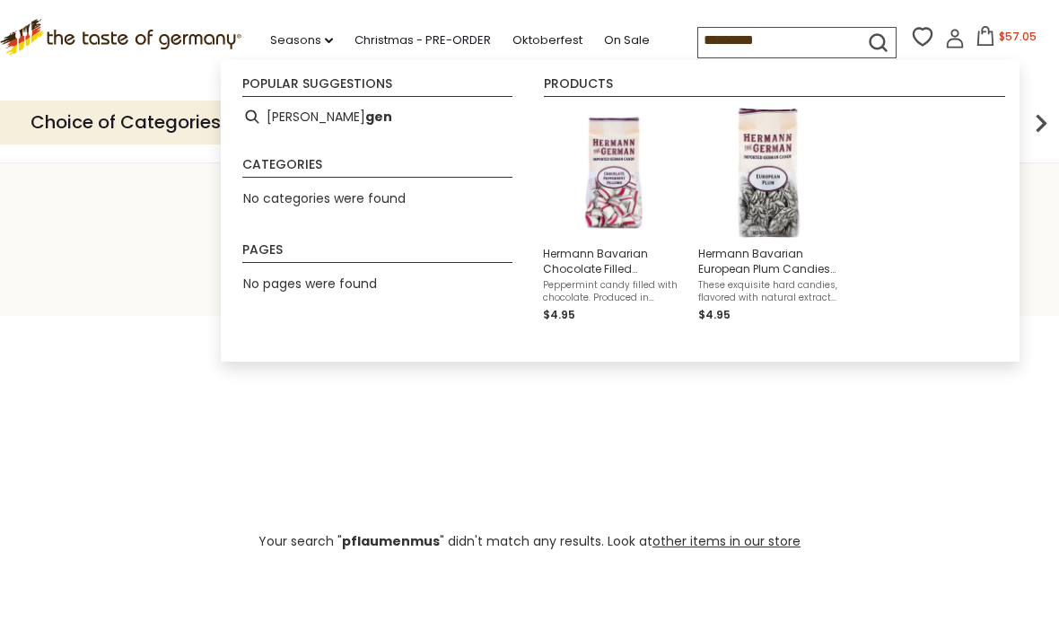
type input "**********"
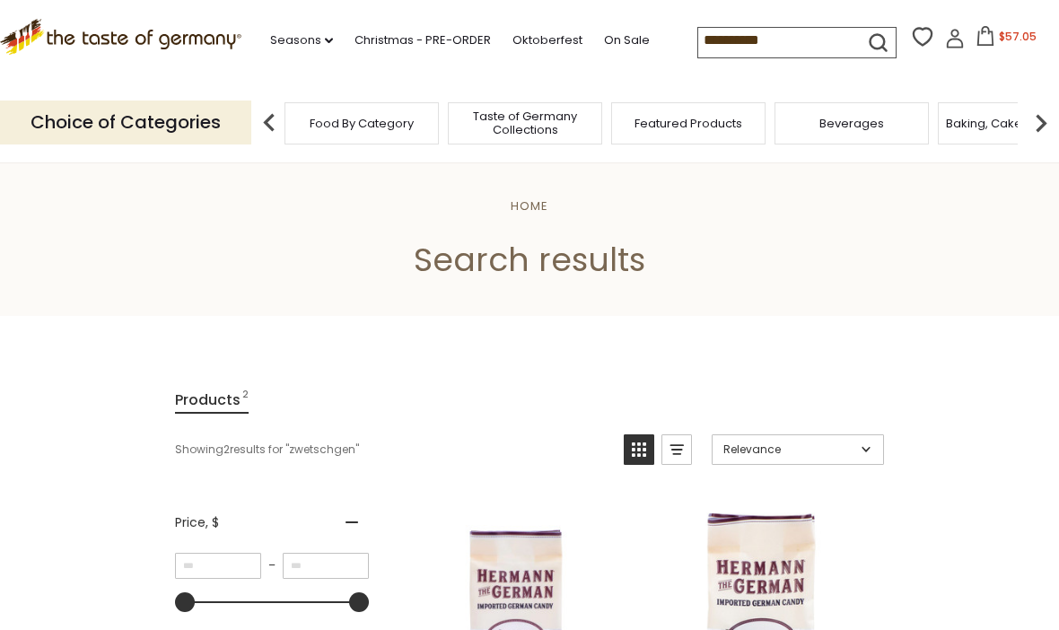
click at [210, 107] on p "Choice of Categories" at bounding box center [125, 123] width 251 height 44
click at [776, 42] on input "**********" at bounding box center [774, 40] width 152 height 25
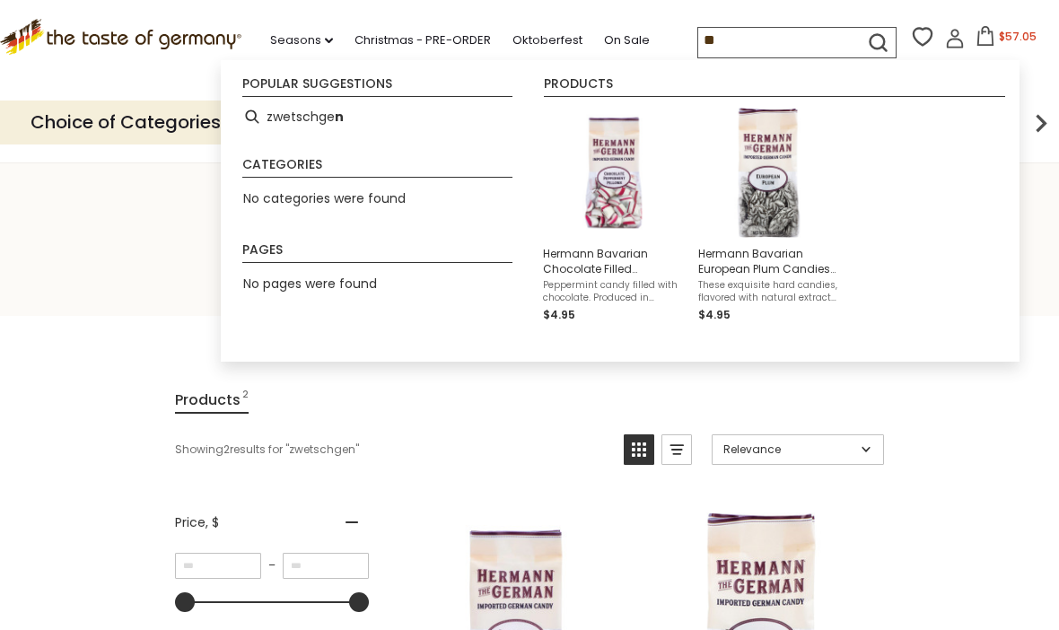
type input "*"
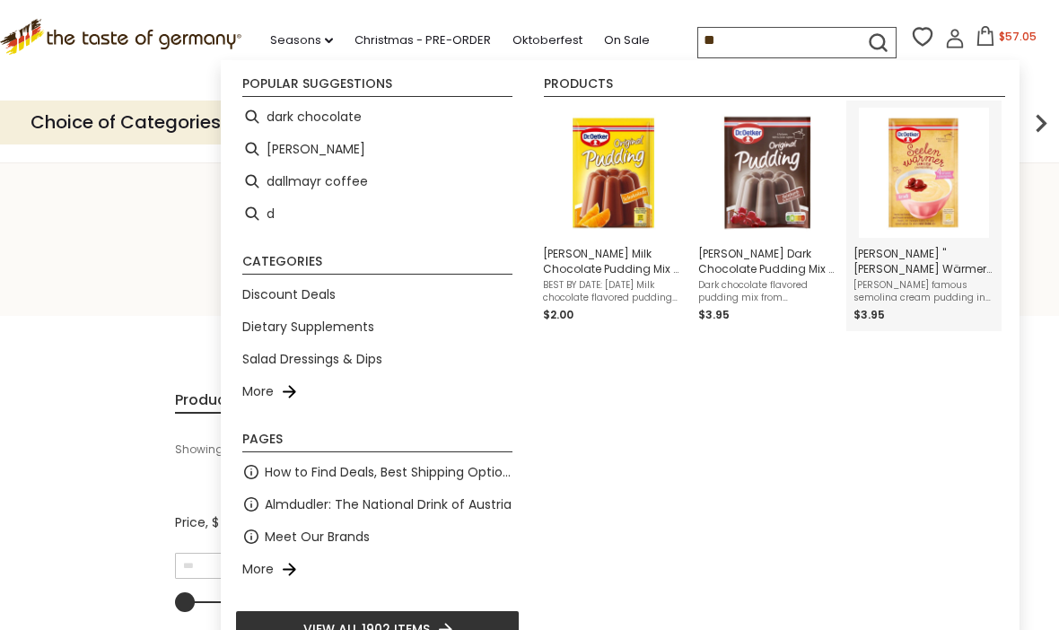
type input "**"
click at [931, 162] on img "Instant Search Results" at bounding box center [924, 173] width 130 height 130
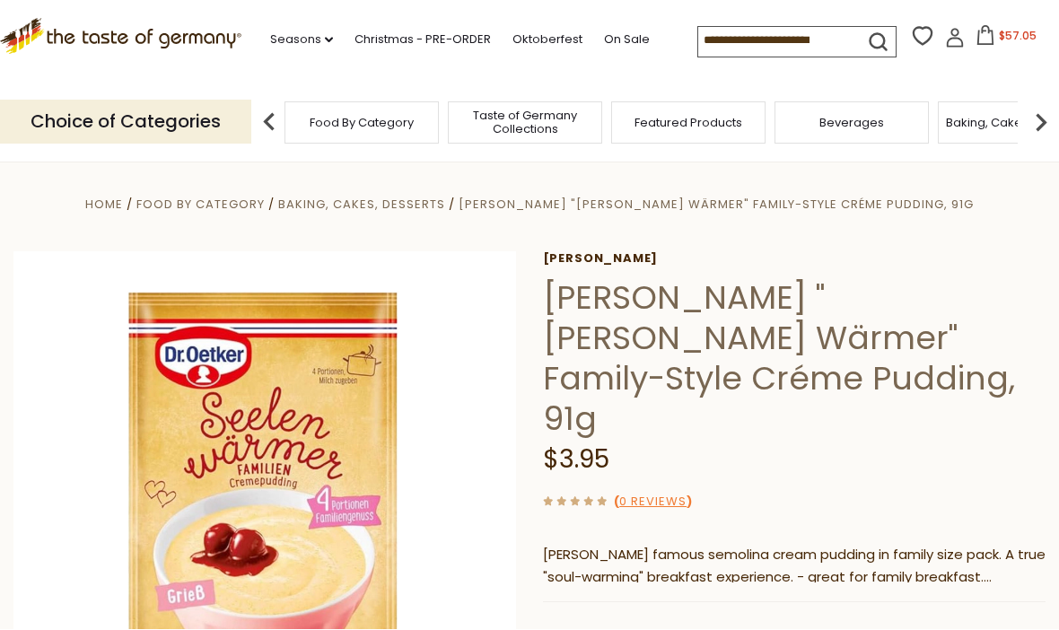
scroll to position [2, 0]
click at [737, 44] on input at bounding box center [774, 40] width 152 height 25
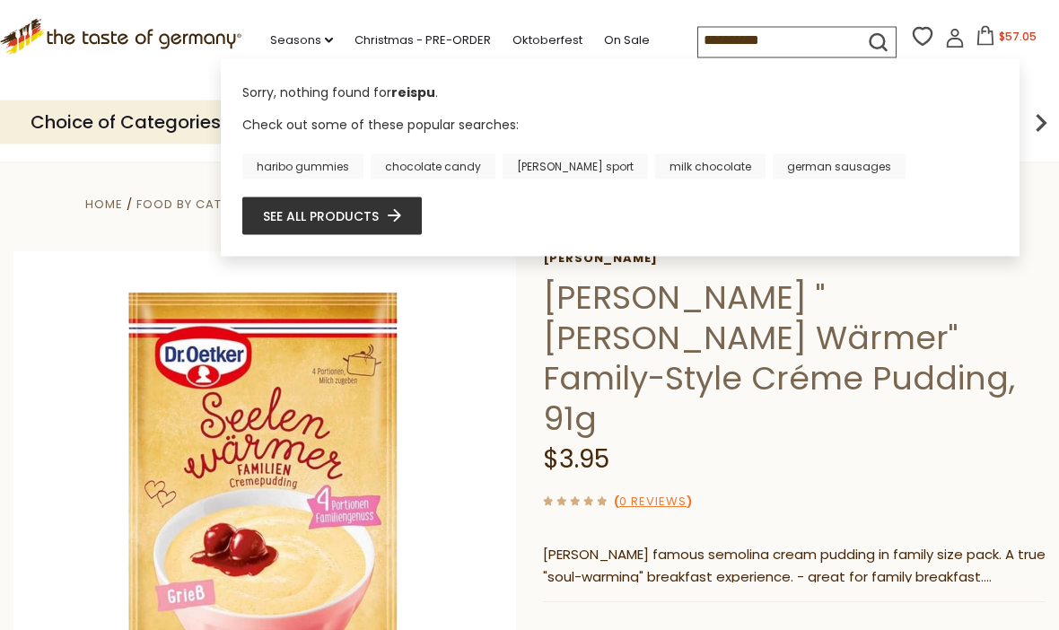
type input "**********"
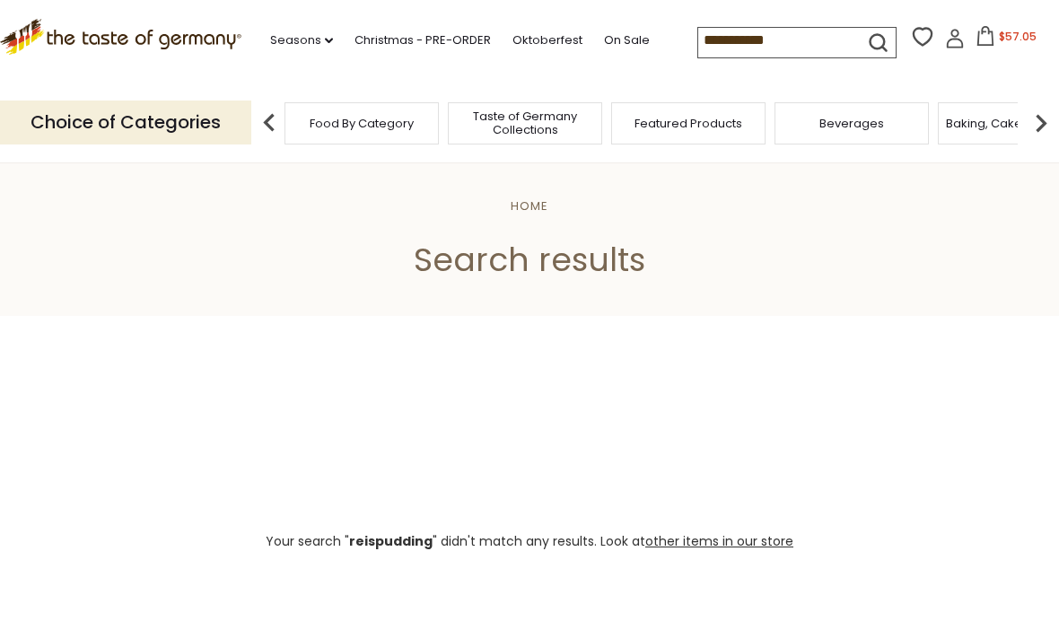
click at [734, 44] on input "**********" at bounding box center [774, 40] width 152 height 25
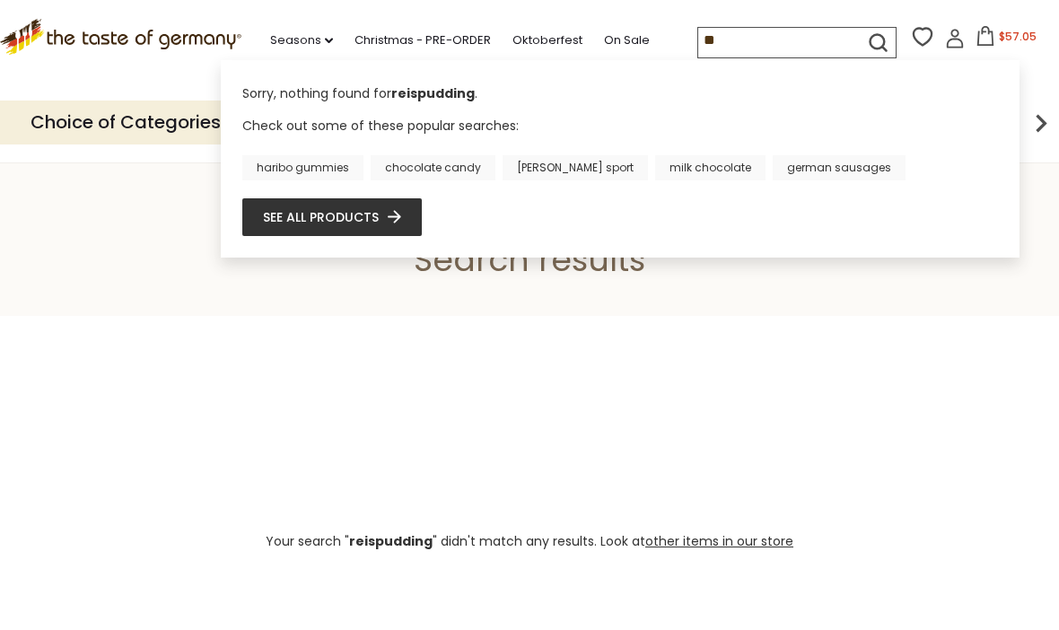
type input "*"
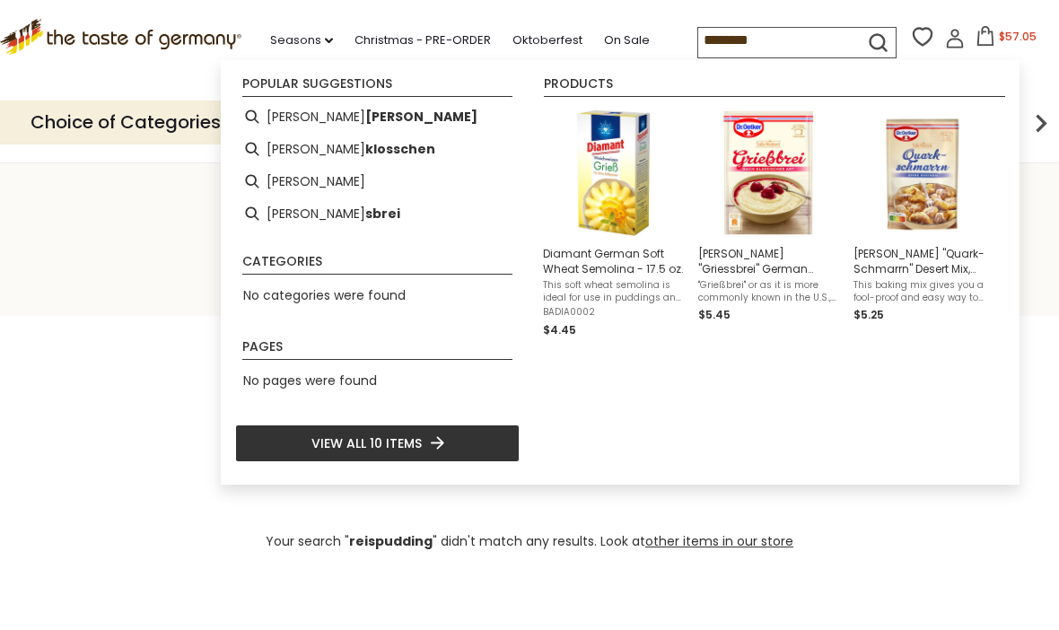
type input "*********"
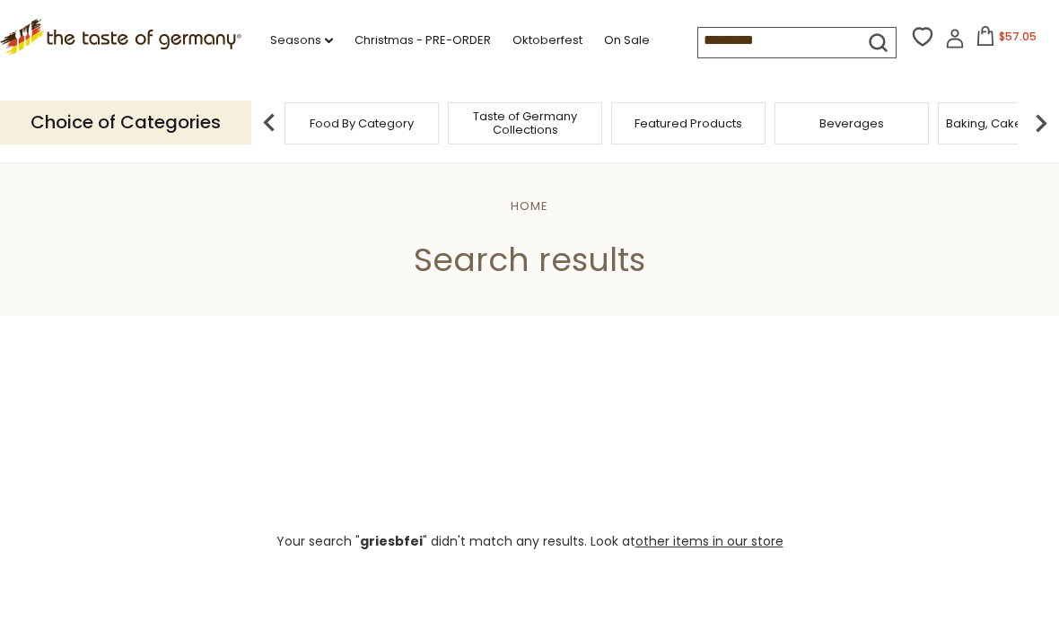
click at [734, 41] on input "*********" at bounding box center [774, 40] width 152 height 25
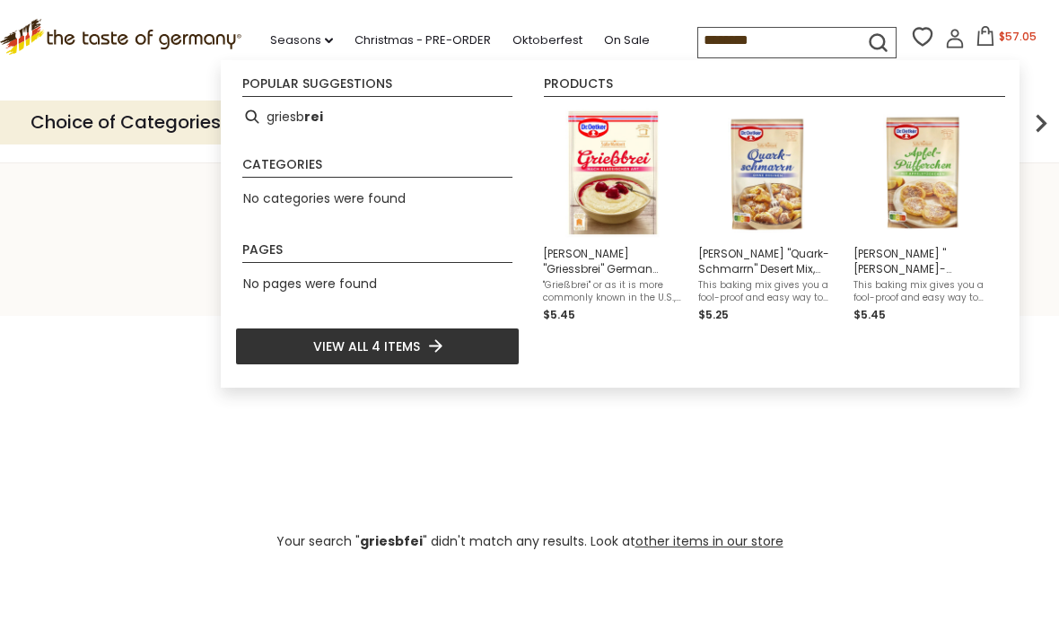
type input "*********"
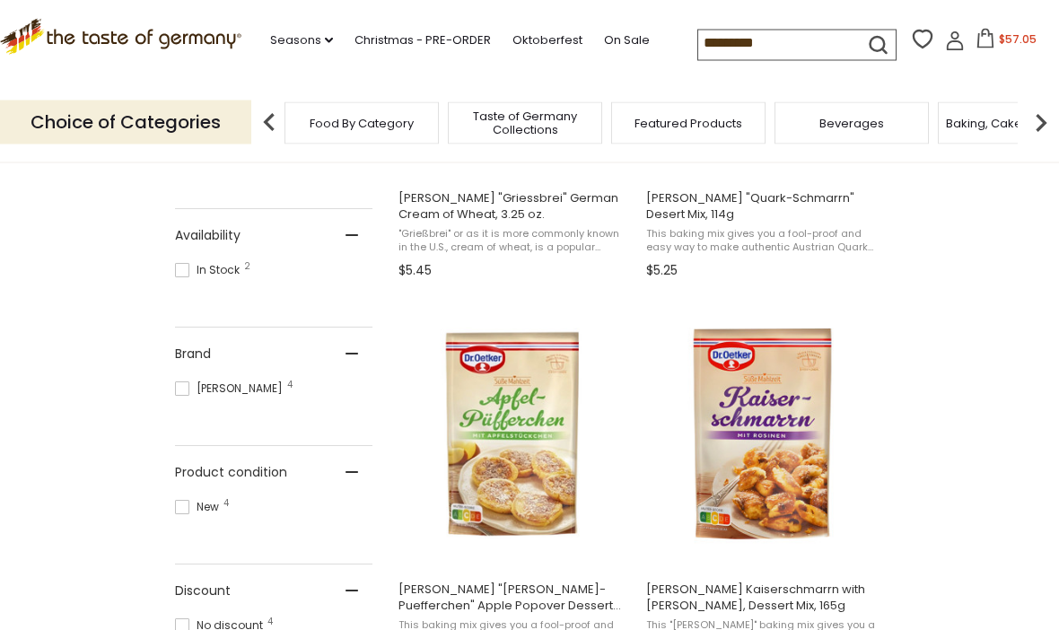
scroll to position [589, 0]
click at [535, 513] on img "Dr. Oetker" at bounding box center [515, 434] width 238 height 238
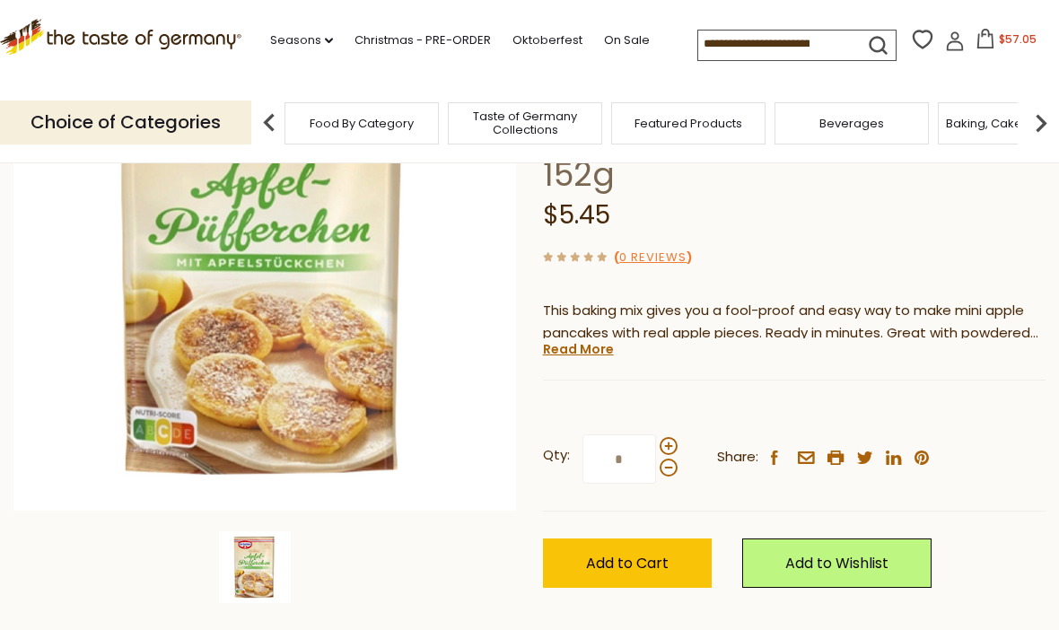
scroll to position [245, 0]
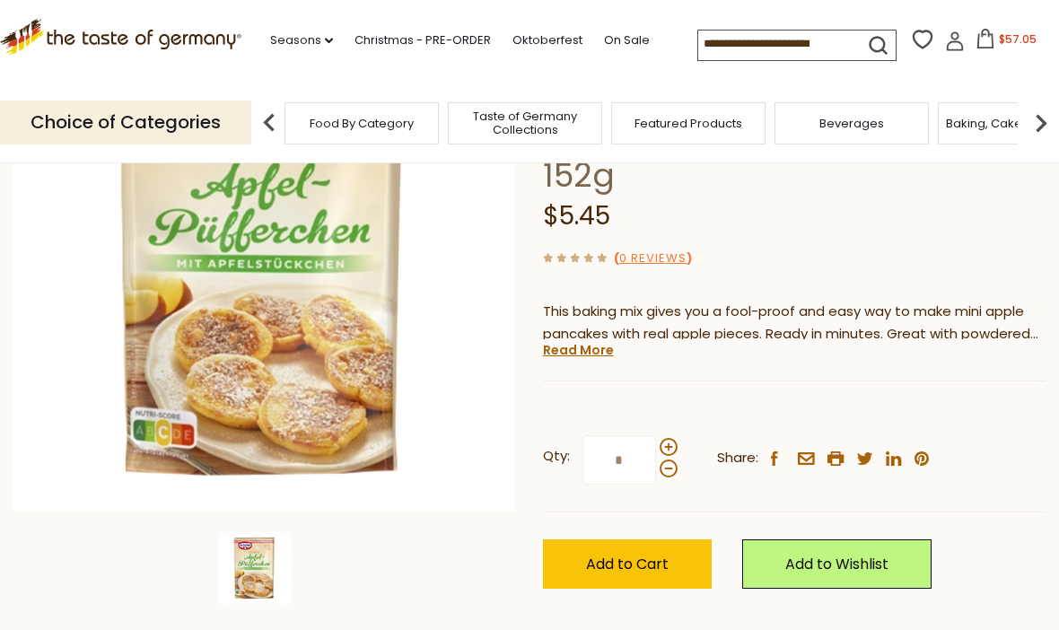
click at [598, 341] on link "Read More" at bounding box center [578, 350] width 71 height 18
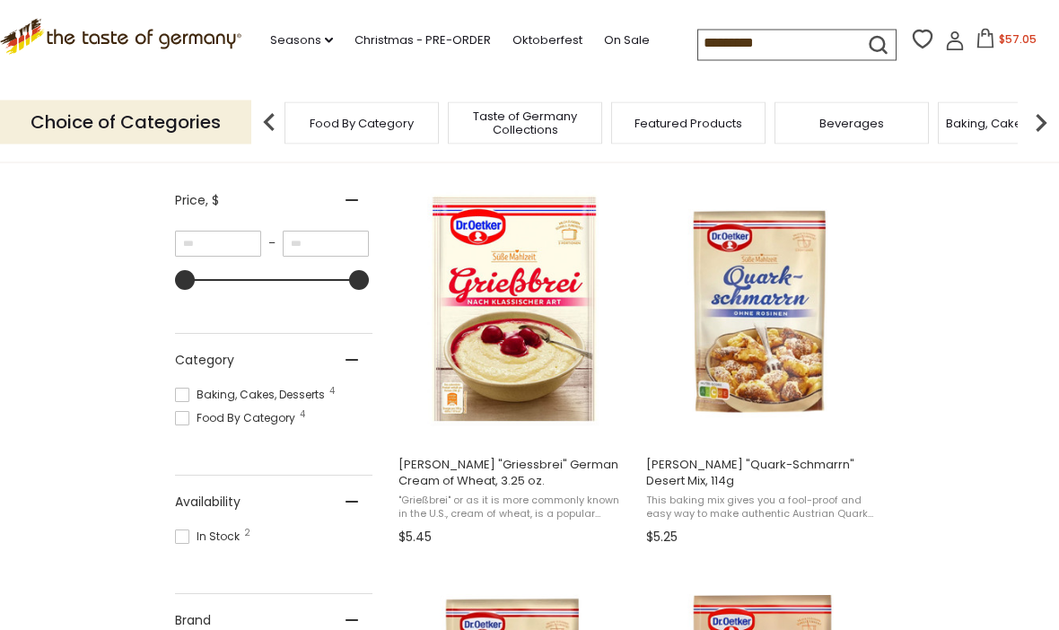
scroll to position [322, 0]
click at [539, 334] on img "Dr. Oetker" at bounding box center [515, 309] width 238 height 238
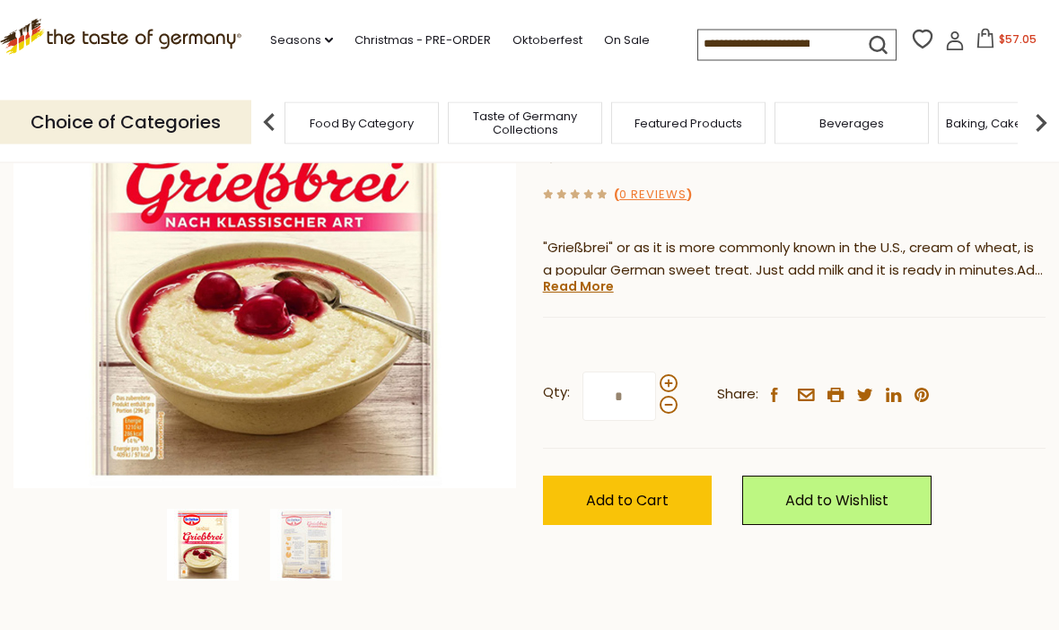
scroll to position [250, 0]
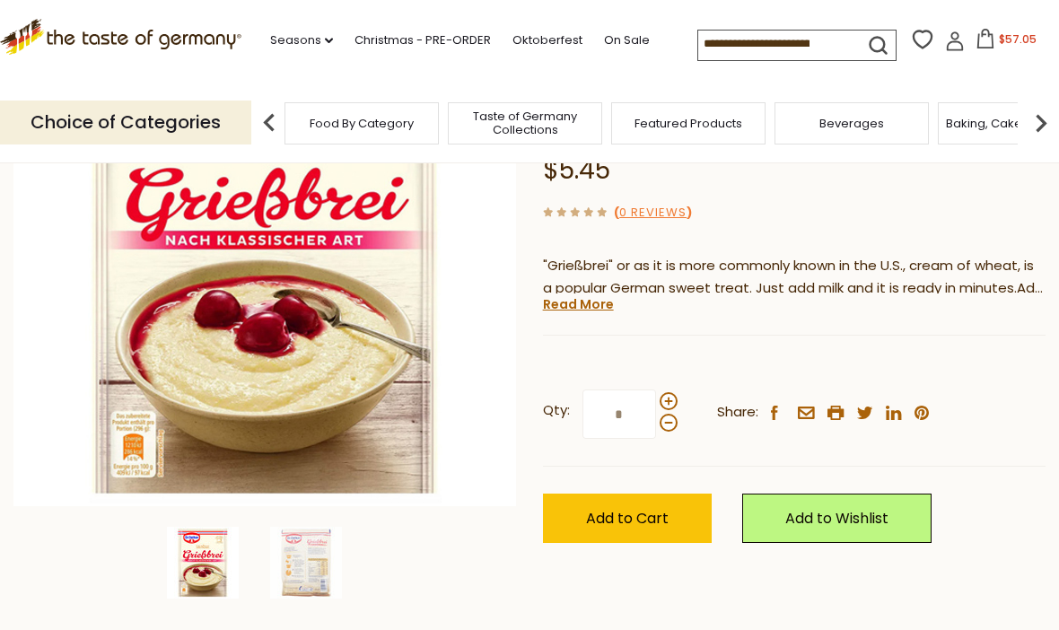
click at [609, 508] on span "Add to Cart" at bounding box center [627, 518] width 83 height 21
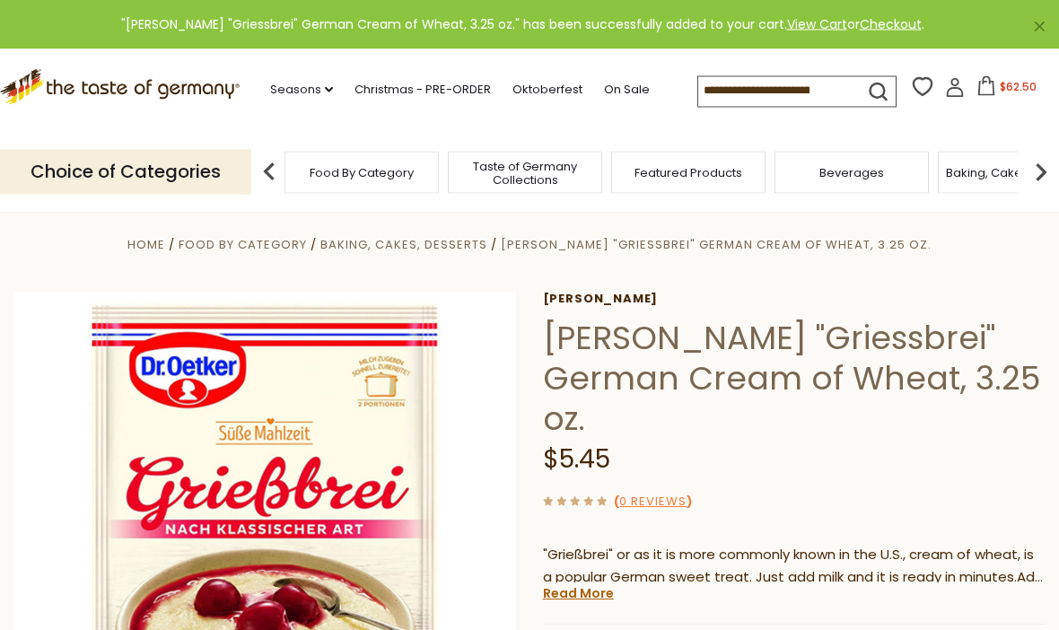
scroll to position [0, 0]
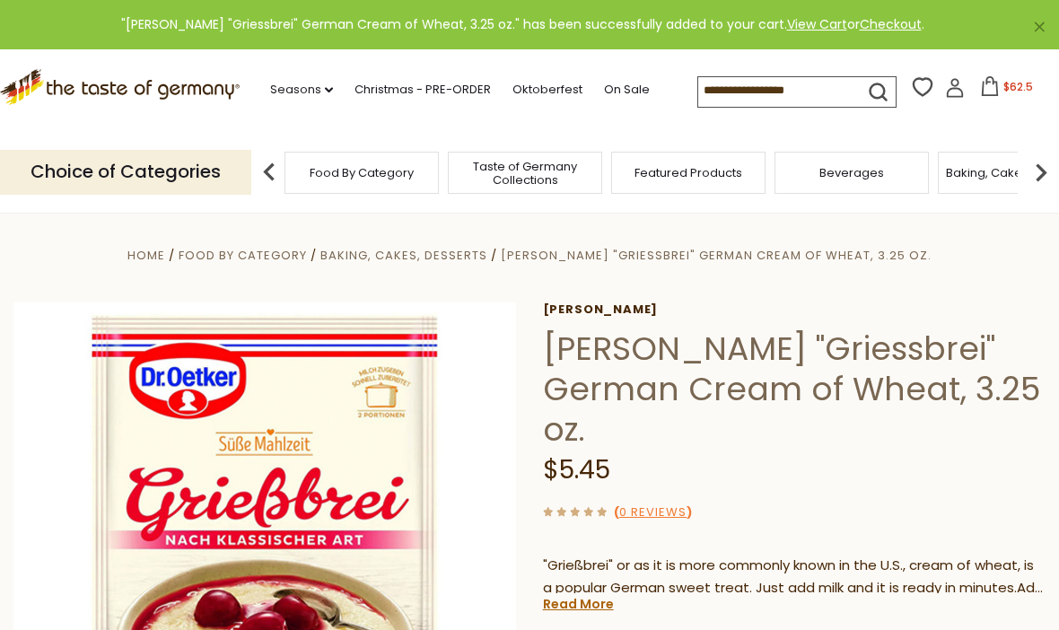
click at [980, 88] on icon at bounding box center [990, 86] width 20 height 20
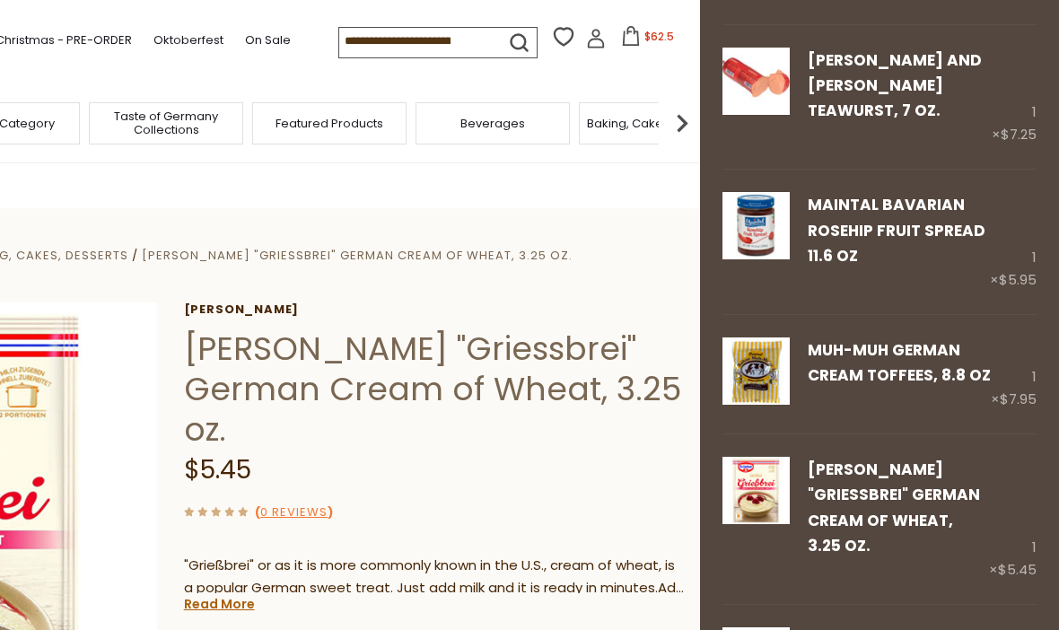
scroll to position [419, 0]
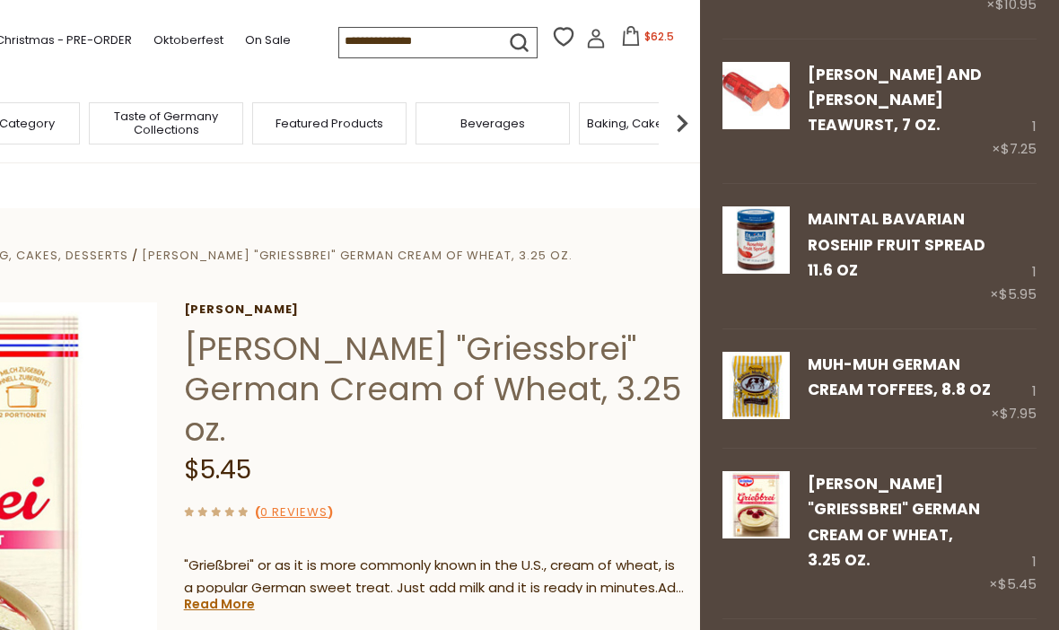
click at [884, 407] on link "Remove" at bounding box center [876, 416] width 53 height 19
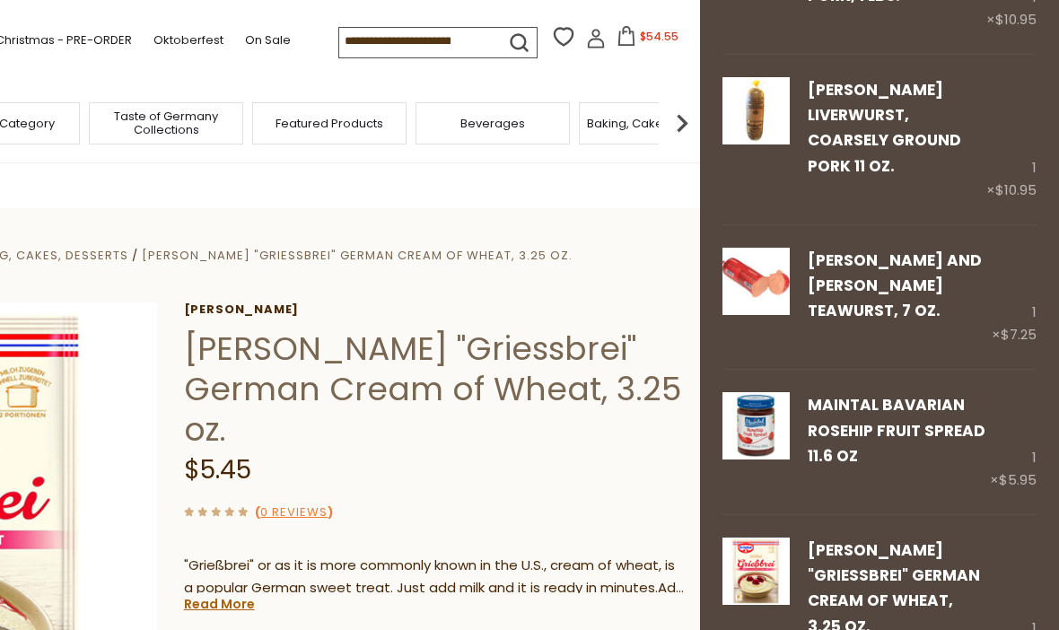
scroll to position [235, 0]
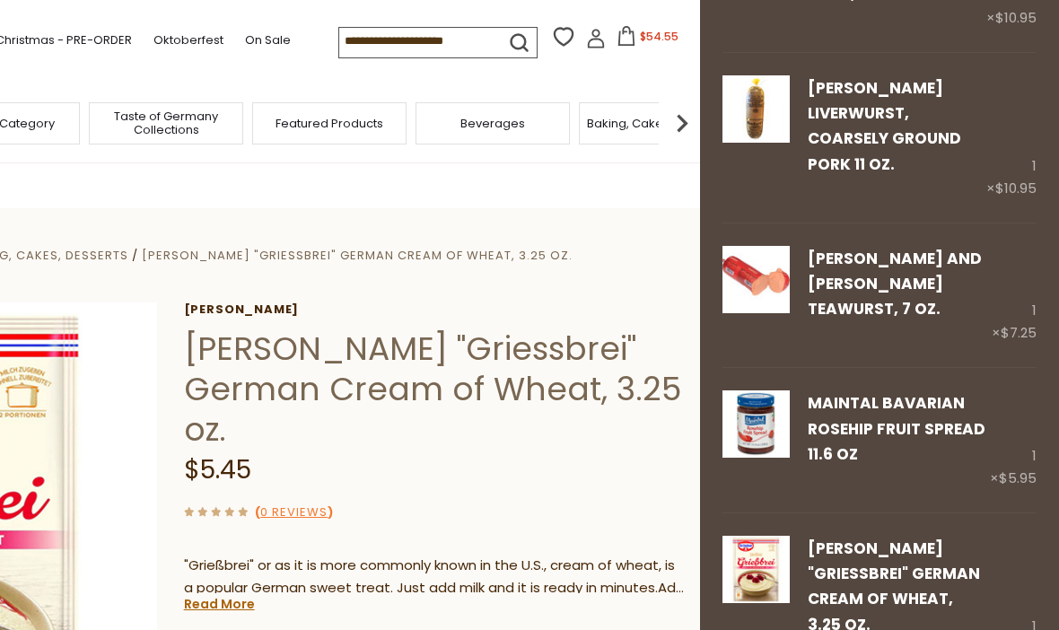
click at [882, 471] on link "Remove" at bounding box center [876, 480] width 53 height 19
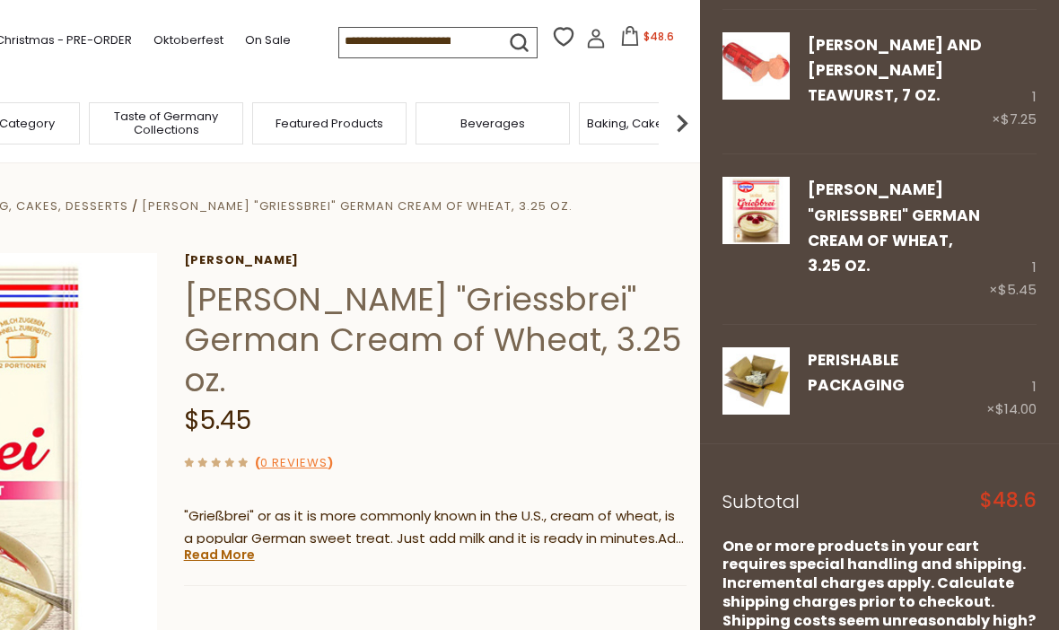
scroll to position [448, 0]
